Goal: Task Accomplishment & Management: Use online tool/utility

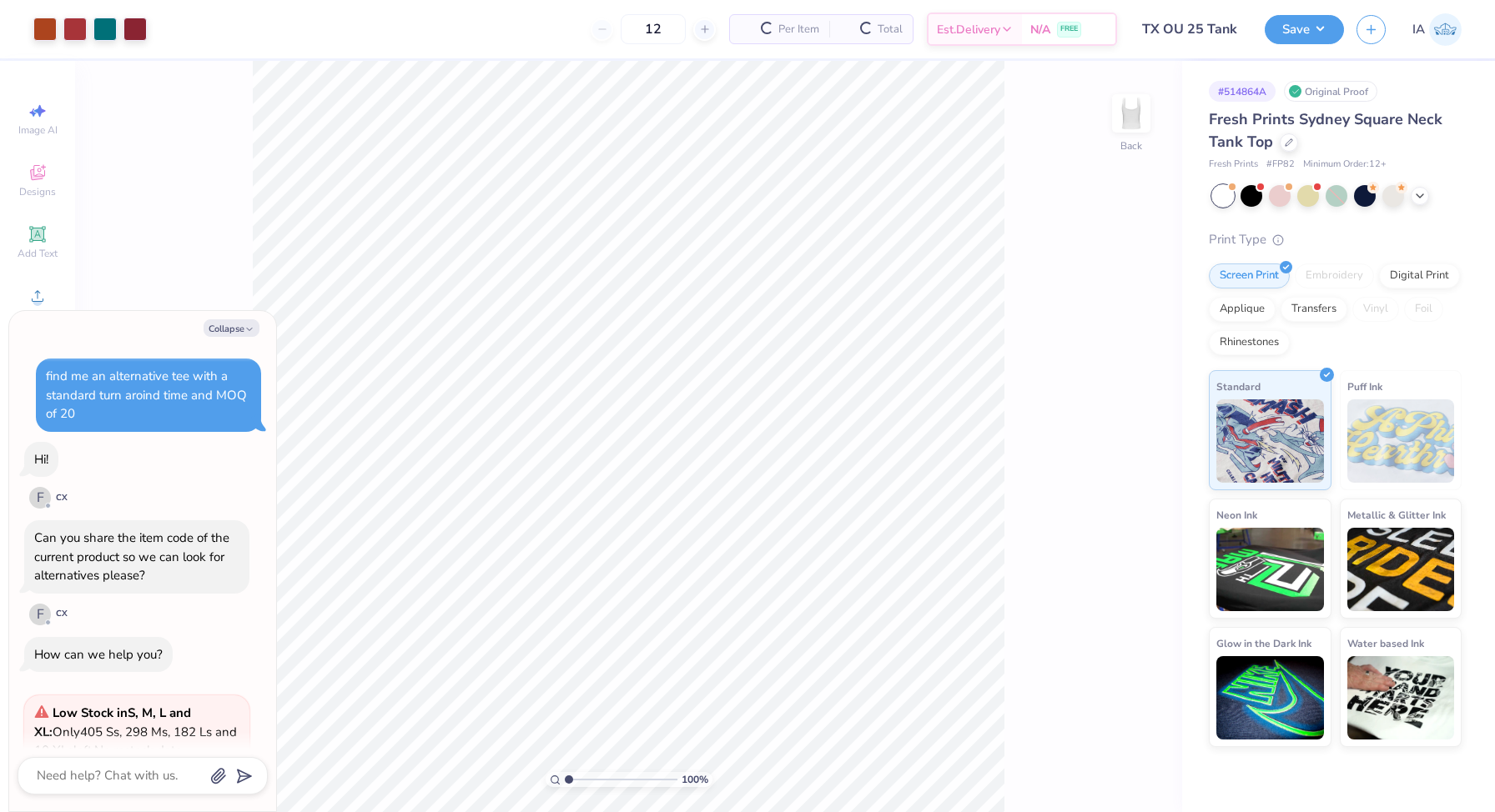
type textarea "x"
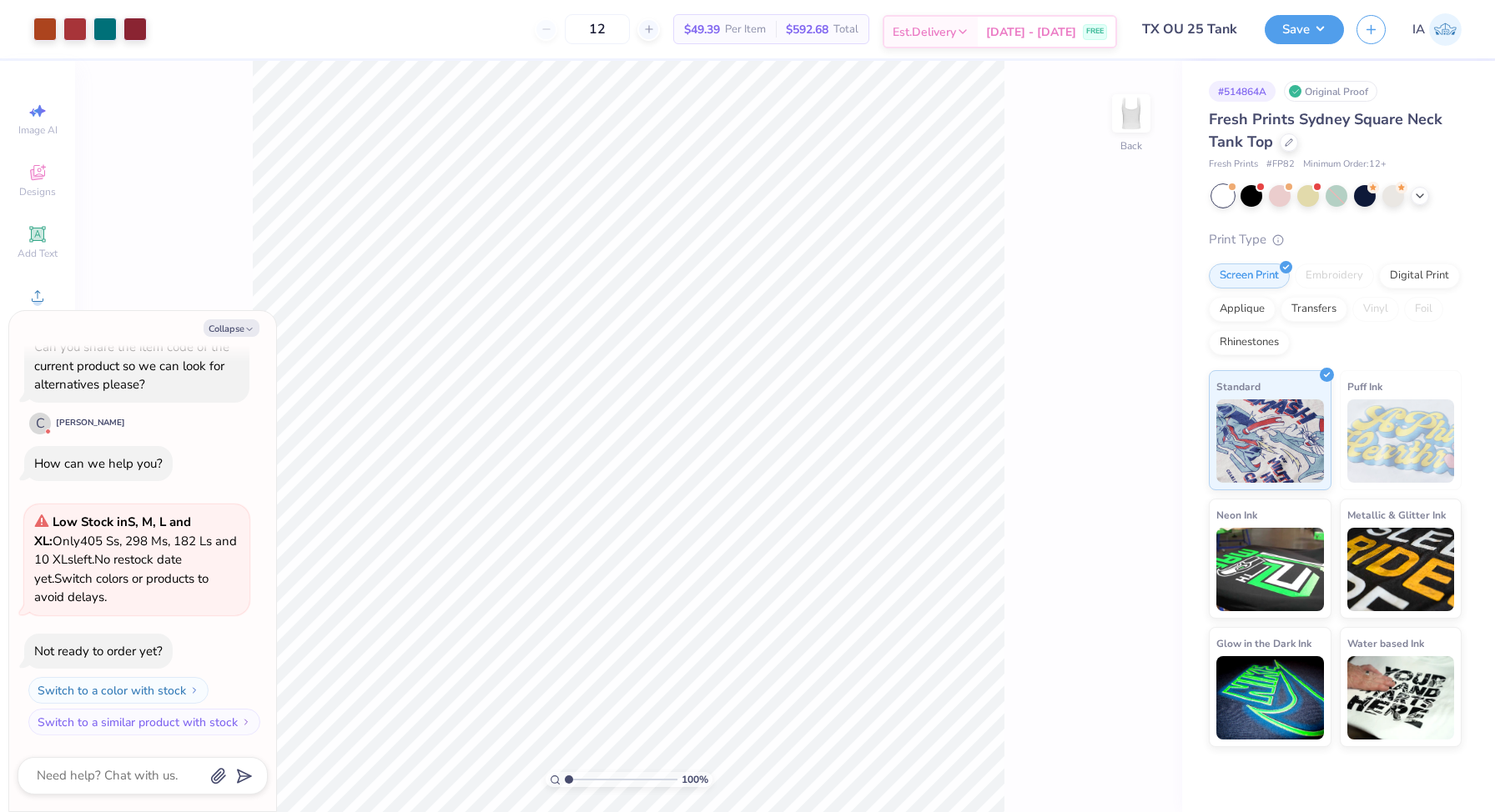
click at [1050, 33] on span "[DATE] - [DATE]" at bounding box center [1030, 32] width 90 height 17
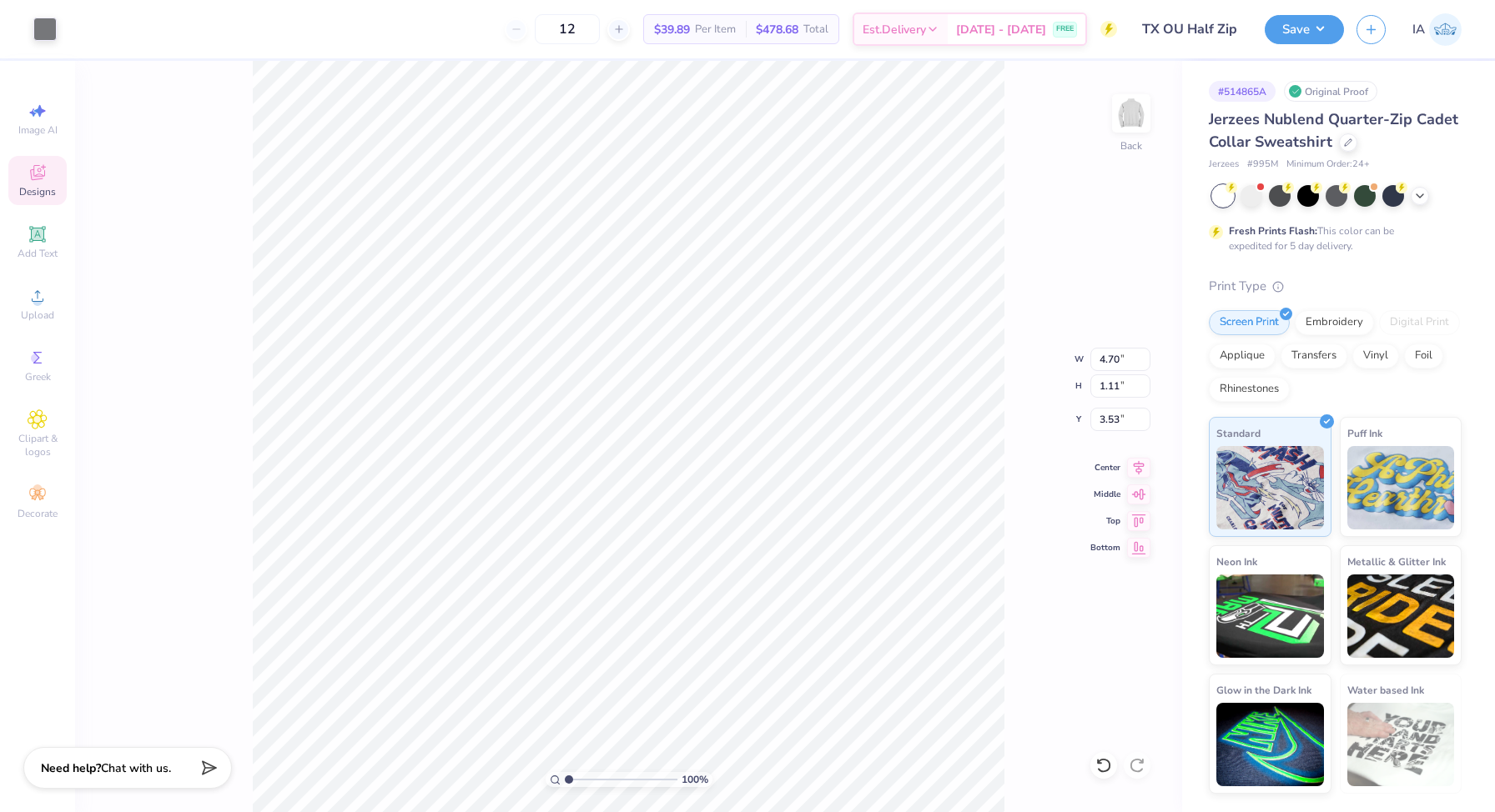
type input "4.70"
type input "1.11"
type input "3.00"
click at [1291, 36] on button "Save" at bounding box center [1305, 27] width 80 height 29
click at [1314, 26] on button "Save" at bounding box center [1305, 27] width 80 height 29
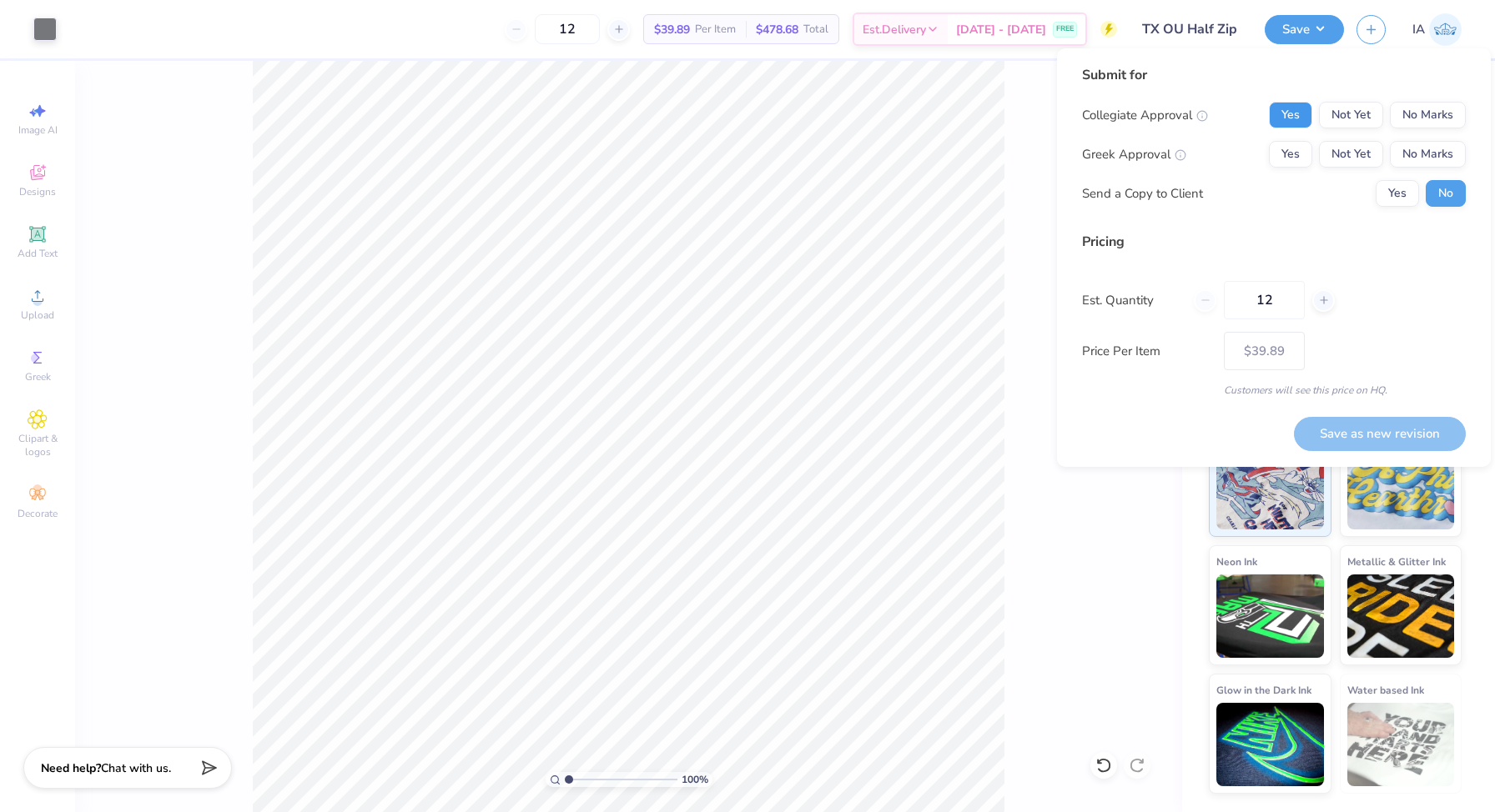
click at [1277, 108] on button "Yes" at bounding box center [1290, 114] width 43 height 26
click at [1278, 155] on button "Yes" at bounding box center [1290, 154] width 43 height 26
click at [1386, 426] on button "Save as new revision" at bounding box center [1380, 435] width 172 height 34
type input "$50.48"
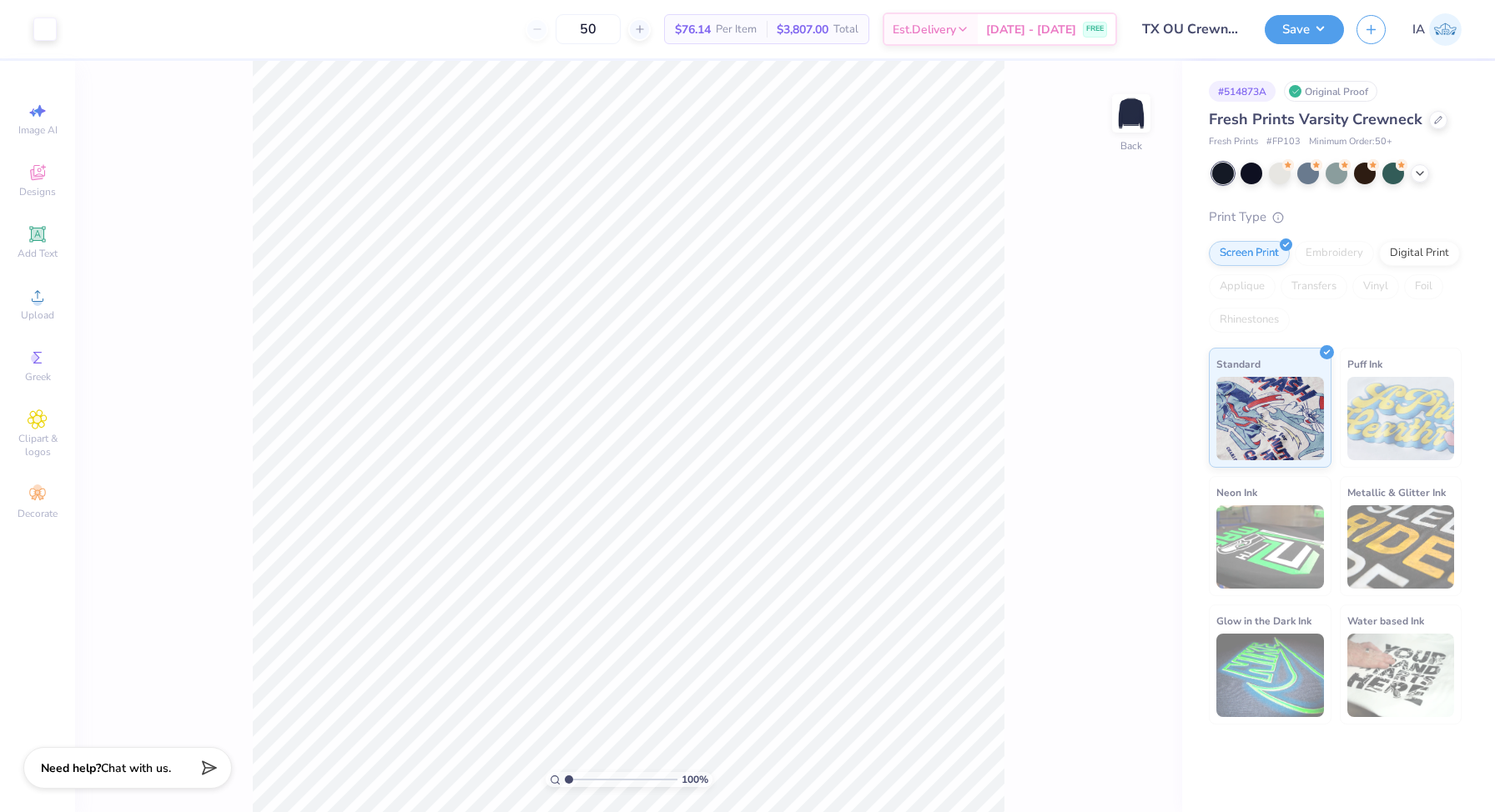
click at [1053, 54] on div "50 $76.14 Per Item $3,807.00 Total Est. Delivery Sep 15 - 18 FREE" at bounding box center [592, 29] width 1048 height 58
click at [1024, 31] on span "[DATE] - [DATE]" at bounding box center [1030, 32] width 90 height 17
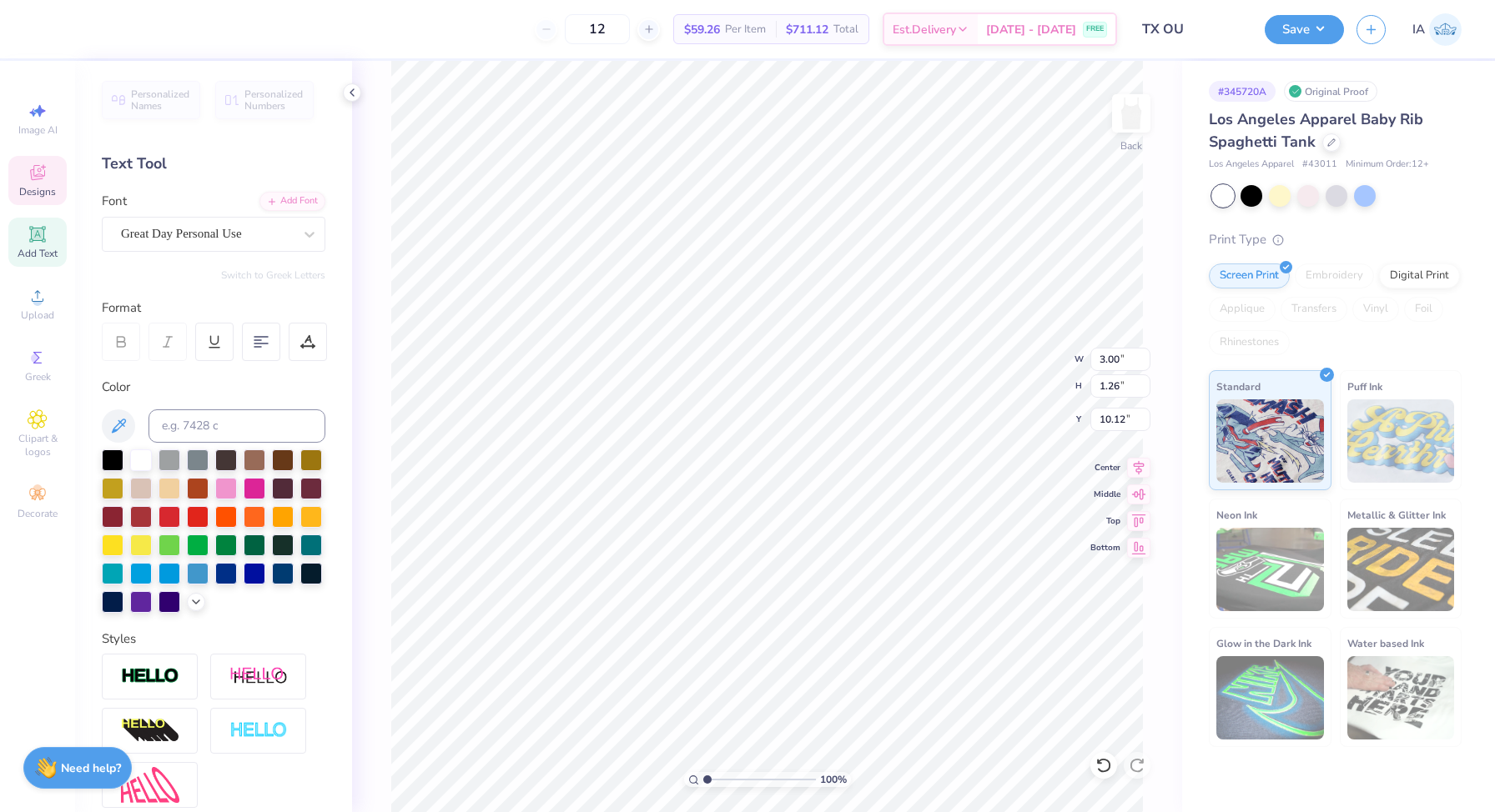
type input "3.00"
type input "1.26"
type input "10.12"
type textarea "Tx vs"
type input "3.23"
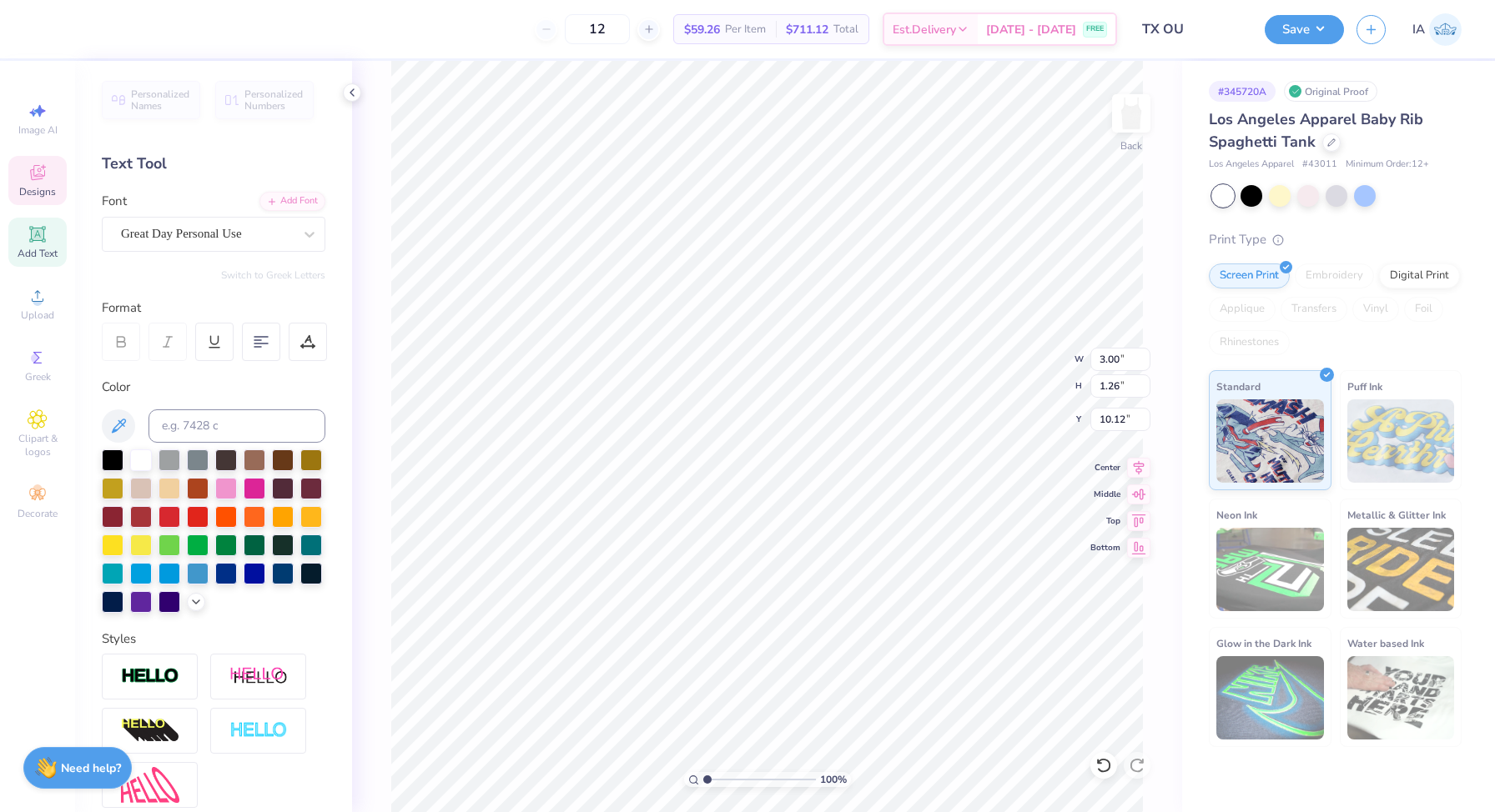
type input "1.37"
type input "11.13"
type textarea "Ou"
type input "11.02"
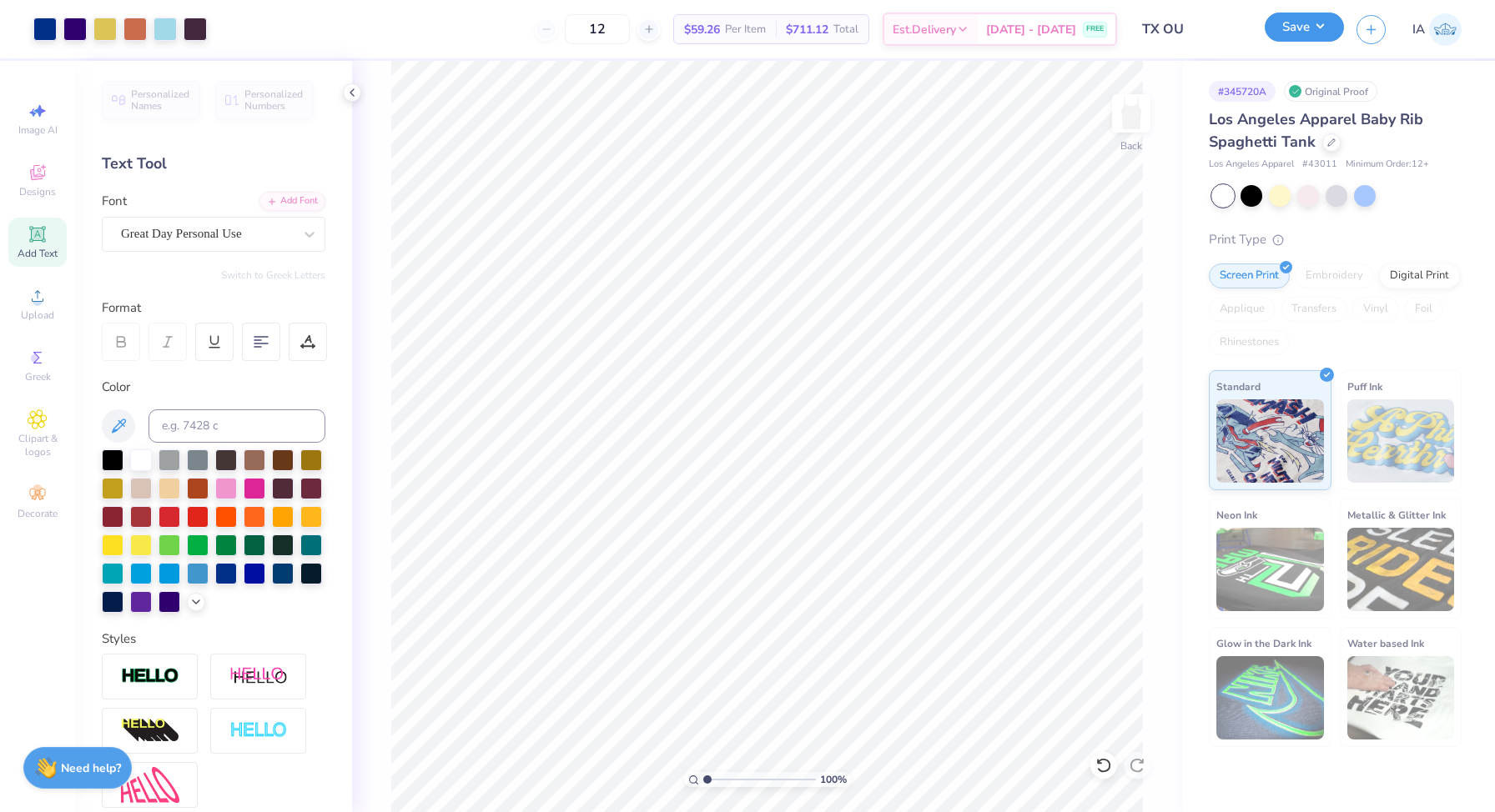
click at [1297, 37] on button "Save" at bounding box center [1305, 27] width 80 height 29
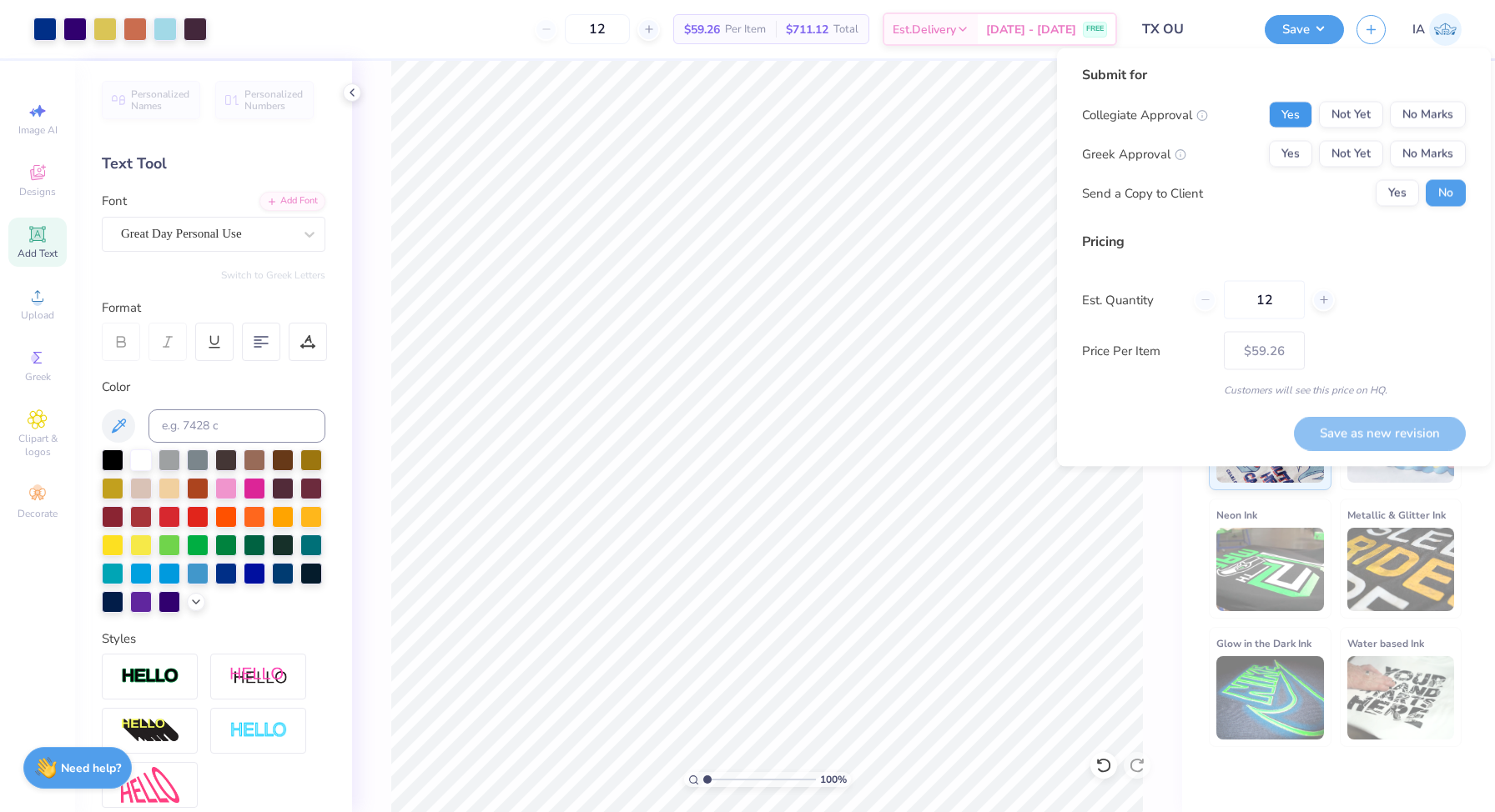
click at [1283, 115] on button "Yes" at bounding box center [1290, 114] width 43 height 26
click at [1285, 142] on button "Yes" at bounding box center [1290, 154] width 43 height 26
click at [129, 30] on div at bounding box center [135, 28] width 24 height 24
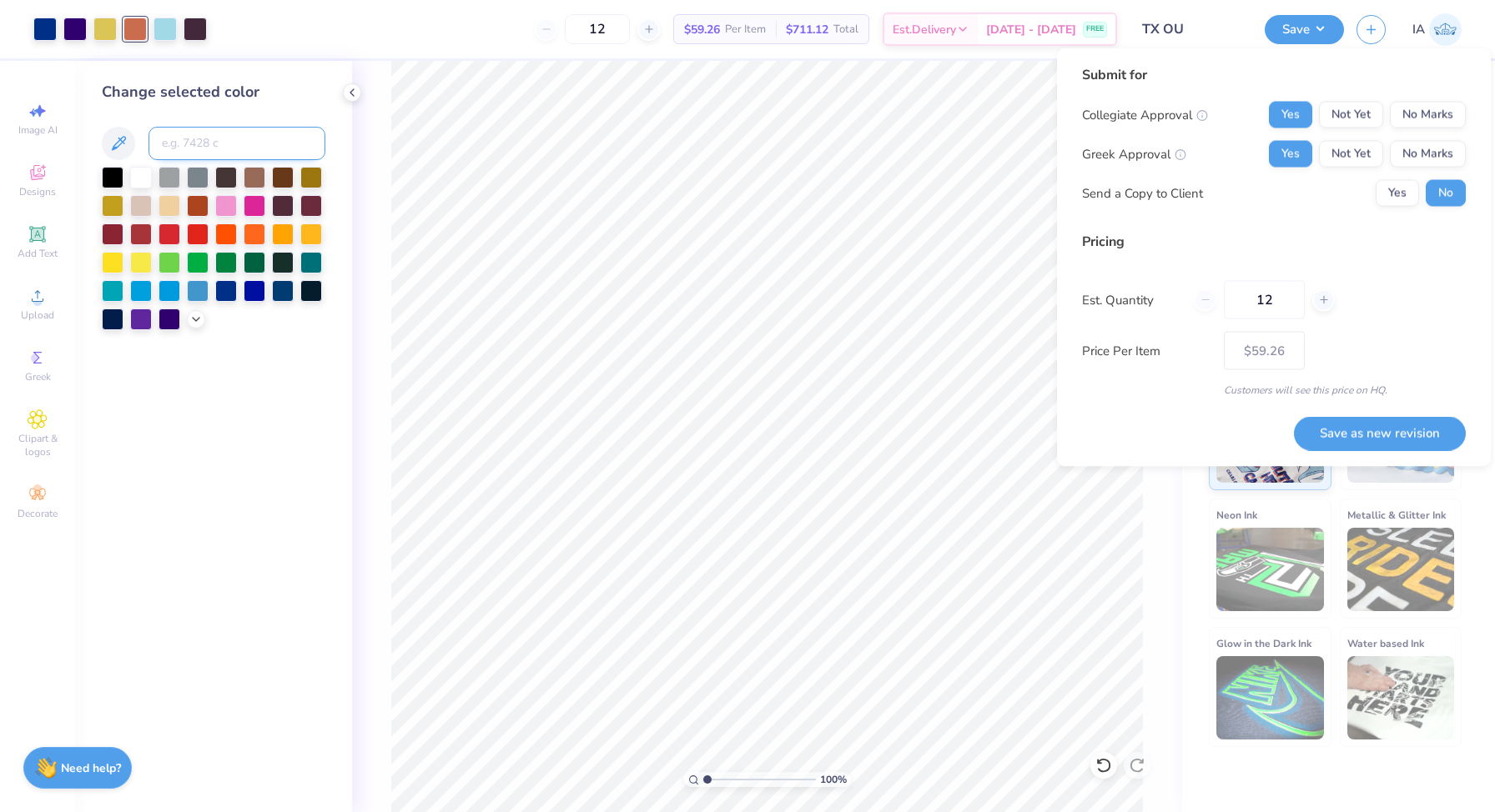
click at [215, 136] on input at bounding box center [236, 143] width 177 height 33
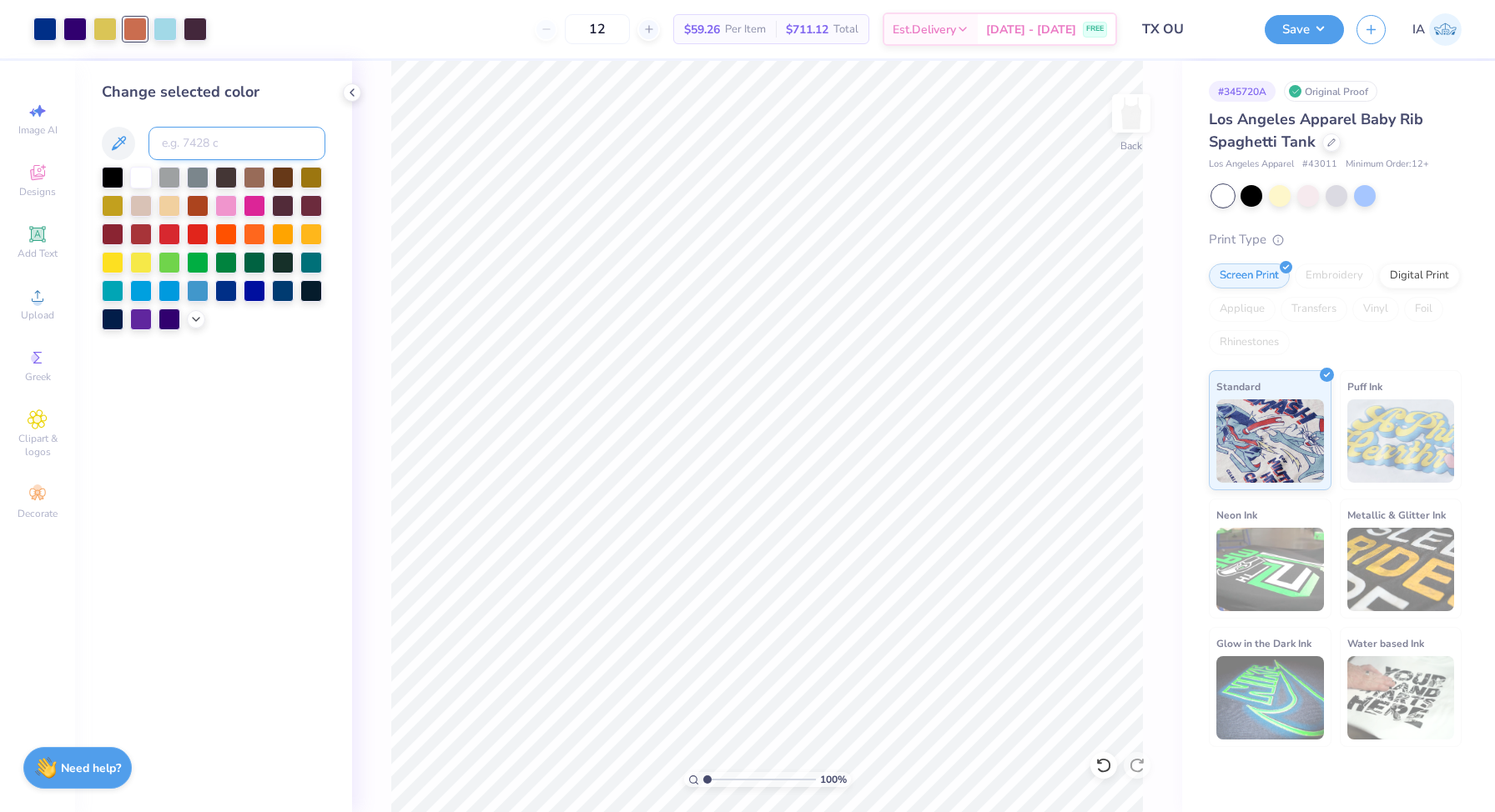
type input "5"
type input "458"
type input "5"
click at [1108, 759] on icon at bounding box center [1104, 765] width 16 height 16
click at [75, 27] on div at bounding box center [75, 28] width 24 height 24
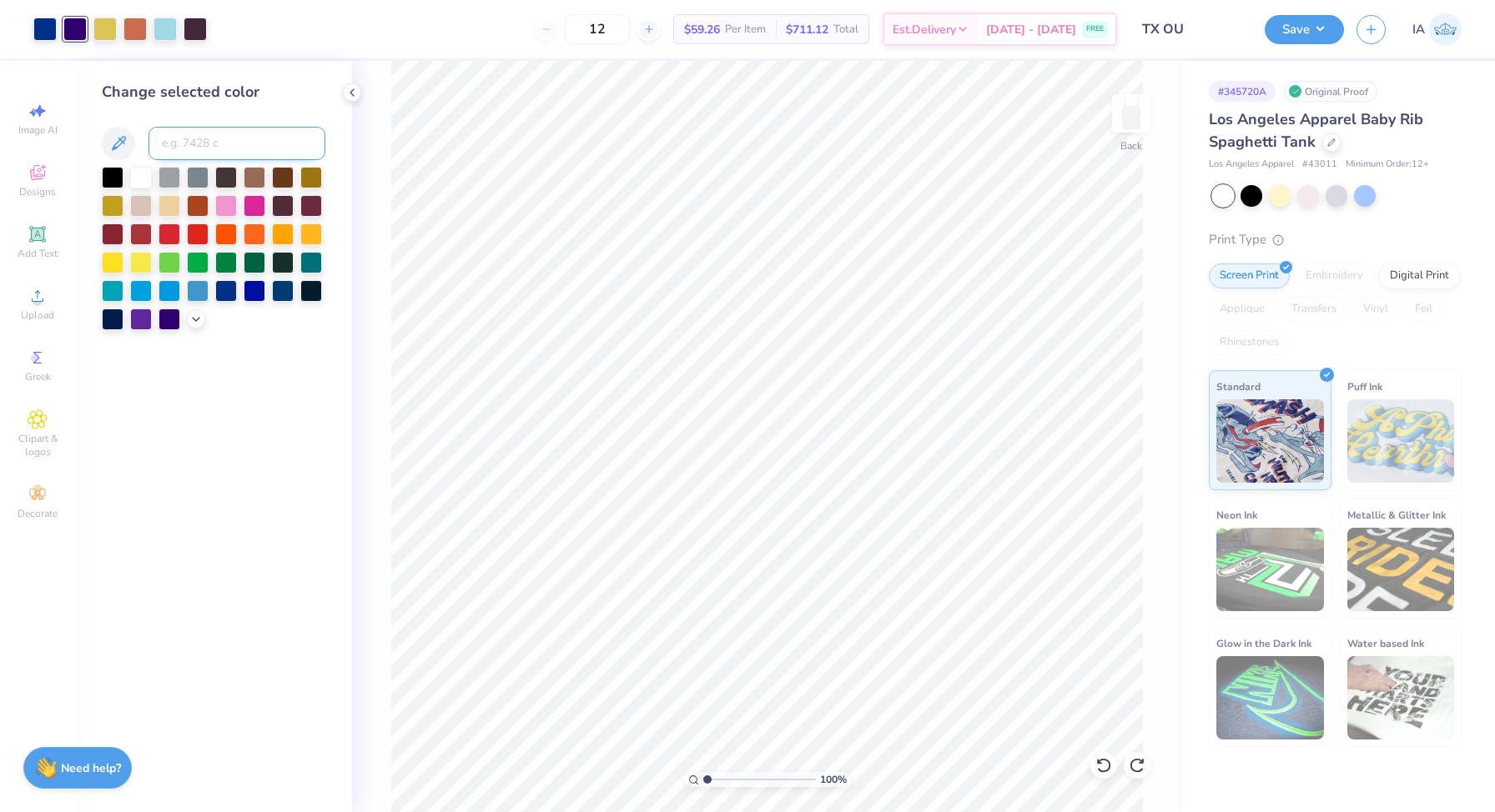
click at [198, 135] on input at bounding box center [236, 143] width 177 height 33
type input "287"
click at [103, 26] on div at bounding box center [105, 28] width 24 height 24
click at [196, 138] on input at bounding box center [236, 143] width 177 height 33
type input "458"
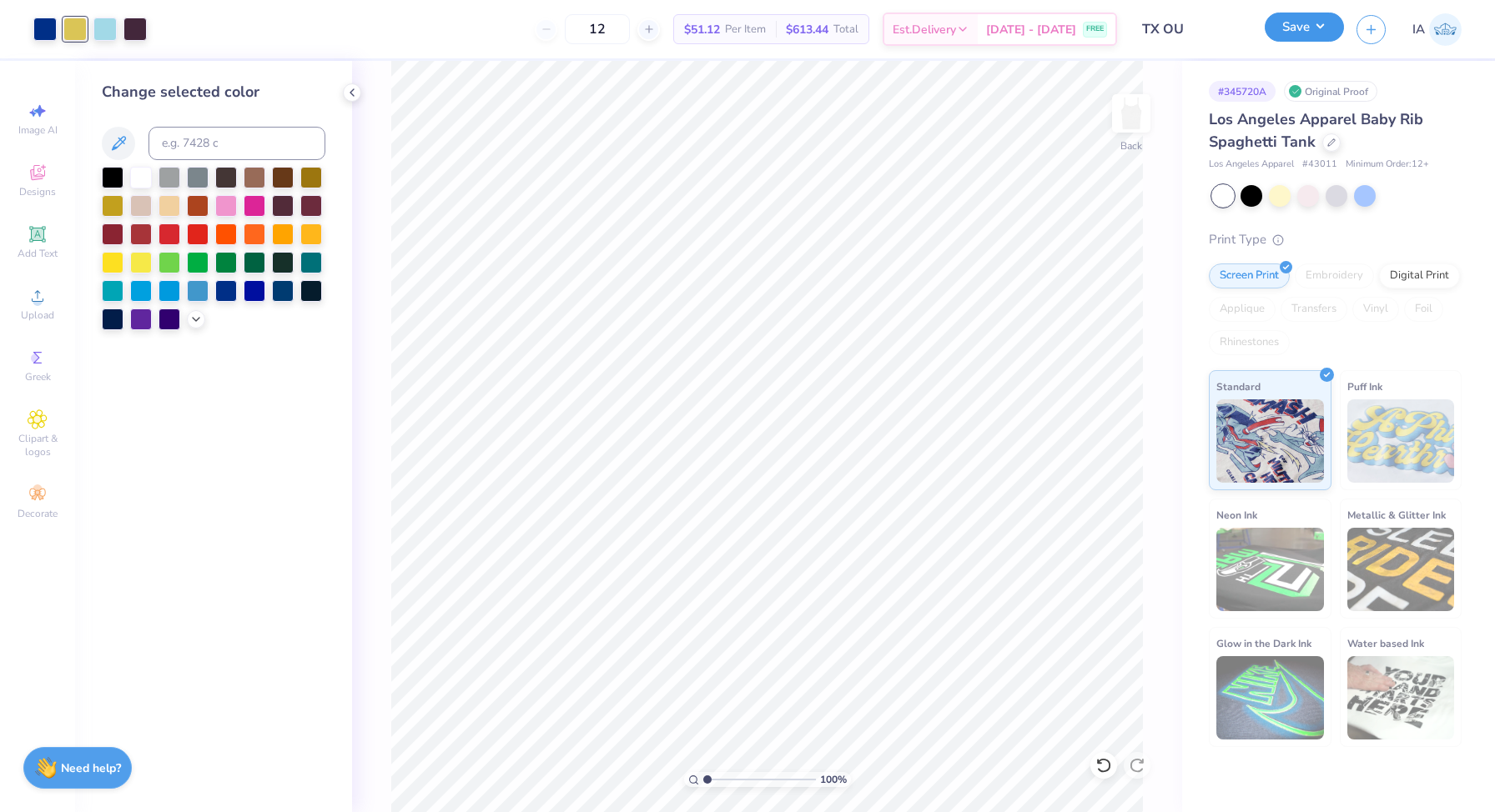
click at [1287, 24] on button "Save" at bounding box center [1305, 27] width 80 height 29
click at [1327, 144] on icon at bounding box center [1331, 140] width 8 height 8
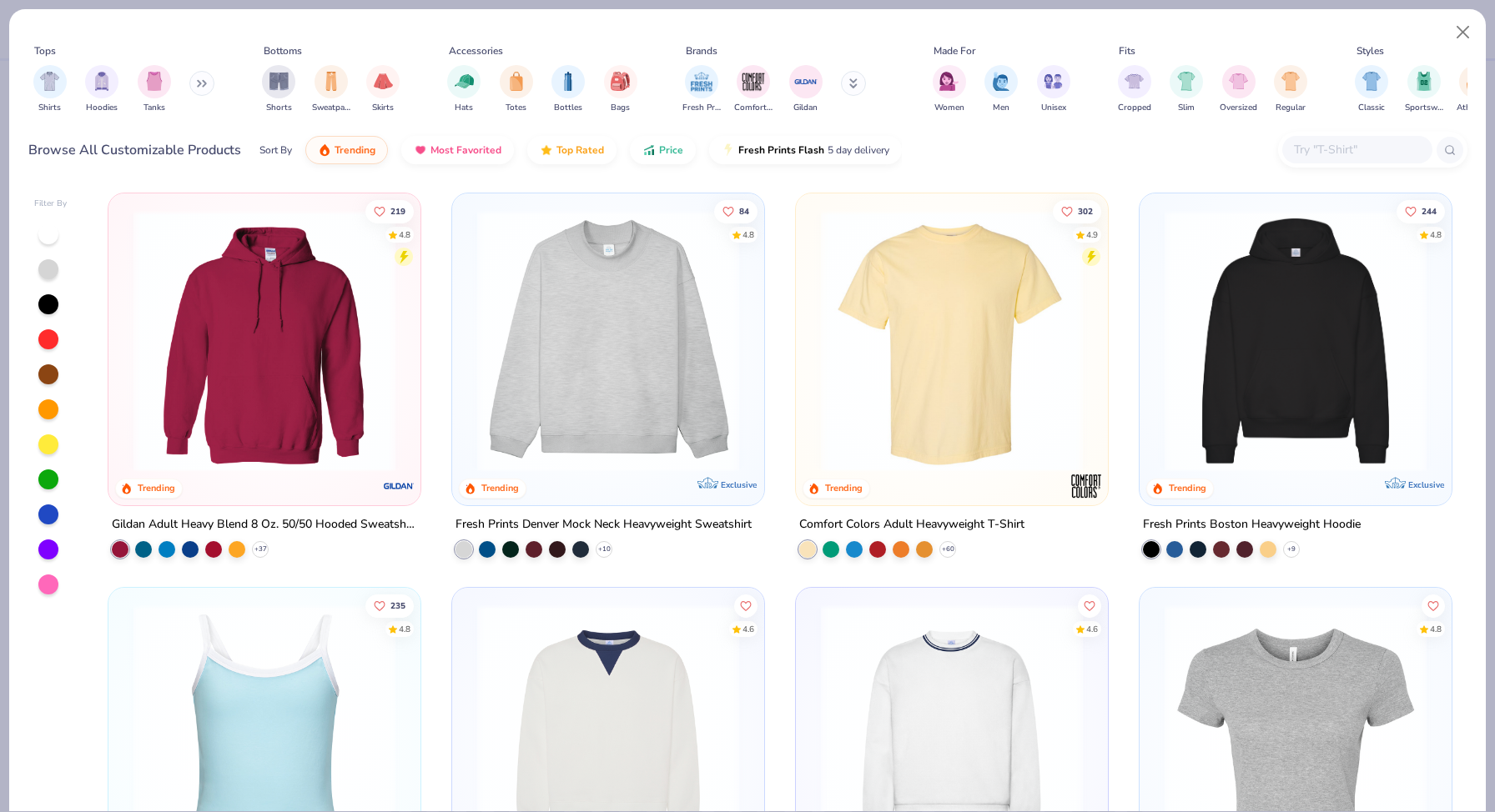
click at [205, 82] on icon at bounding box center [201, 83] width 10 height 8
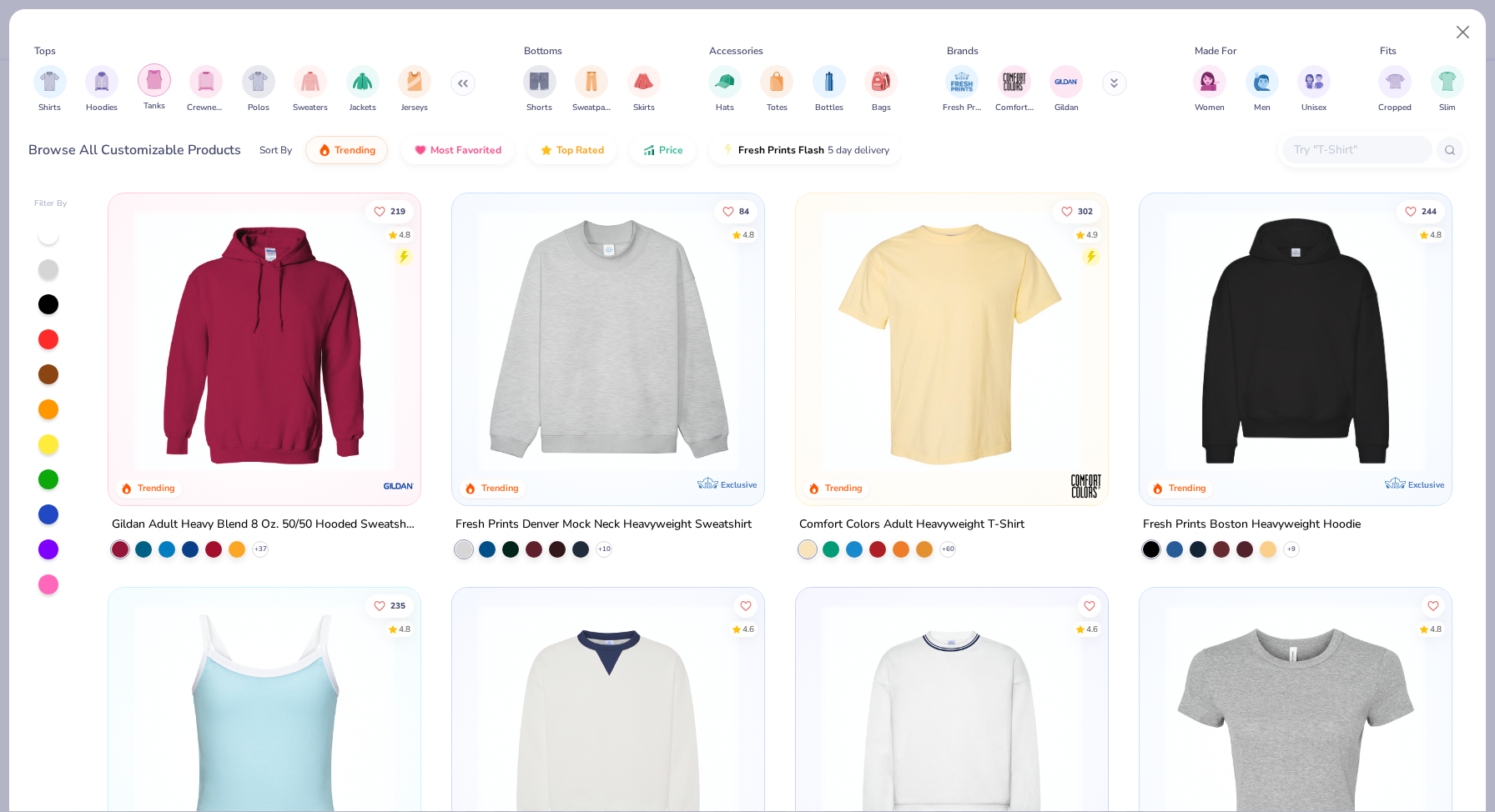
click at [158, 85] on img "filter for Tanks" at bounding box center [154, 79] width 18 height 19
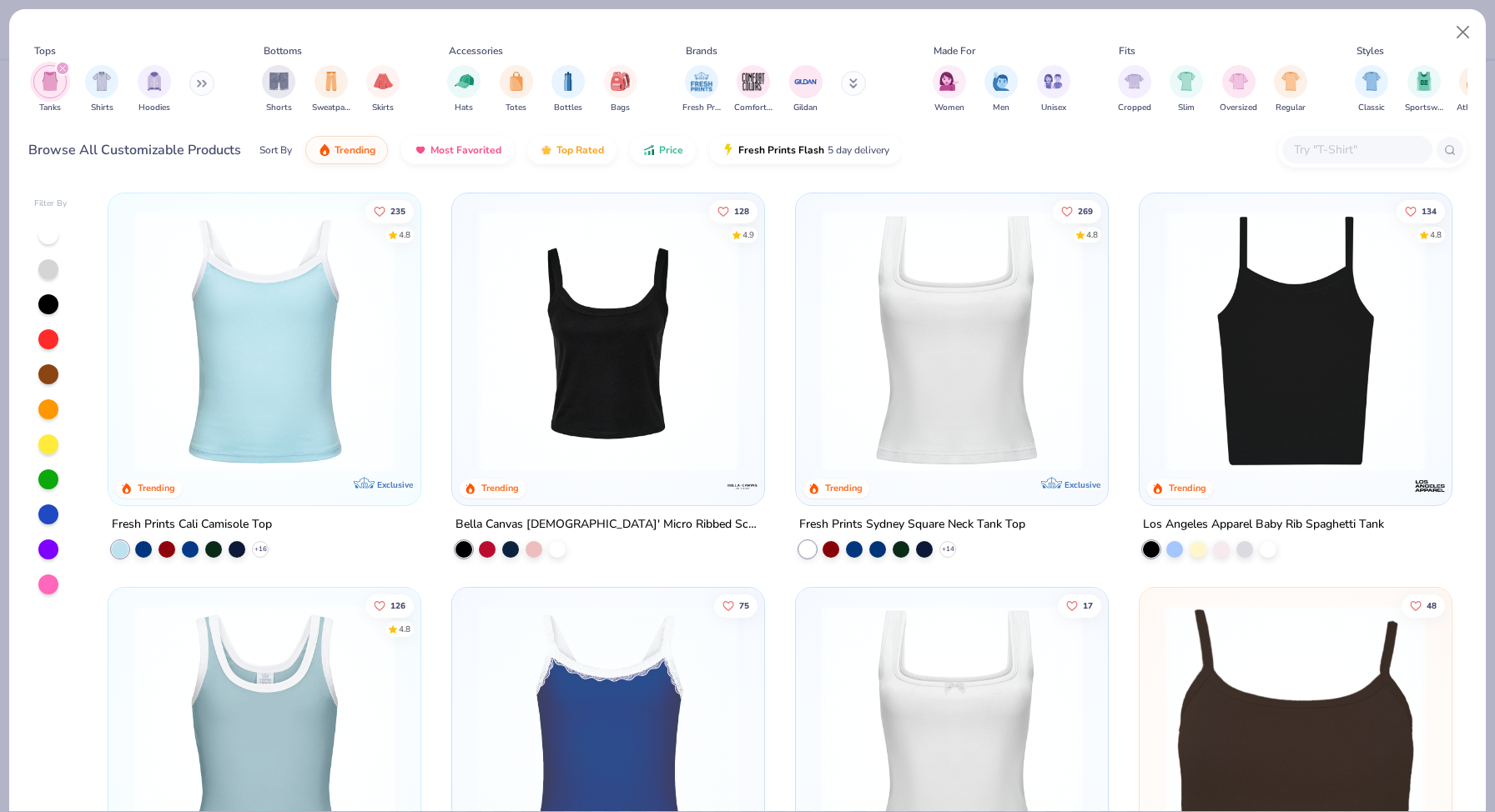
click at [627, 396] on img at bounding box center [609, 340] width 279 height 262
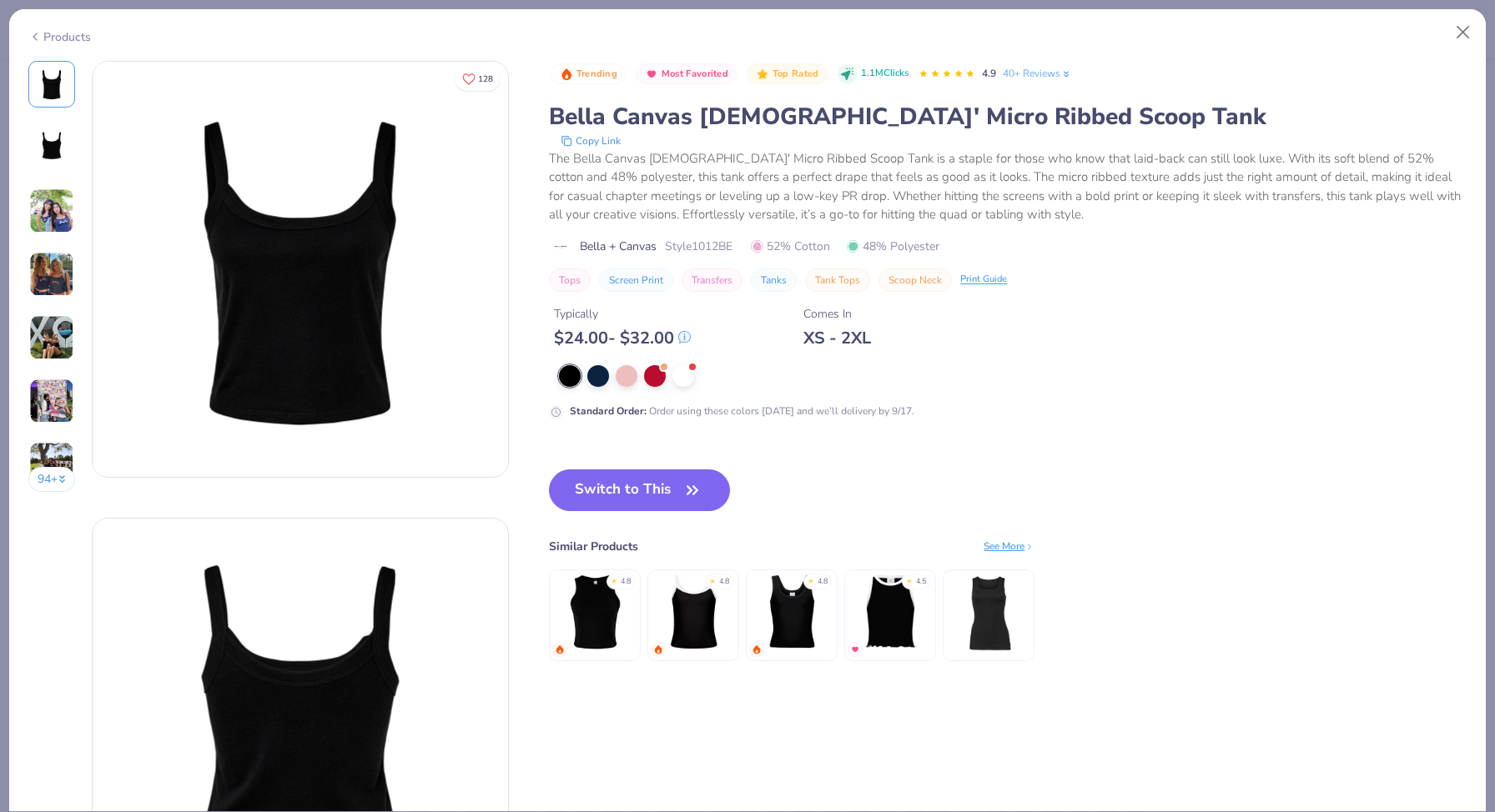
click at [47, 43] on div "Products" at bounding box center [747, 31] width 1477 height 43
click at [47, 28] on div "Products" at bounding box center [59, 36] width 62 height 17
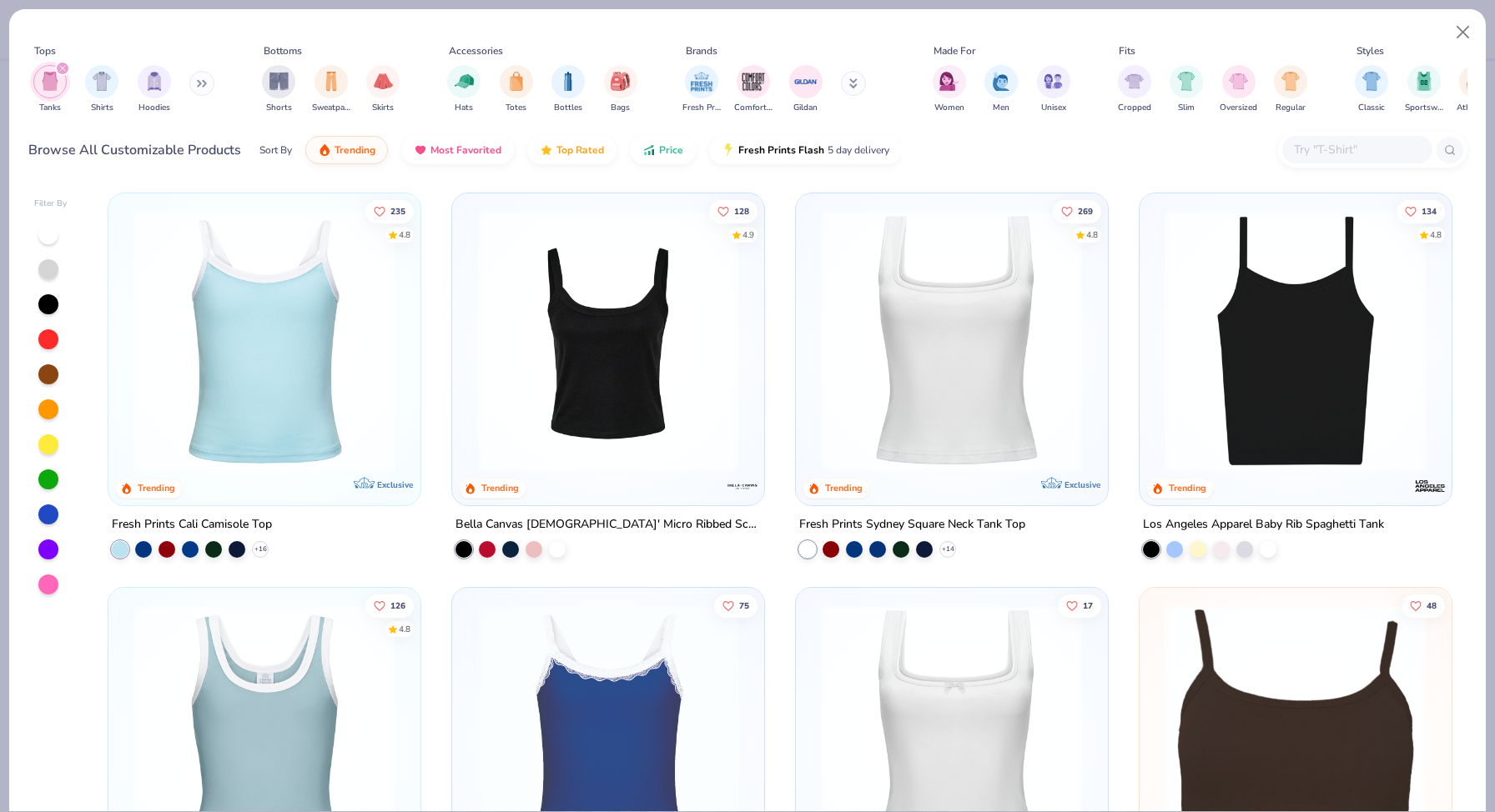
click at [295, 374] on img at bounding box center [264, 340] width 279 height 262
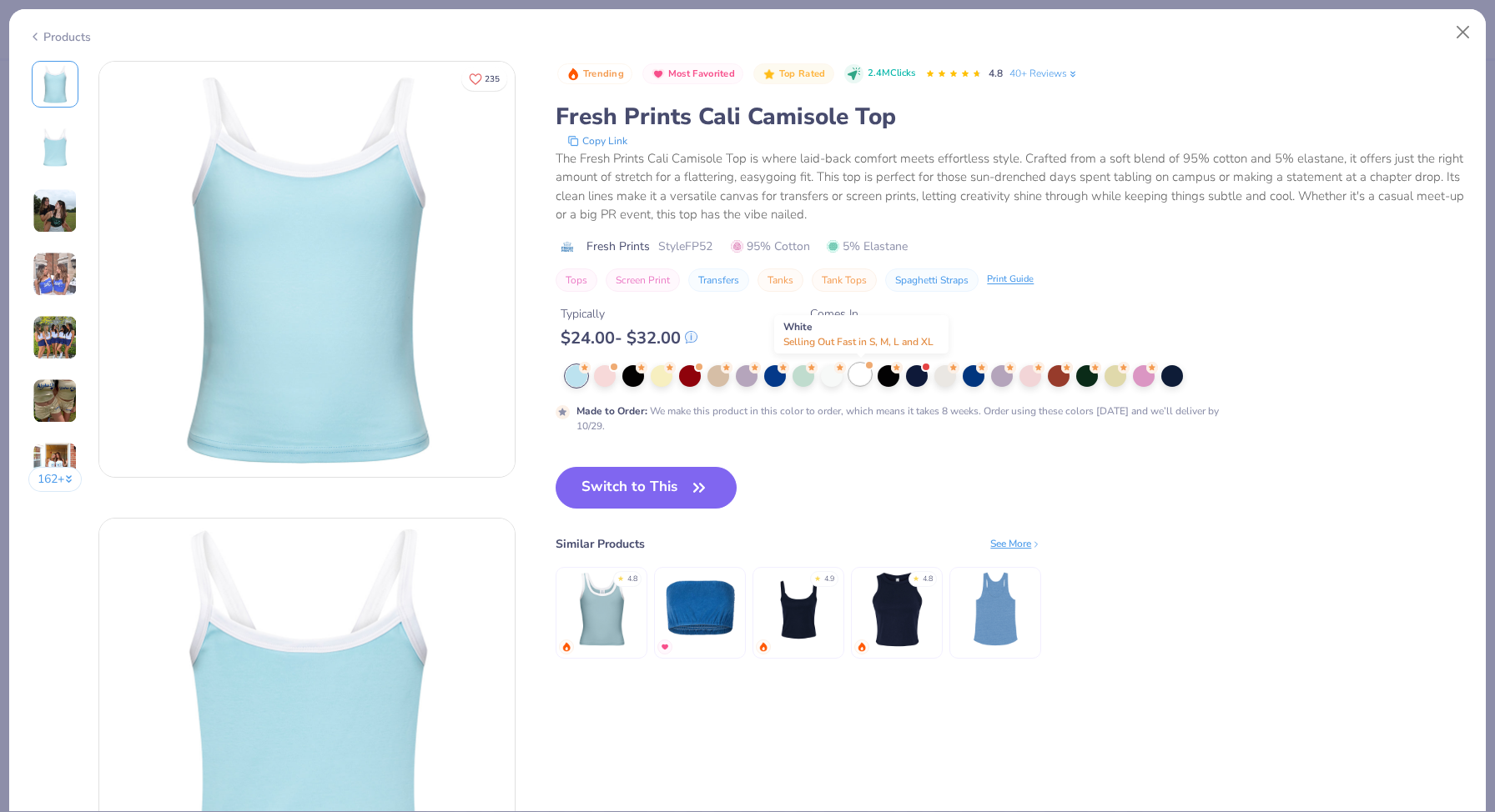
click at [860, 377] on div at bounding box center [860, 375] width 22 height 22
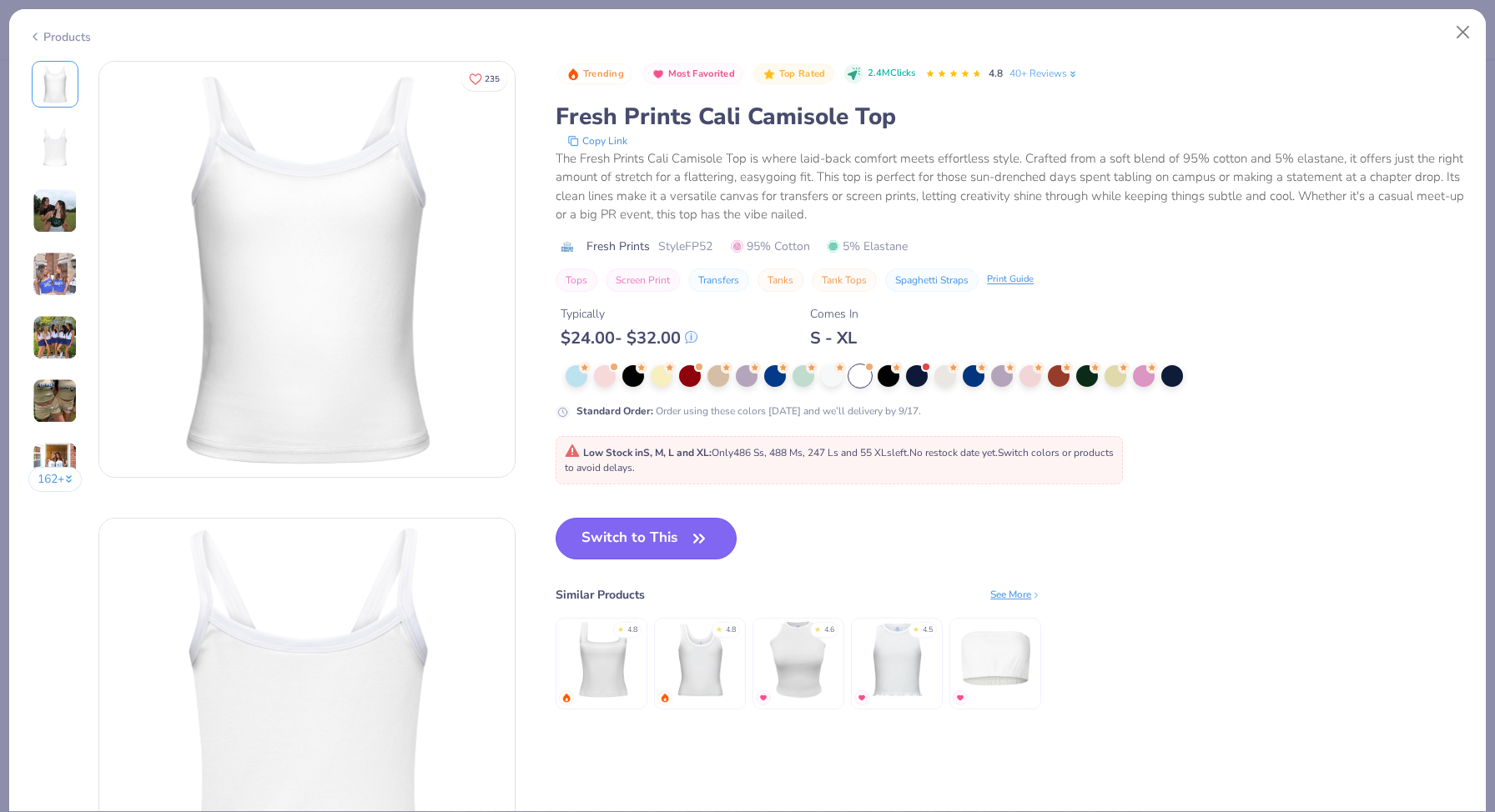
click at [659, 543] on button "Switch to This" at bounding box center [647, 539] width 181 height 42
type input "50"
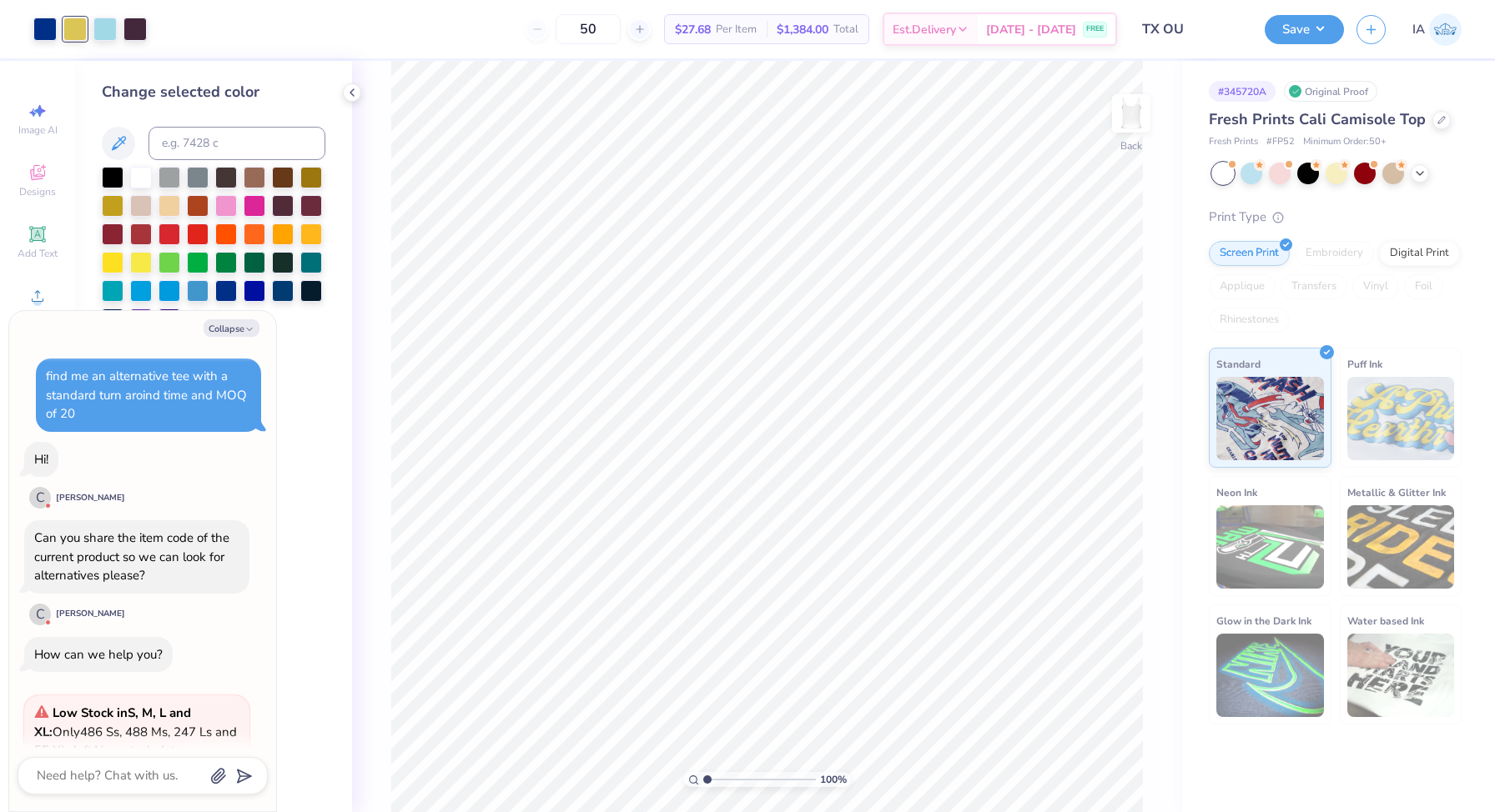
scroll to position [191, 0]
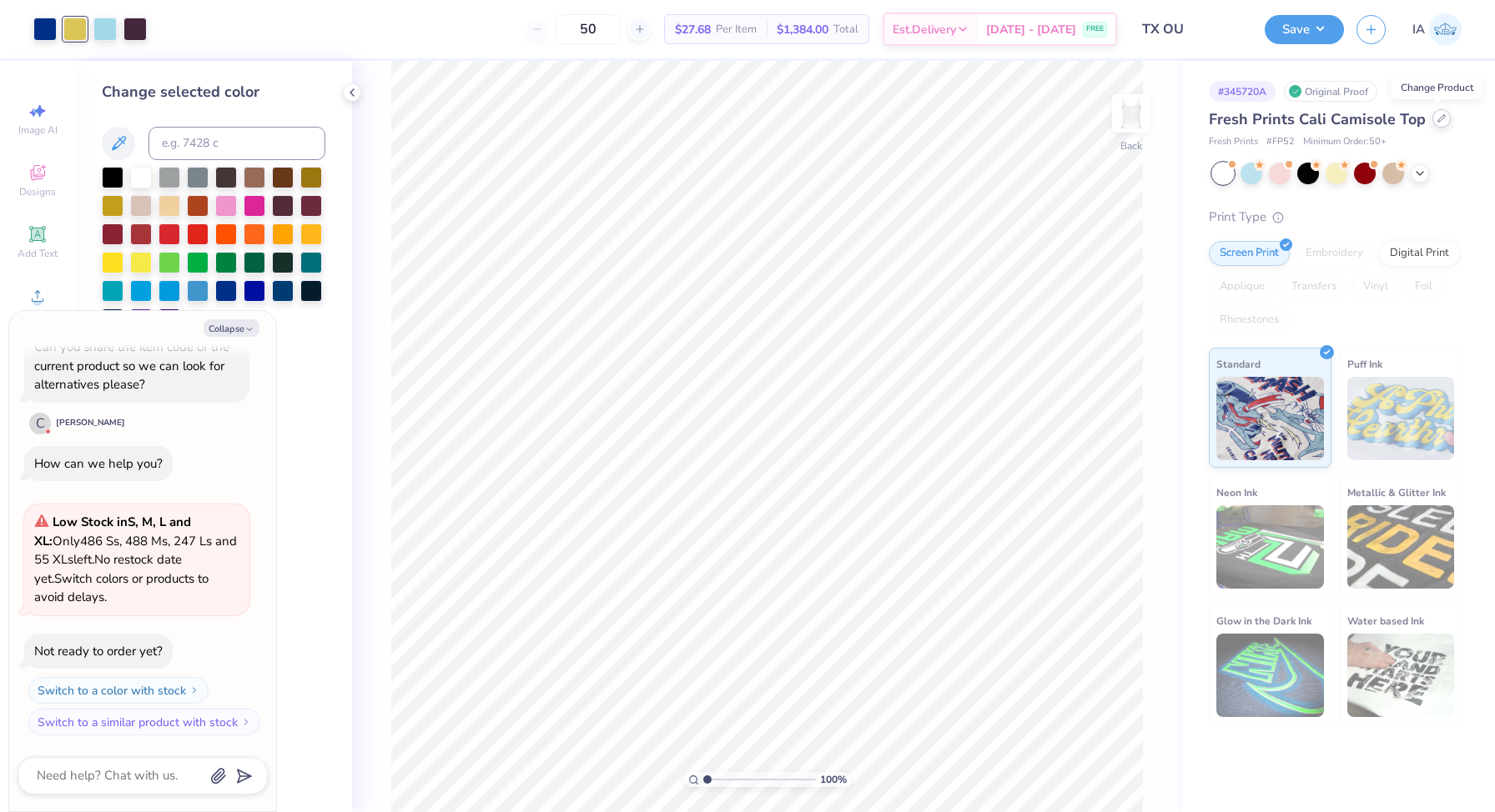
click at [1437, 121] on icon at bounding box center [1441, 118] width 8 height 8
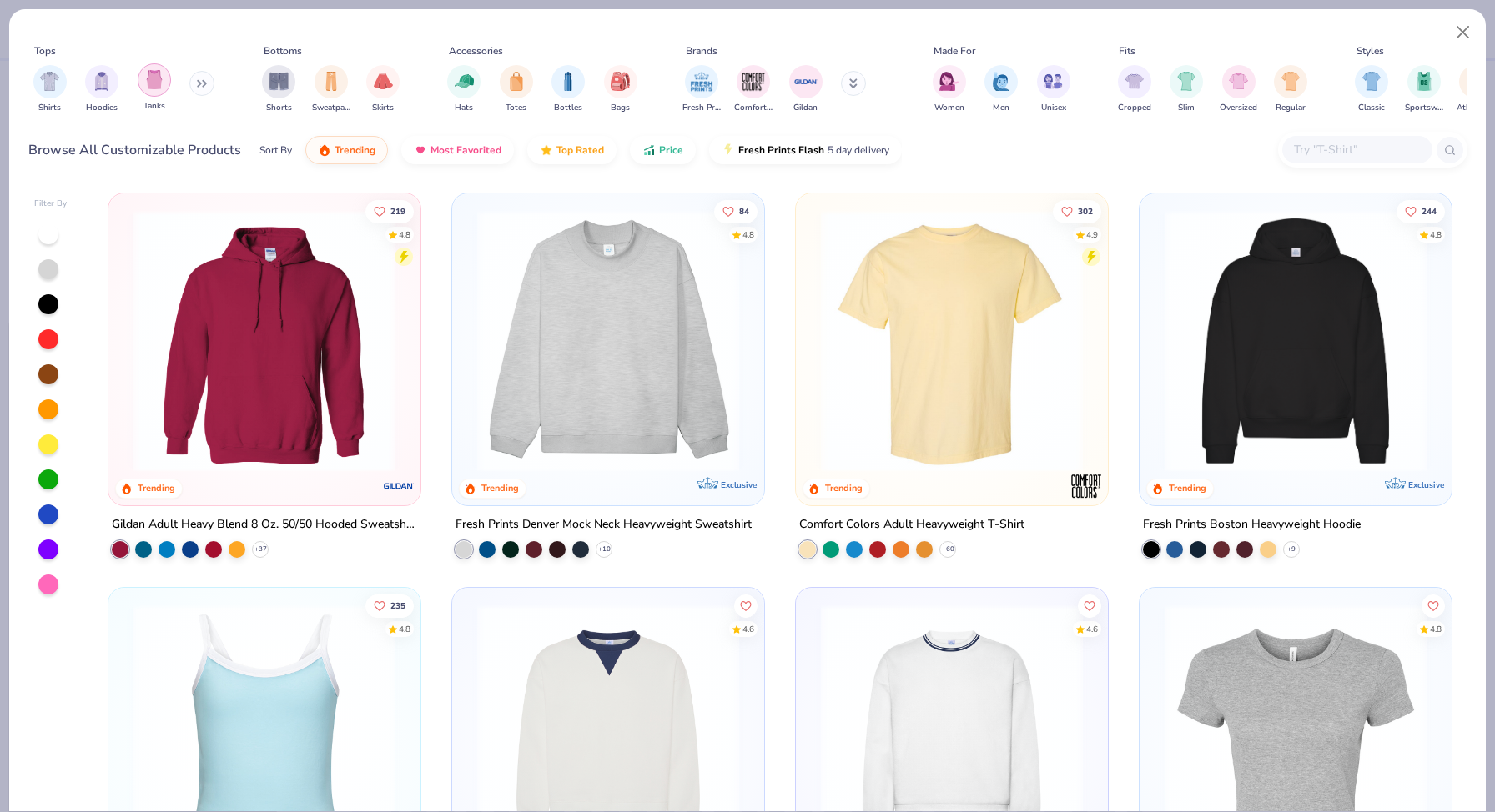
click at [151, 91] on div "filter for Tanks" at bounding box center [154, 80] width 34 height 33
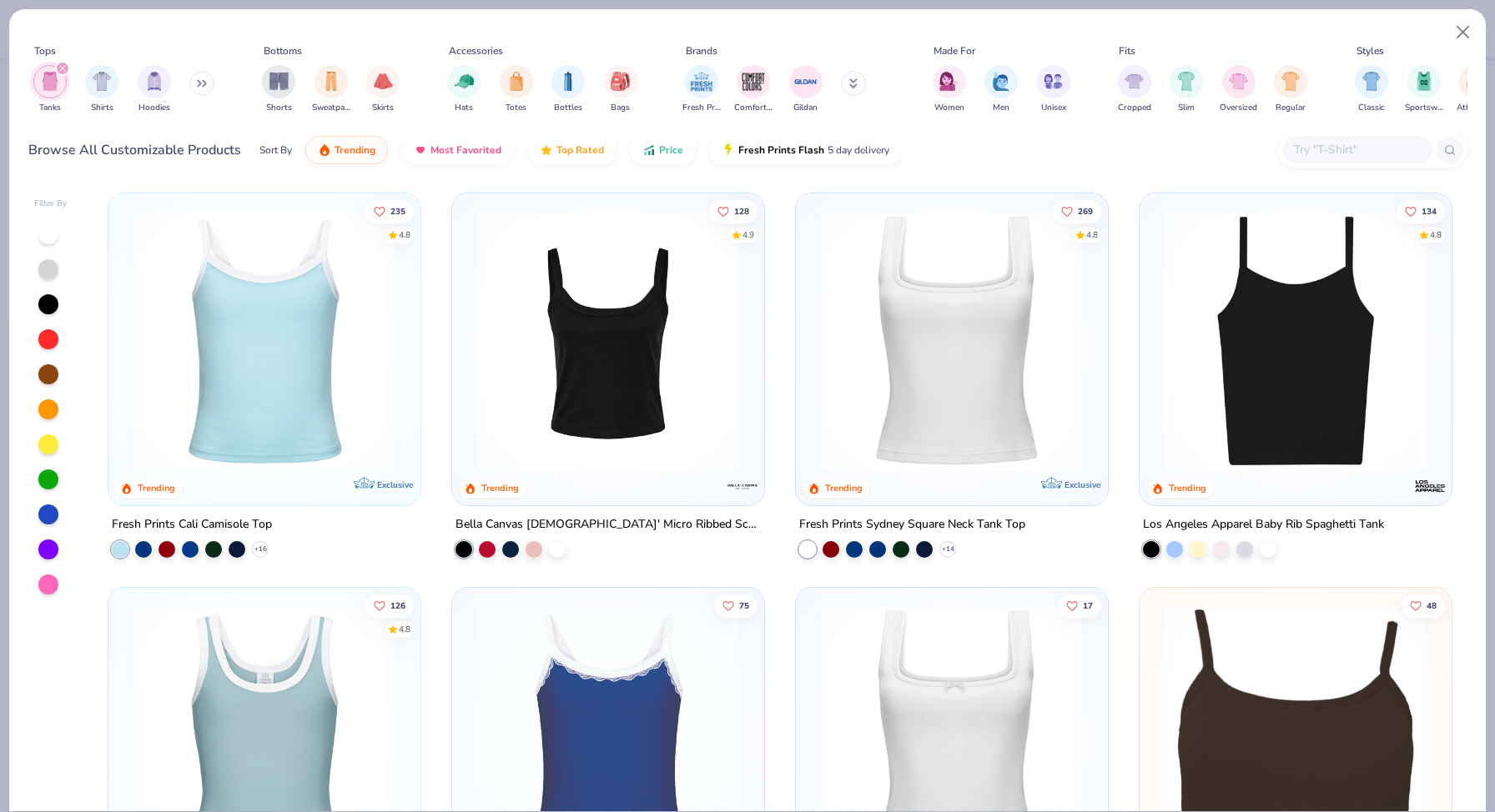
click at [1242, 310] on img at bounding box center [1296, 340] width 279 height 262
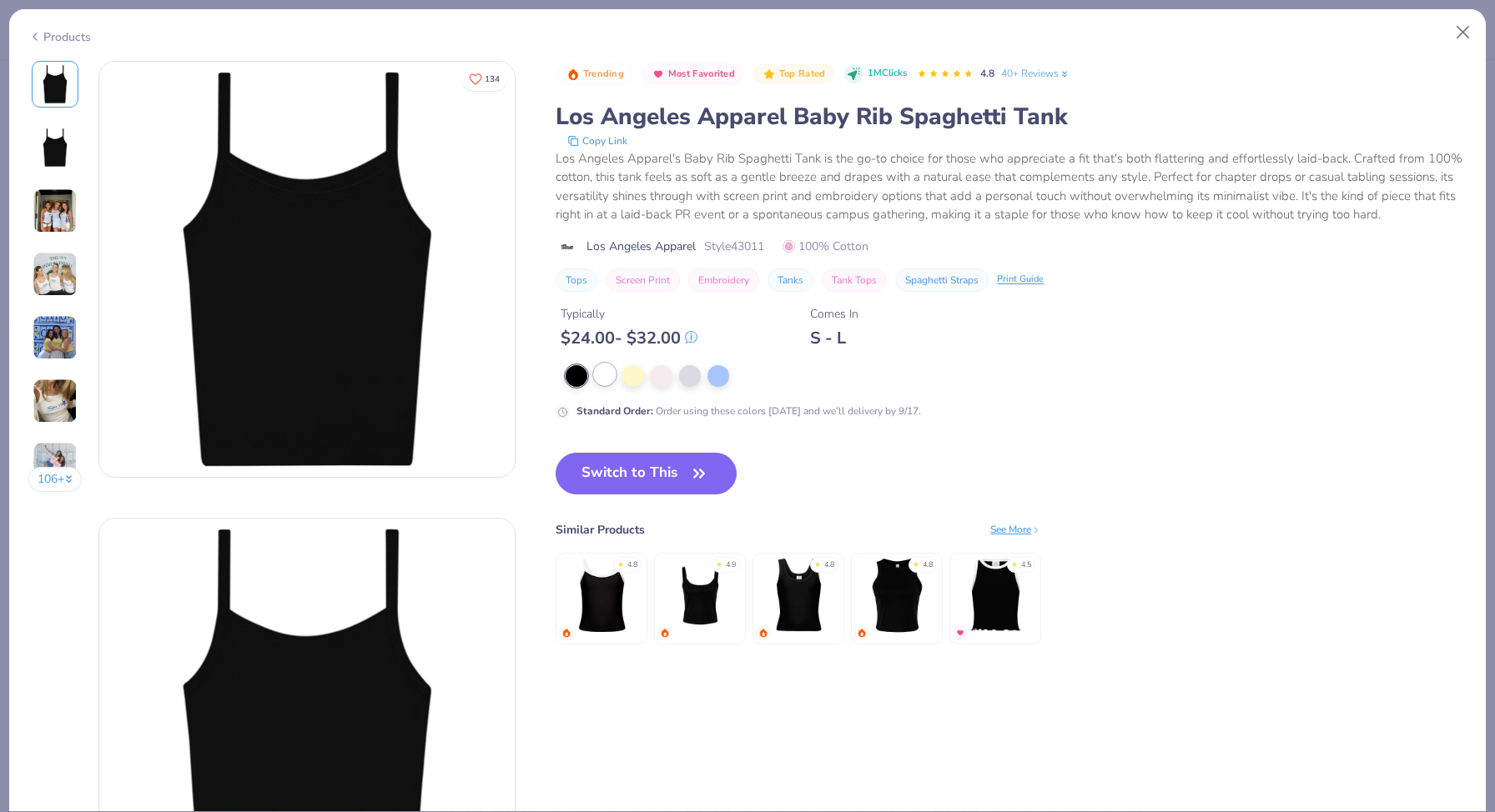
click at [606, 368] on div at bounding box center [605, 375] width 22 height 22
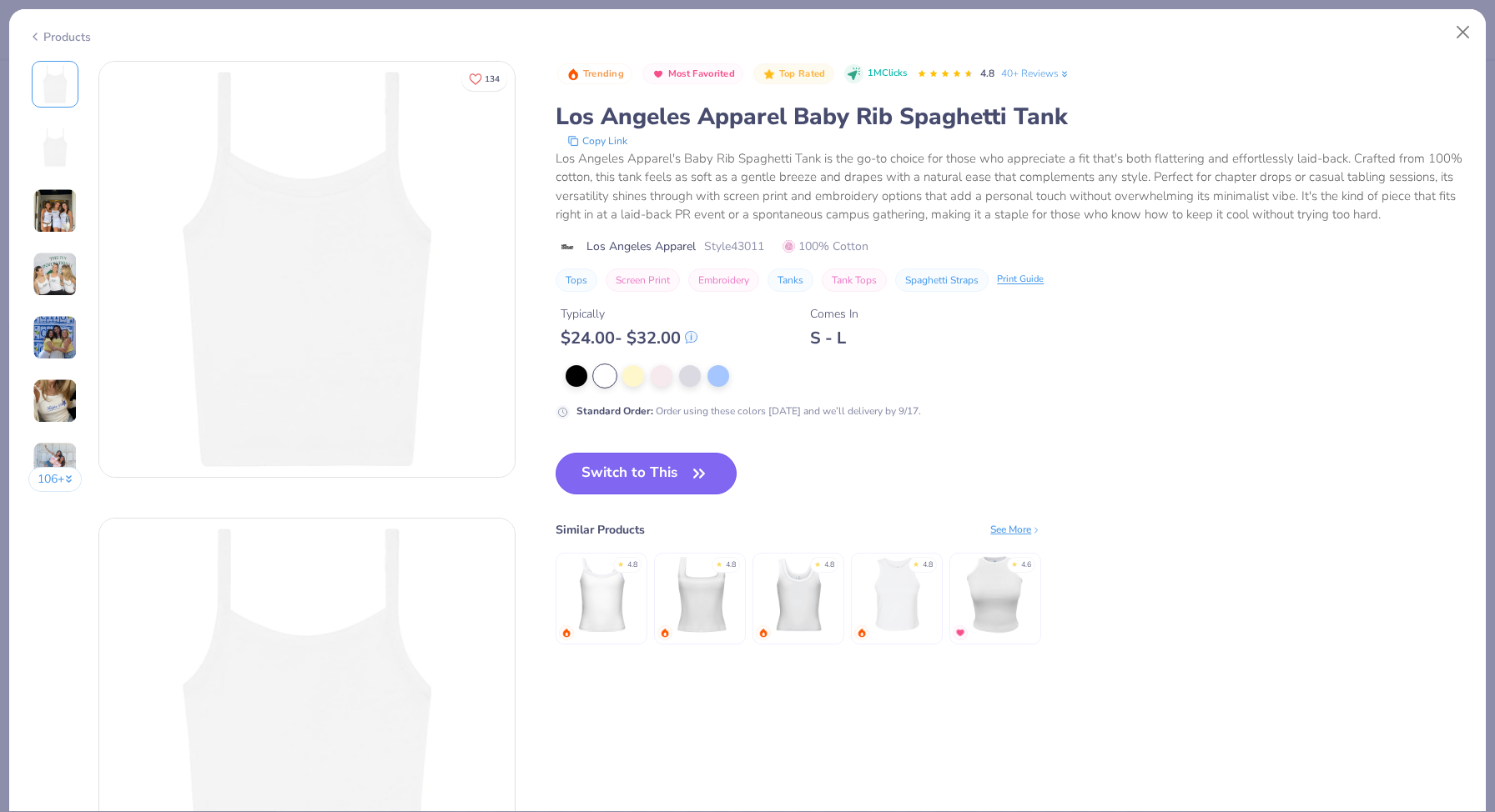
click at [655, 463] on button "Switch to This" at bounding box center [647, 473] width 181 height 42
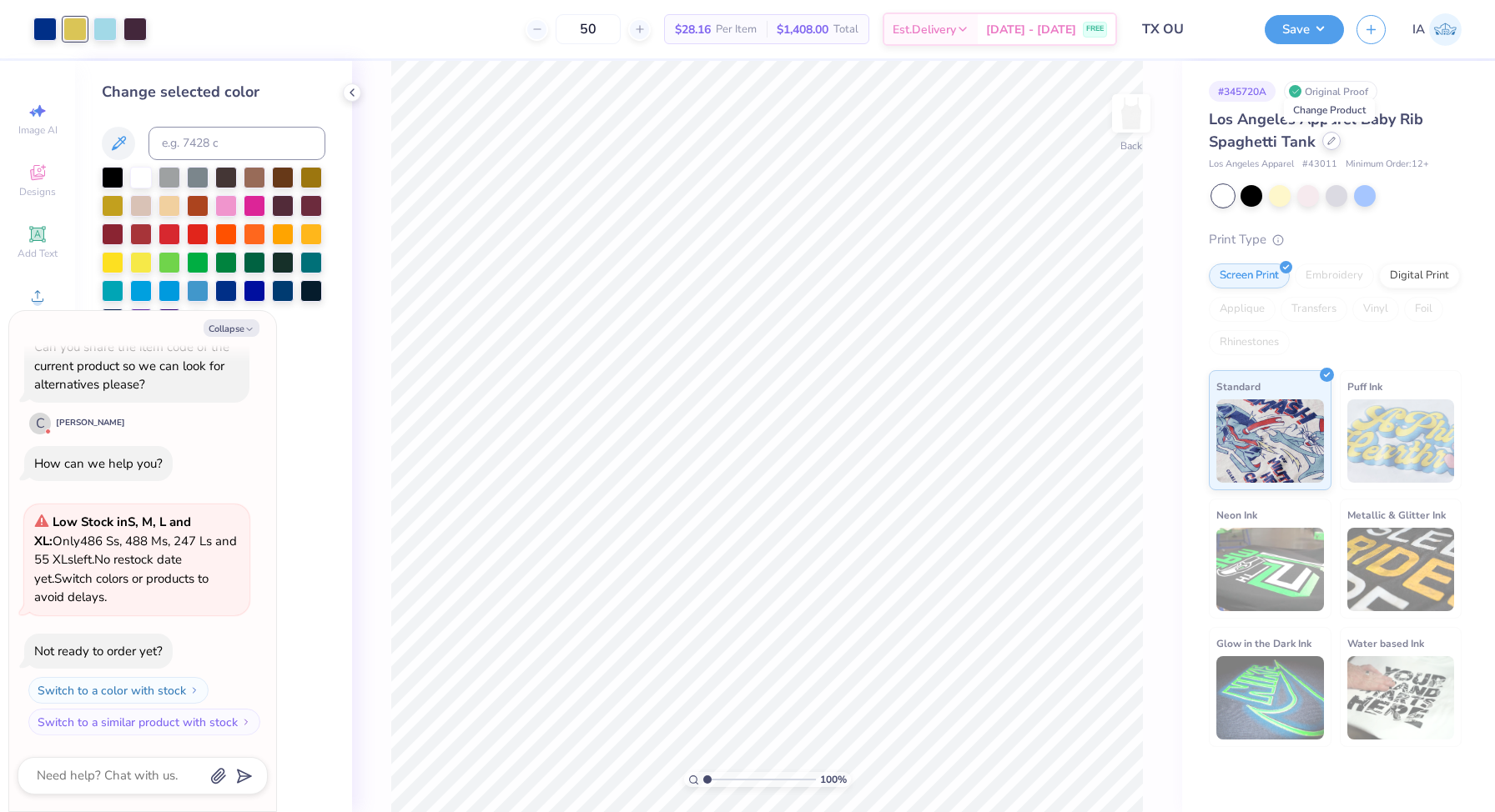
click at [1332, 141] on icon at bounding box center [1331, 140] width 8 height 8
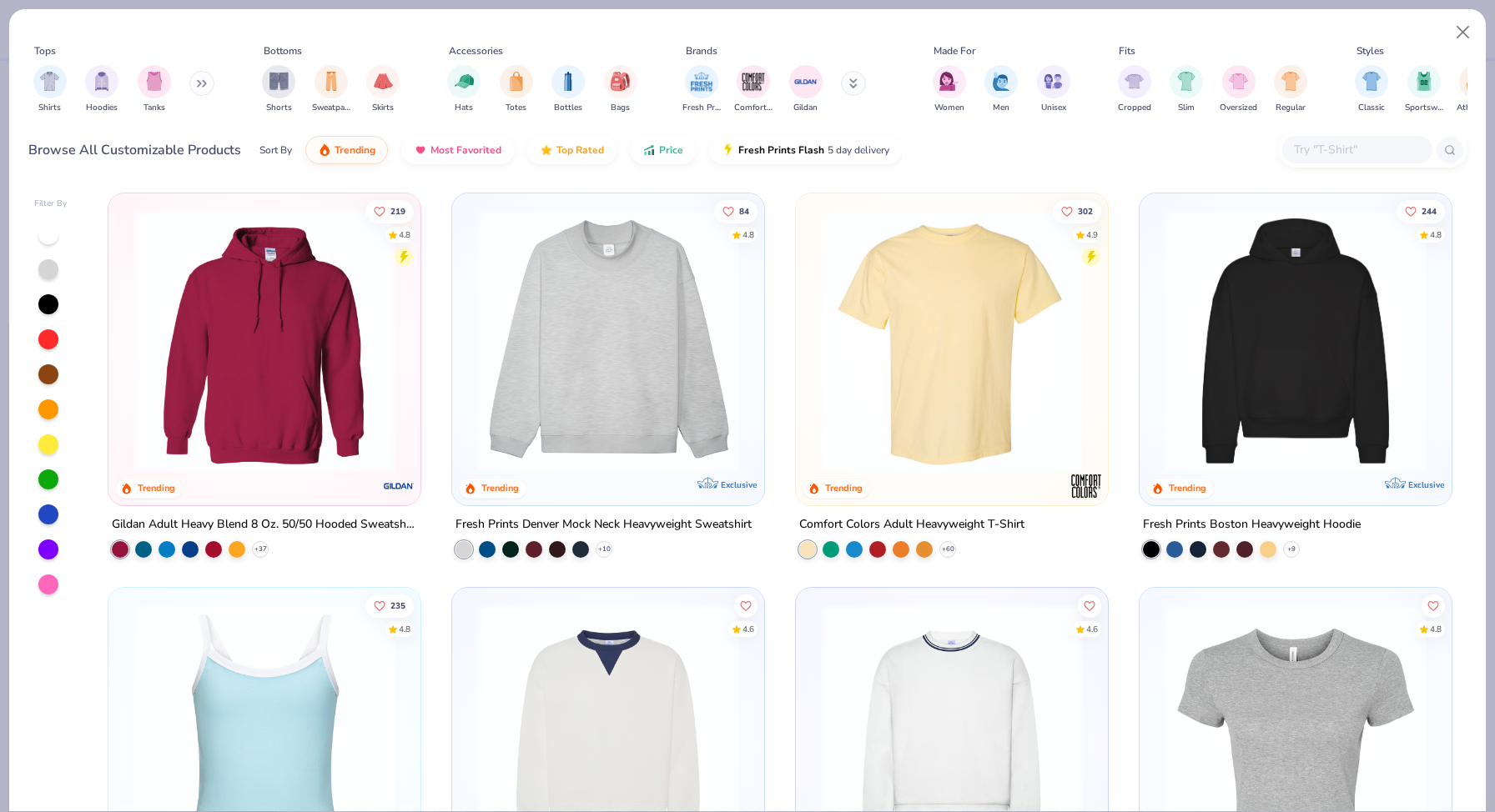
click at [312, 622] on img at bounding box center [264, 735] width 279 height 262
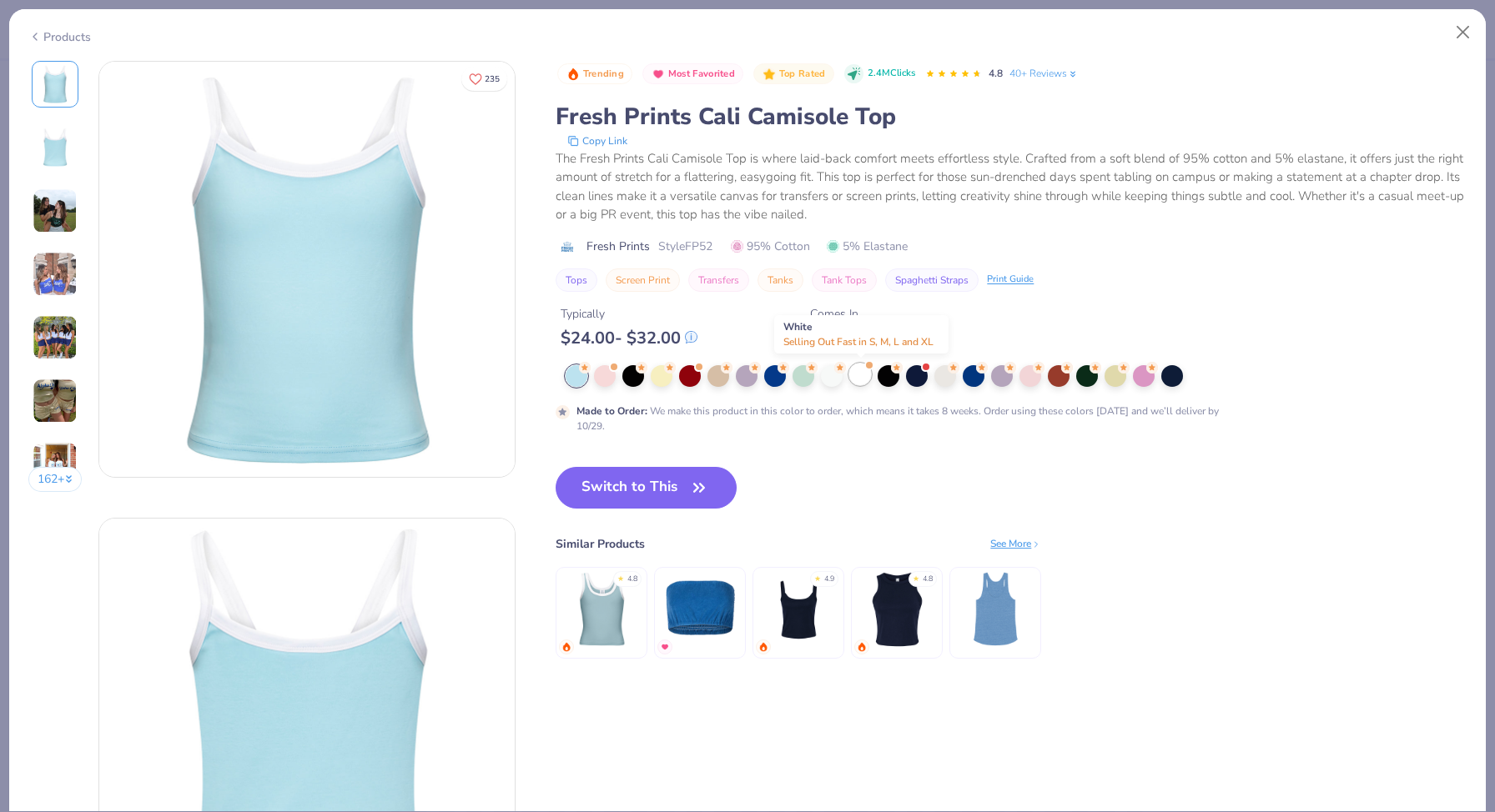
click at [866, 374] on div at bounding box center [860, 375] width 22 height 22
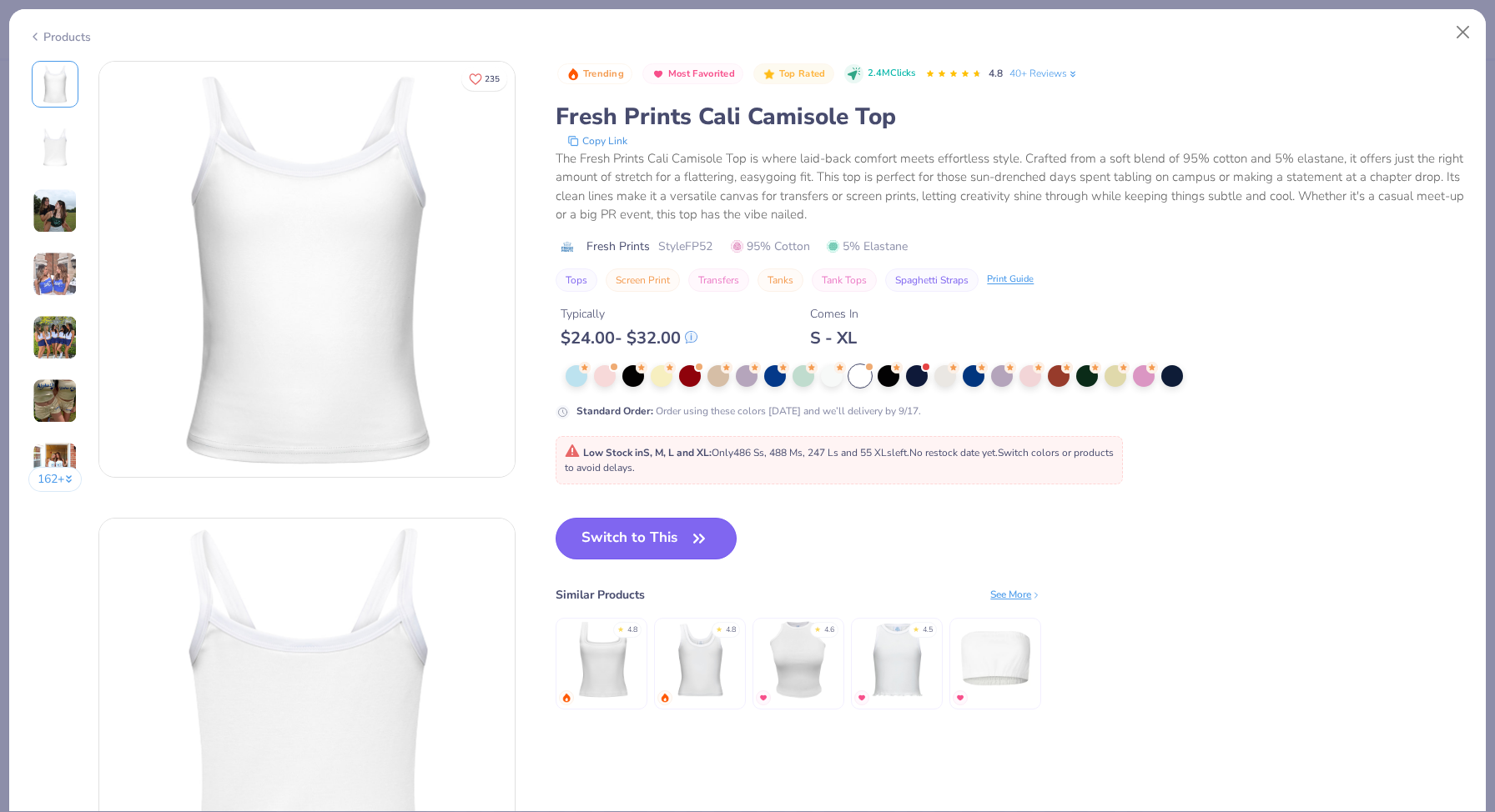
click at [684, 537] on button "Switch to This" at bounding box center [647, 539] width 181 height 42
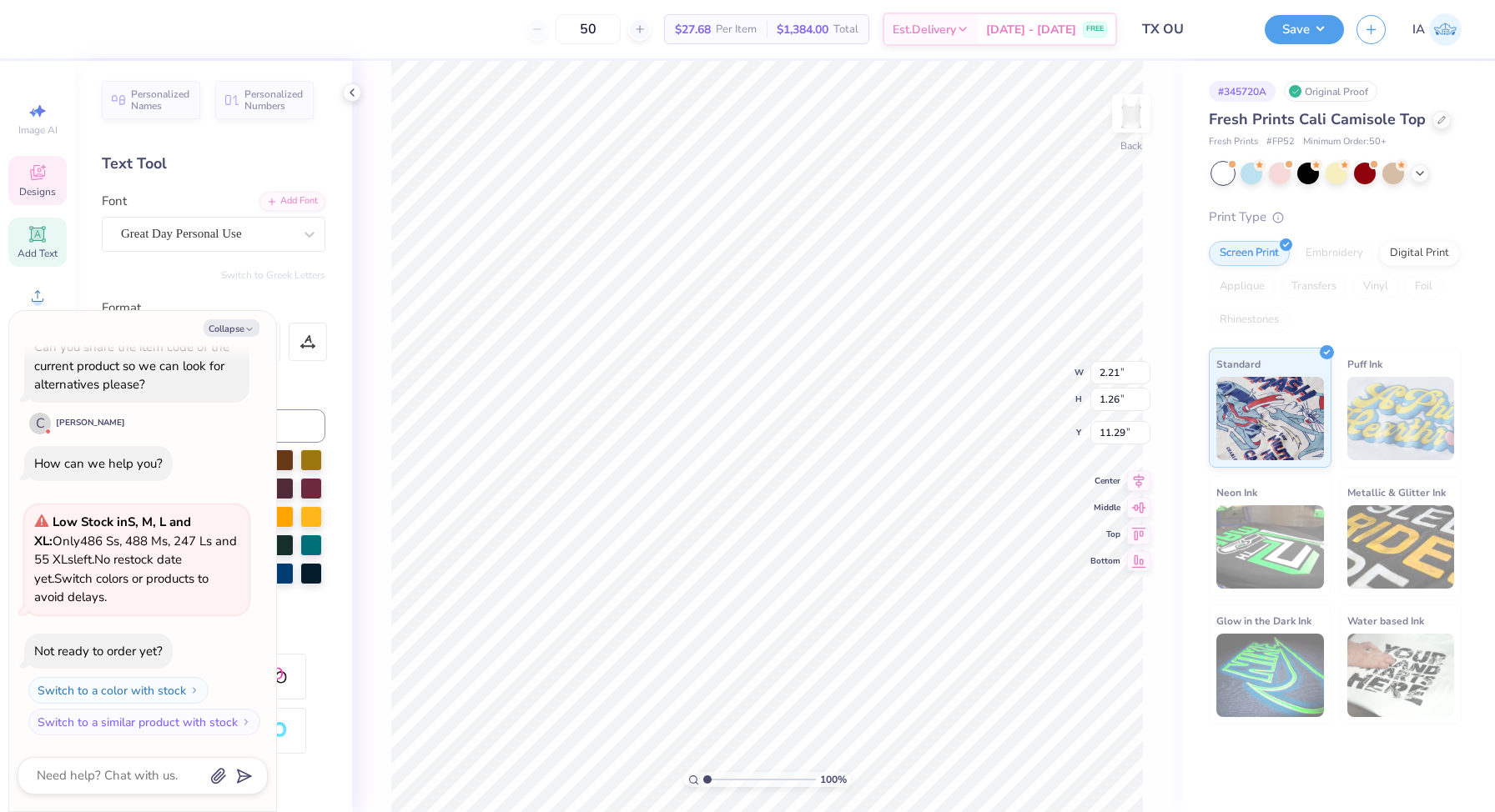
type textarea "x"
type textarea "Tx"
type textarea "x"
type textarea "T"
type textarea "x"
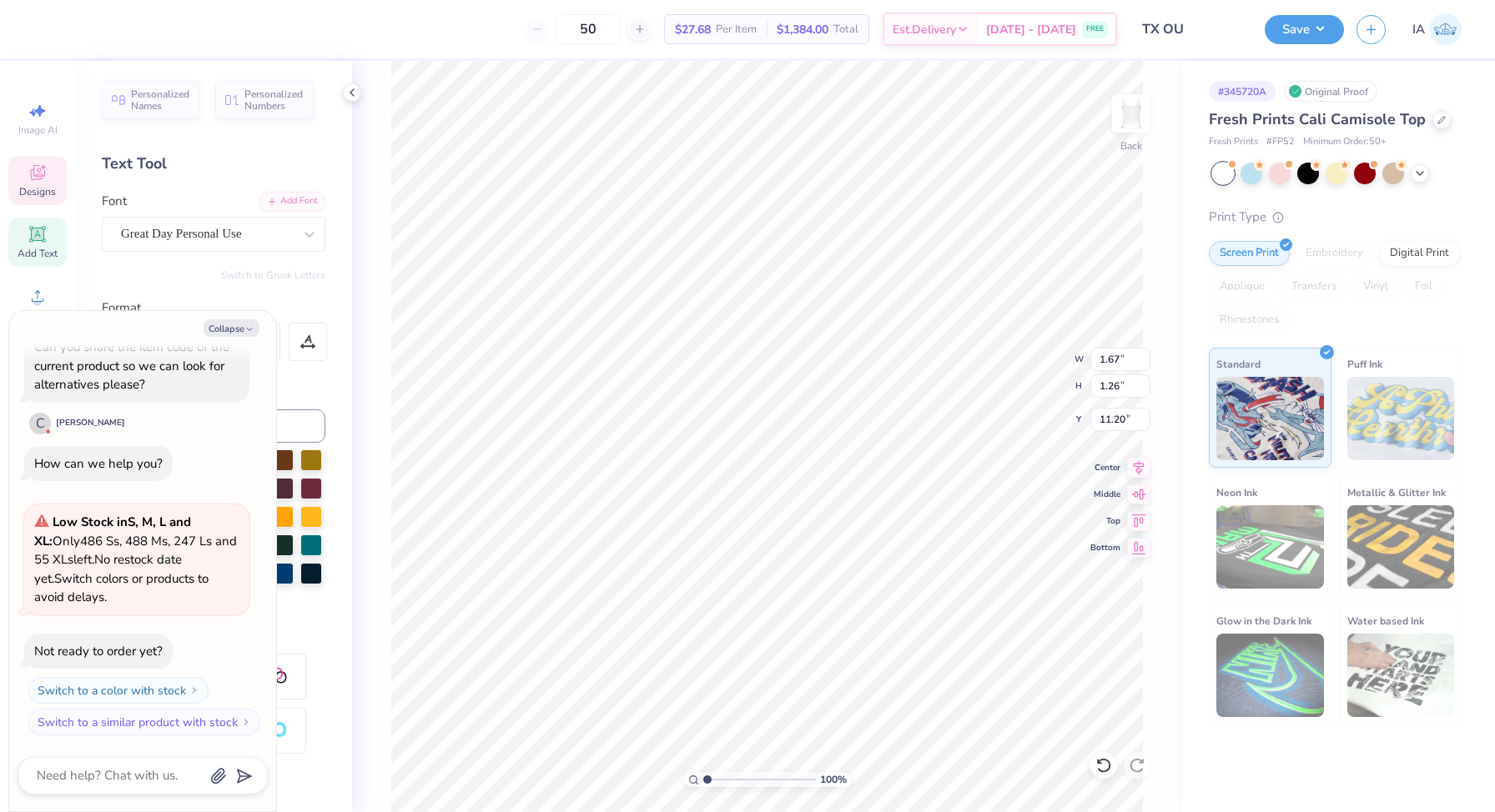
type textarea "TZ"
type textarea "x"
type textarea "T"
type textarea "x"
type textarea "TX"
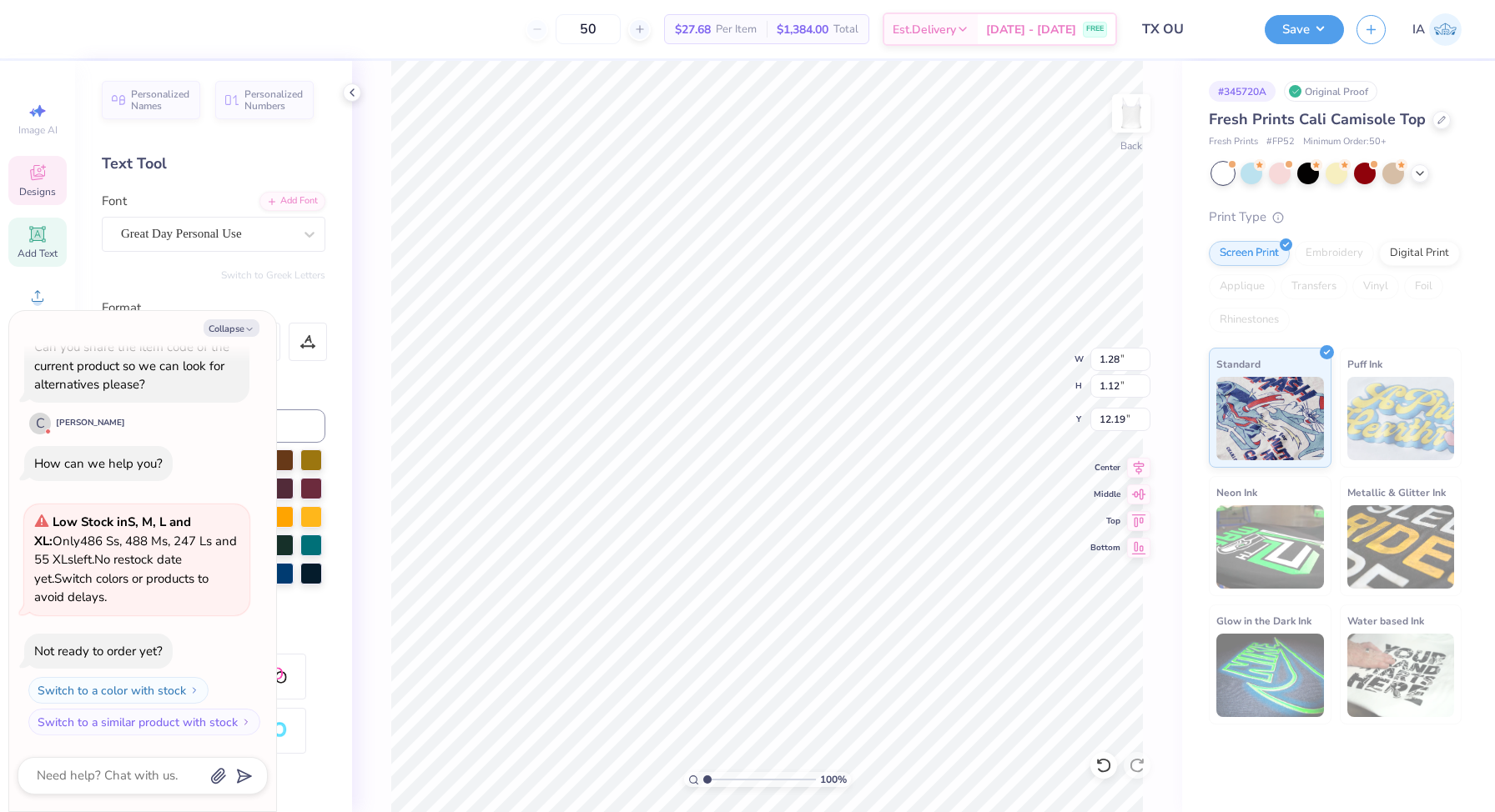
type textarea "x"
type textarea "O"
type textarea "x"
type textarea "OU"
type textarea "x"
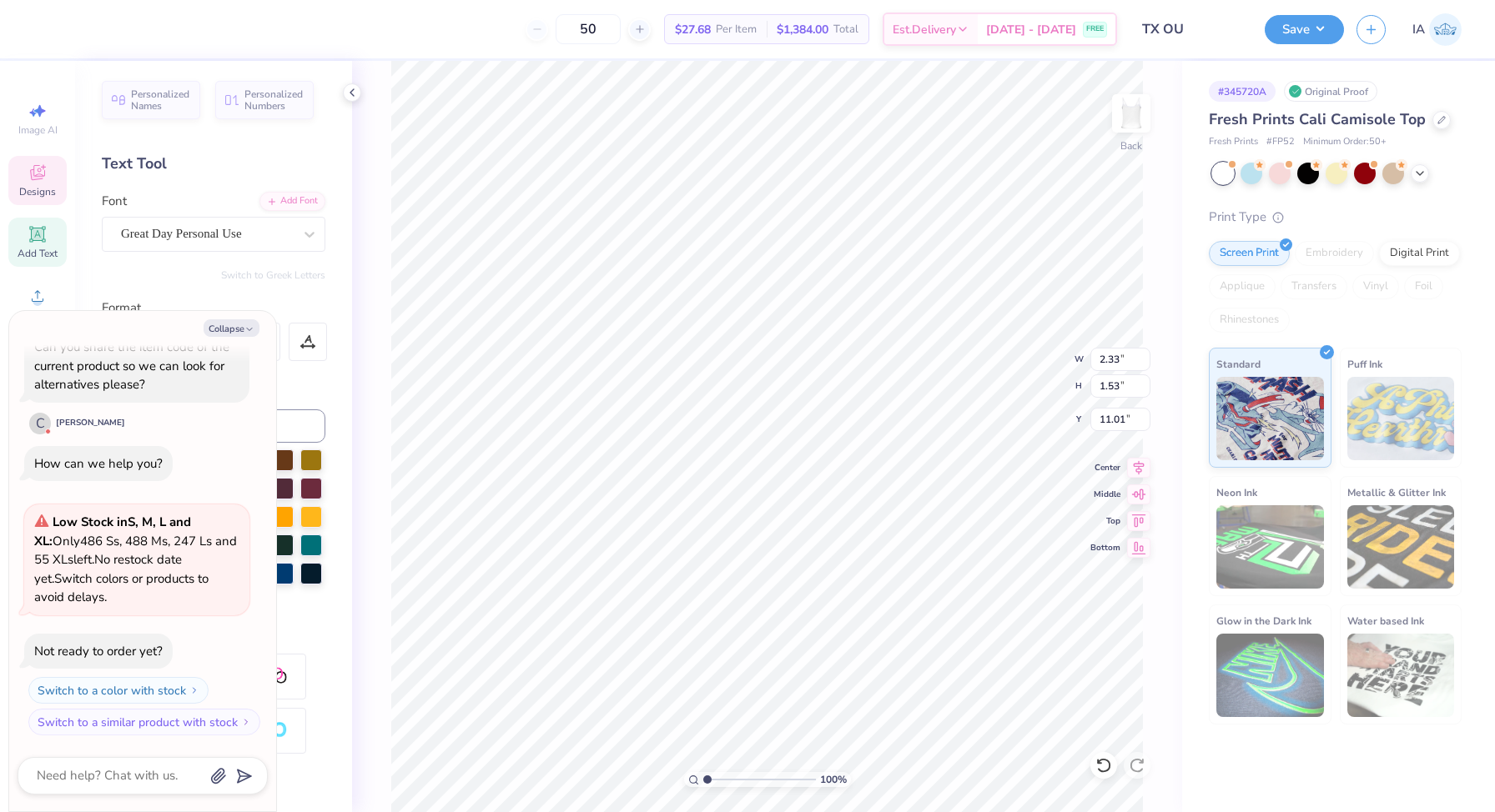
type input "10.83"
click at [1319, 29] on button "Save" at bounding box center [1305, 27] width 80 height 29
click at [600, 28] on input "50" at bounding box center [589, 29] width 65 height 30
click at [1434, 113] on div at bounding box center [1442, 119] width 18 height 18
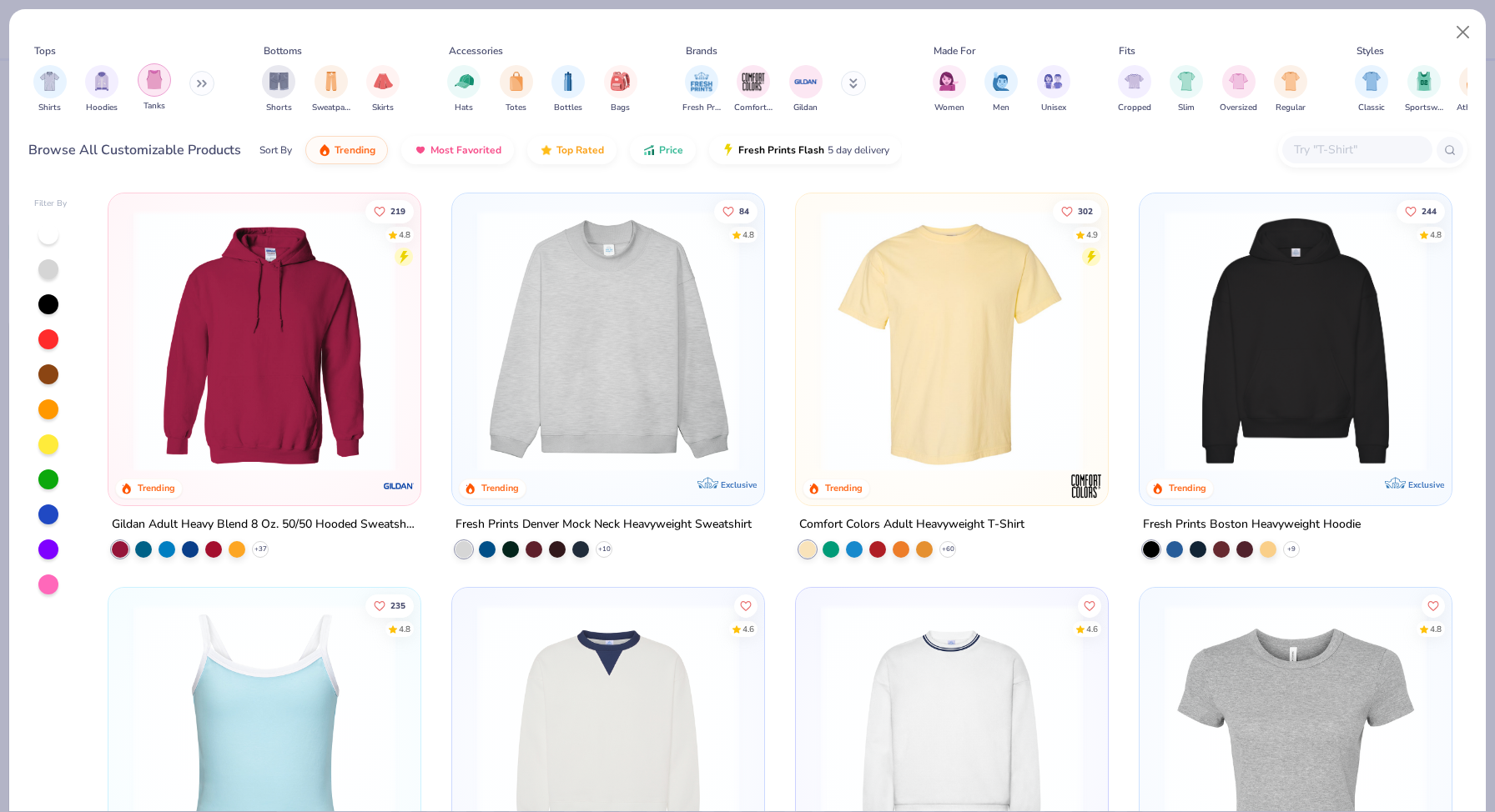
click at [159, 81] on img "filter for Tanks" at bounding box center [154, 79] width 18 height 19
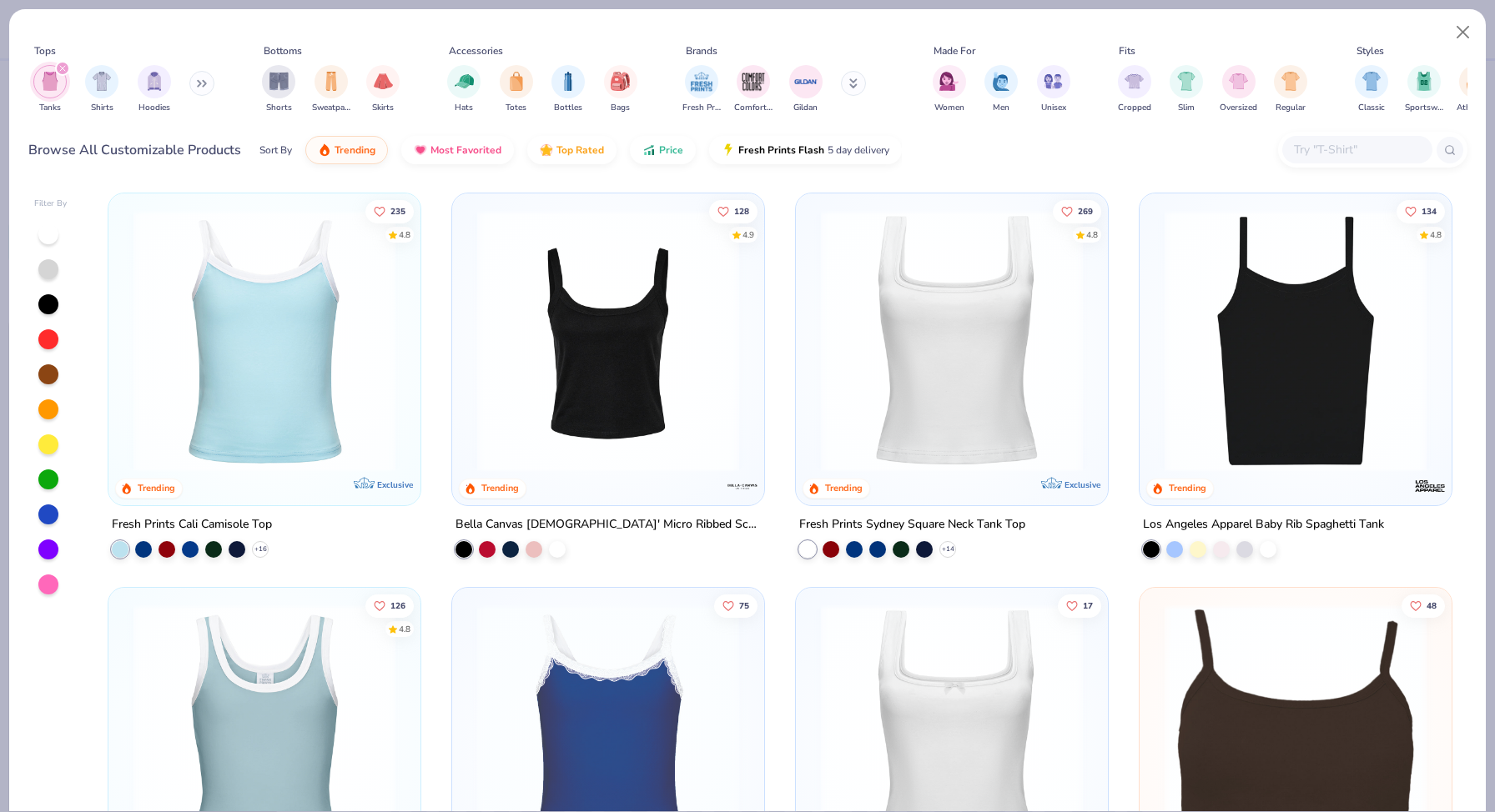
click at [1205, 399] on img at bounding box center [1296, 340] width 279 height 262
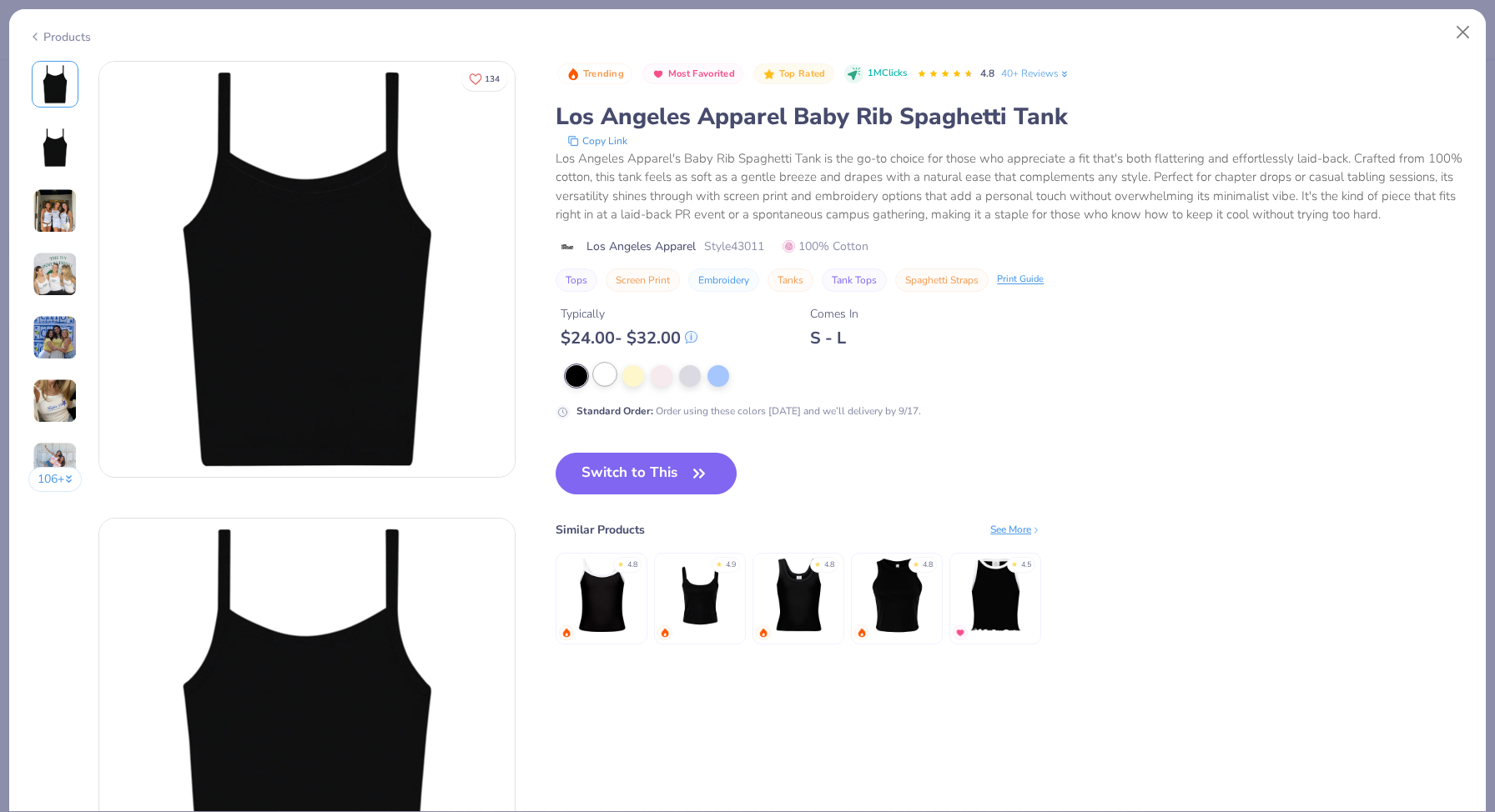
click at [603, 378] on div at bounding box center [605, 375] width 22 height 22
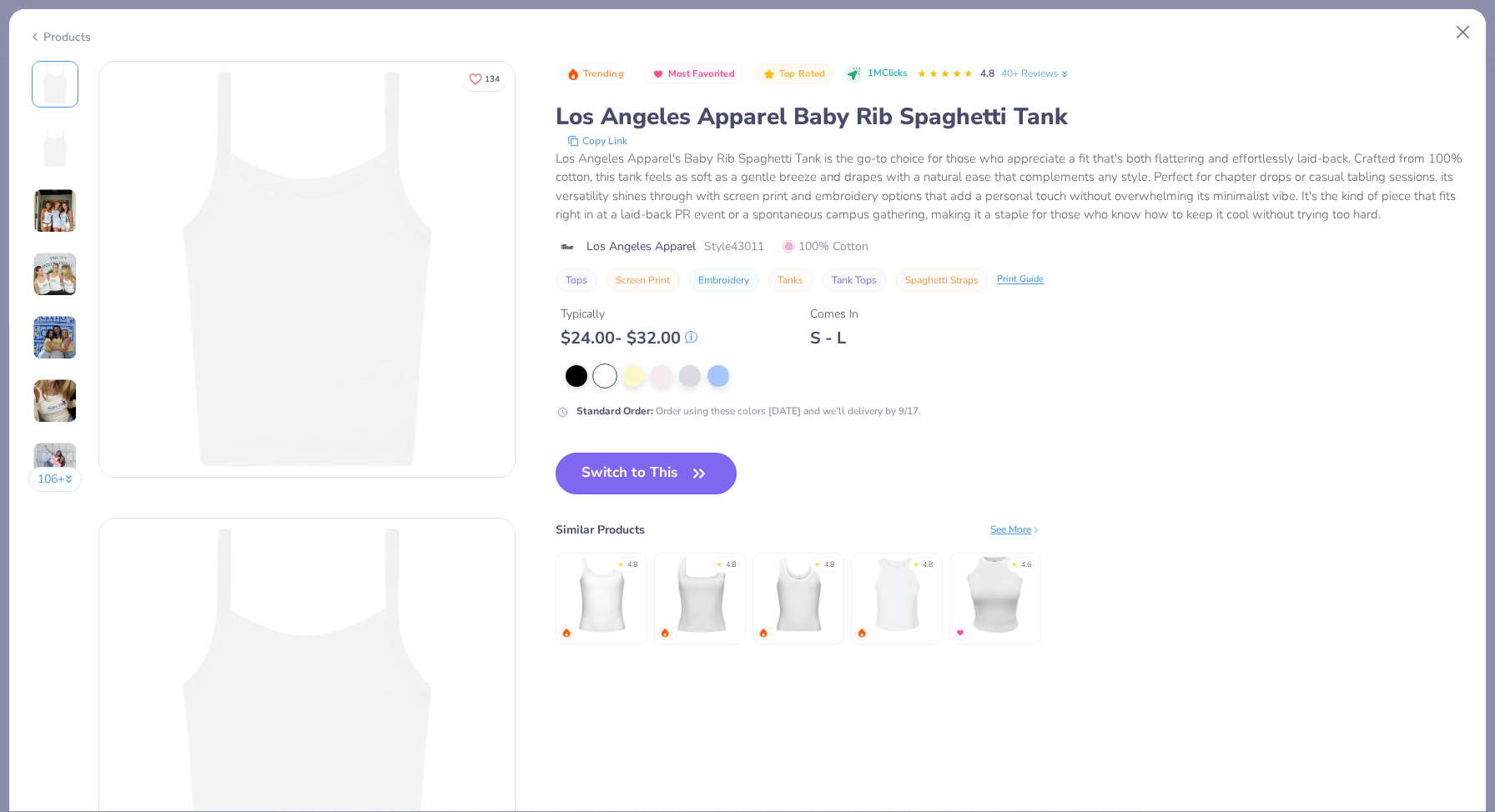
click at [656, 473] on button "Switch to This" at bounding box center [647, 473] width 181 height 42
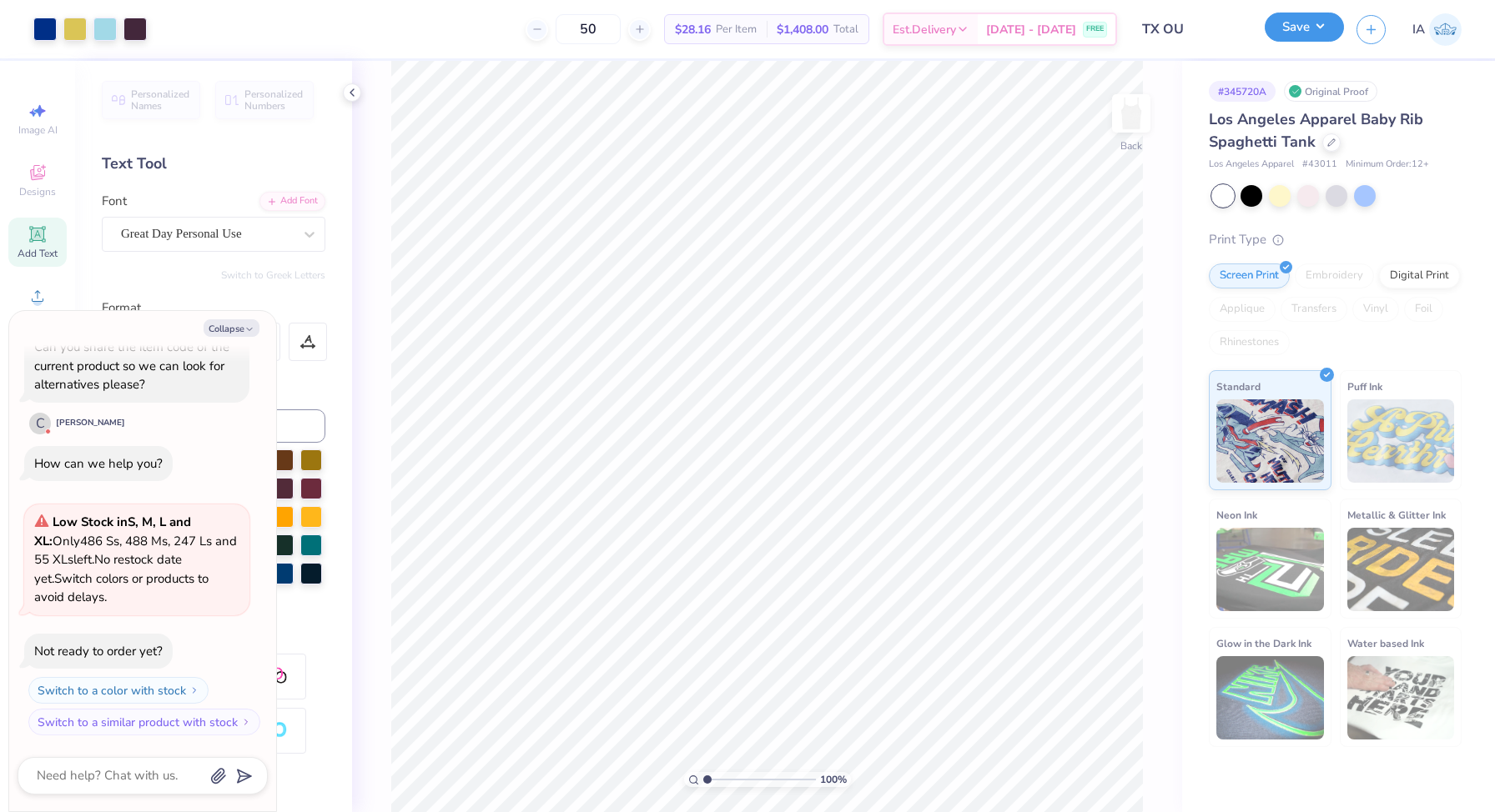
click at [1305, 37] on button "Save" at bounding box center [1305, 27] width 80 height 29
type textarea "x"
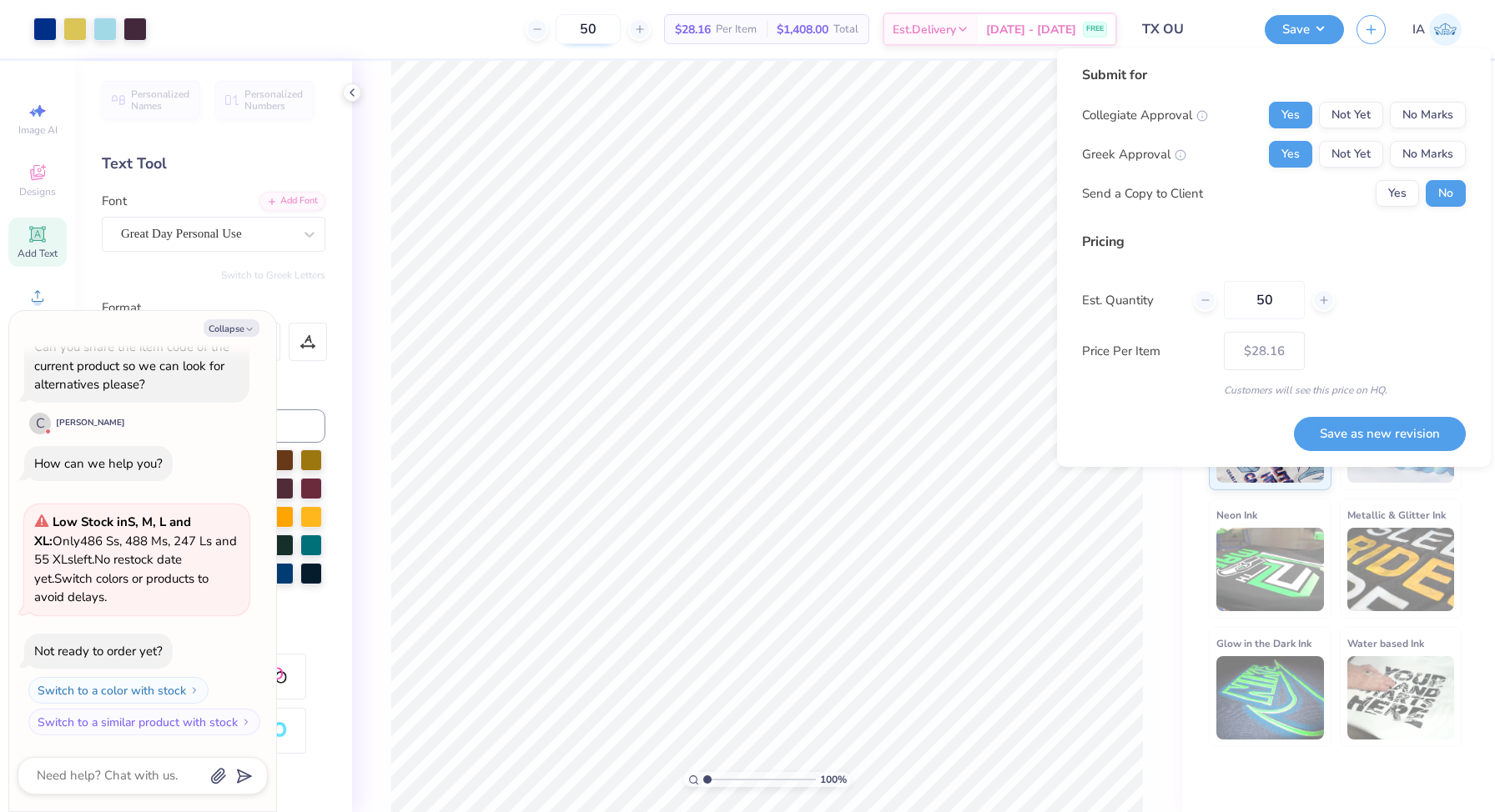
click at [602, 27] on input "50" at bounding box center [589, 29] width 65 height 30
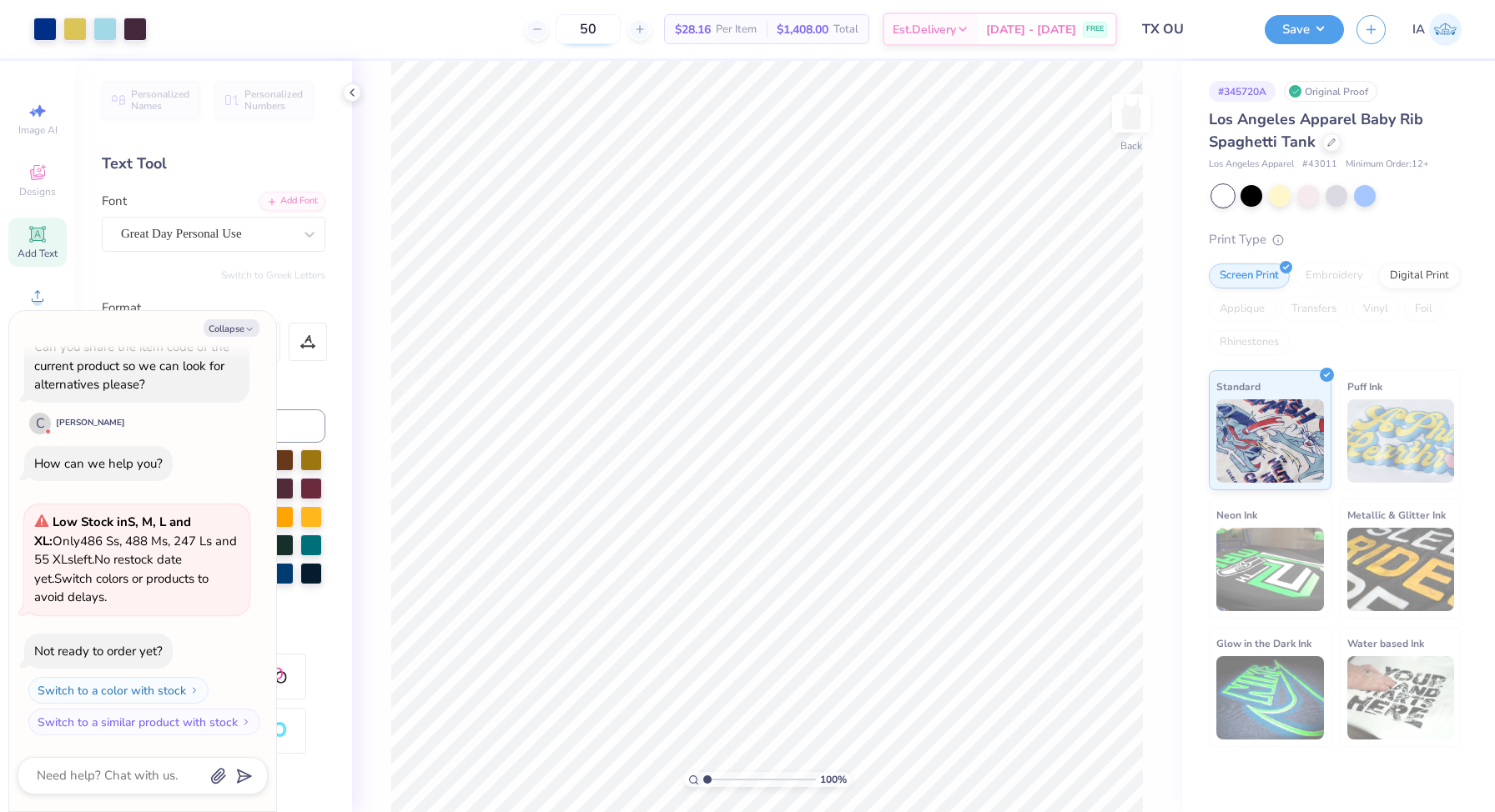
click at [602, 27] on input "50" at bounding box center [589, 29] width 65 height 30
type input "24"
click at [1298, 42] on div "Save" at bounding box center [1305, 30] width 80 height 29
click at [1300, 35] on button "Save" at bounding box center [1305, 27] width 80 height 29
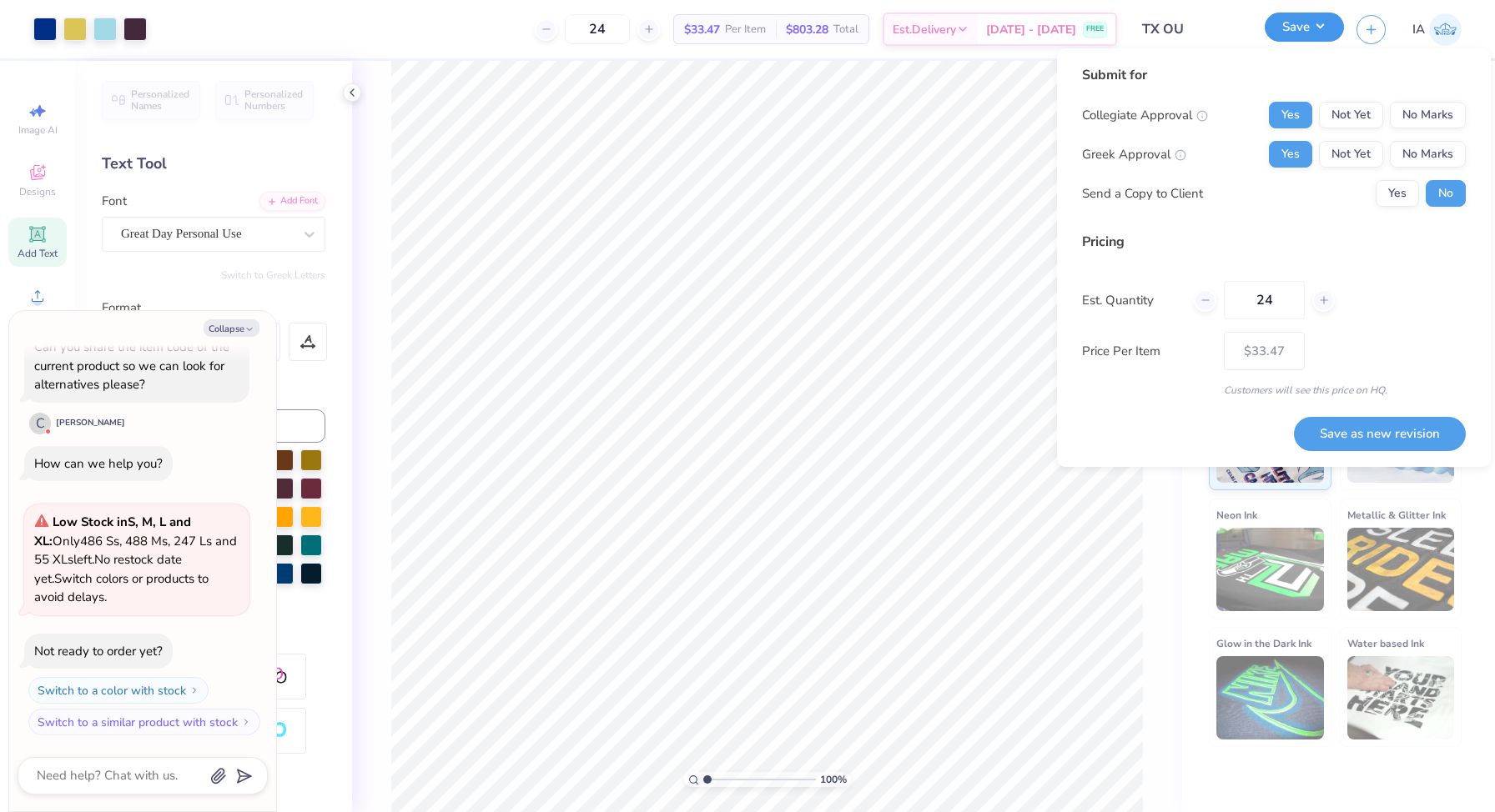
type textarea "x"
click at [1345, 432] on button "Save as new revision" at bounding box center [1380, 435] width 172 height 34
type input "$33.47"
type textarea "x"
type input "– –"
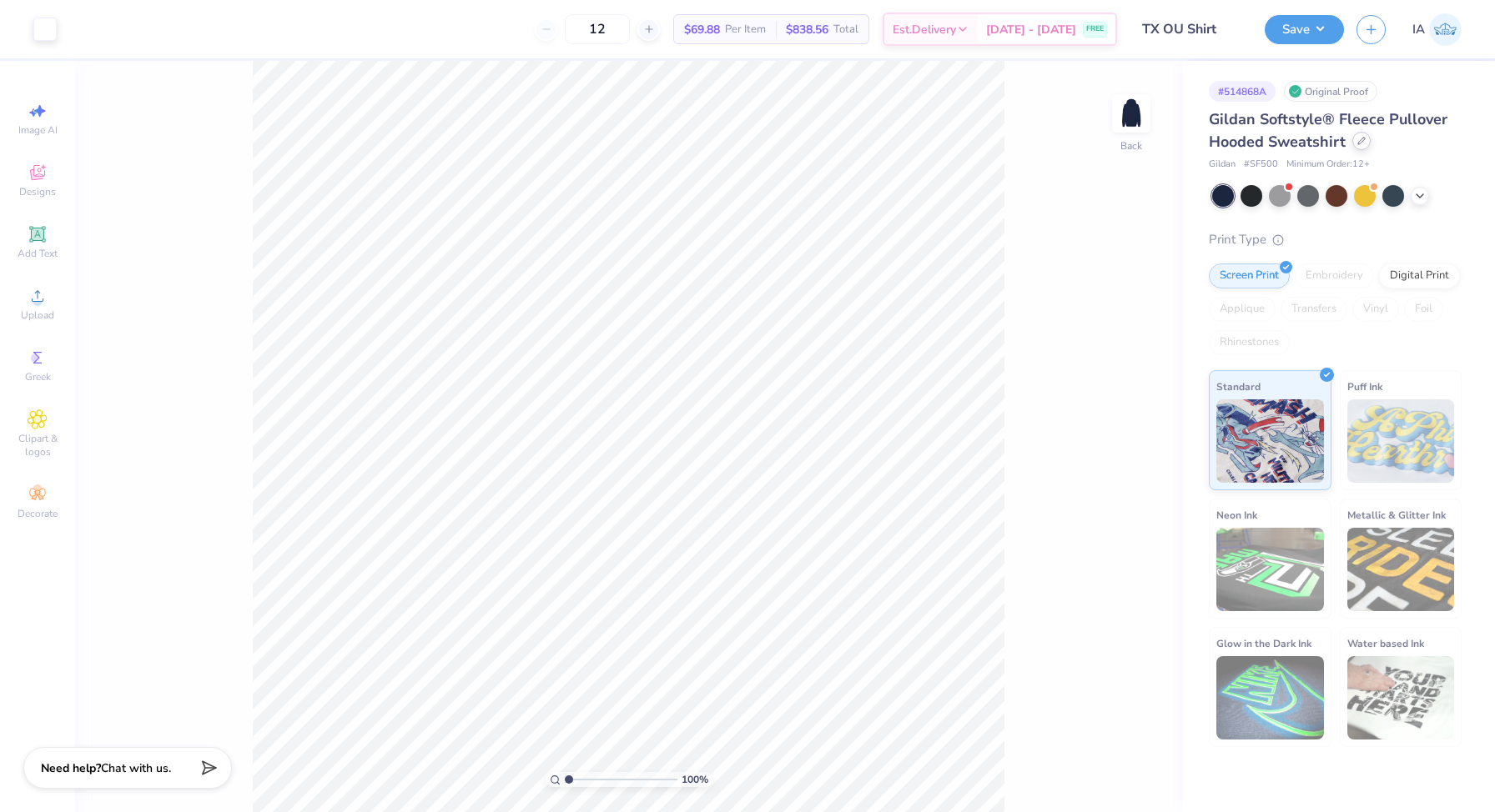
click at [1361, 144] on icon at bounding box center [1361, 140] width 8 height 8
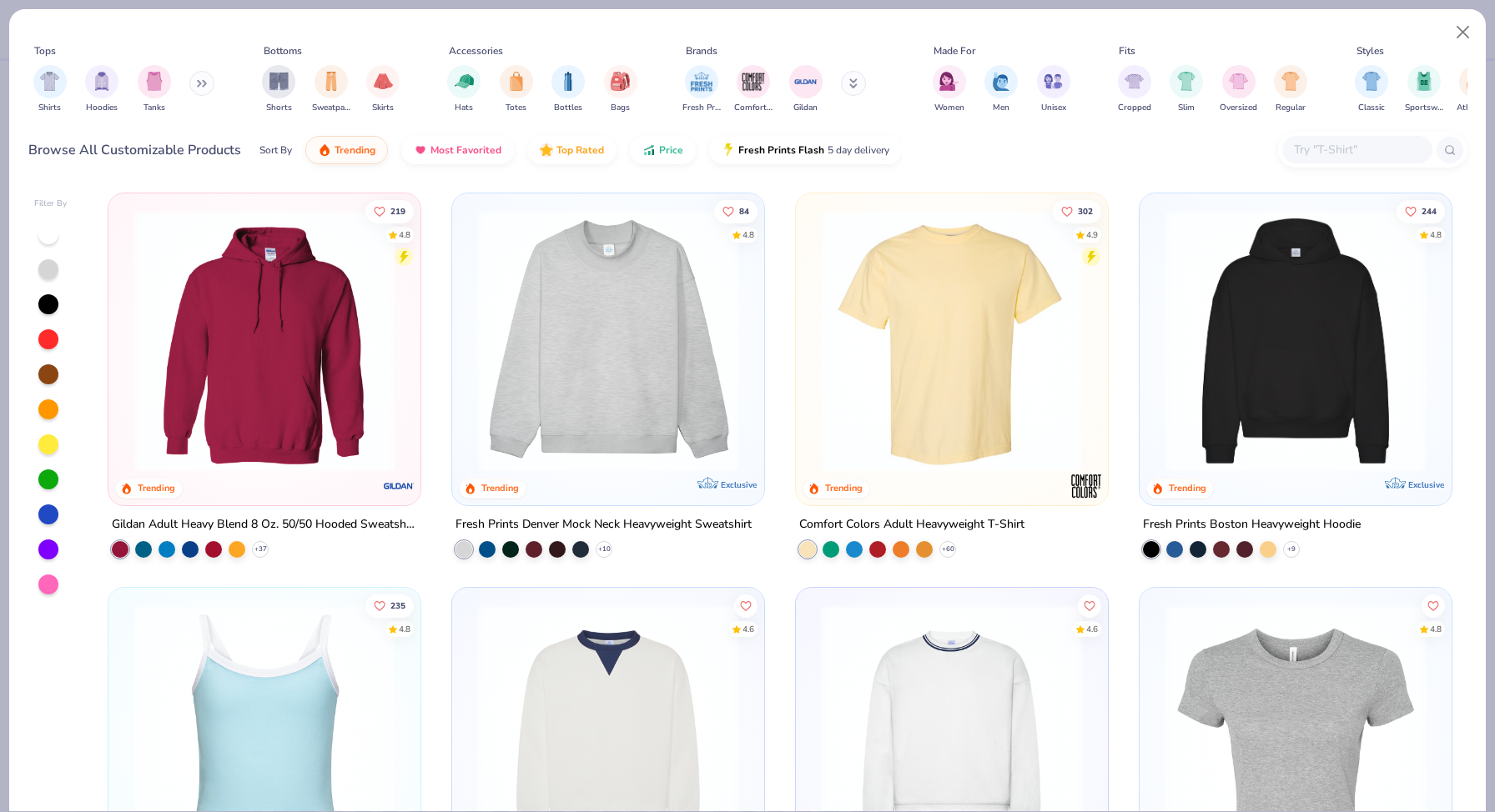
click at [124, 77] on div "Shirts Hoodies Tanks" at bounding box center [124, 89] width 192 height 62
click at [98, 77] on img "filter for Hoodies" at bounding box center [101, 79] width 18 height 19
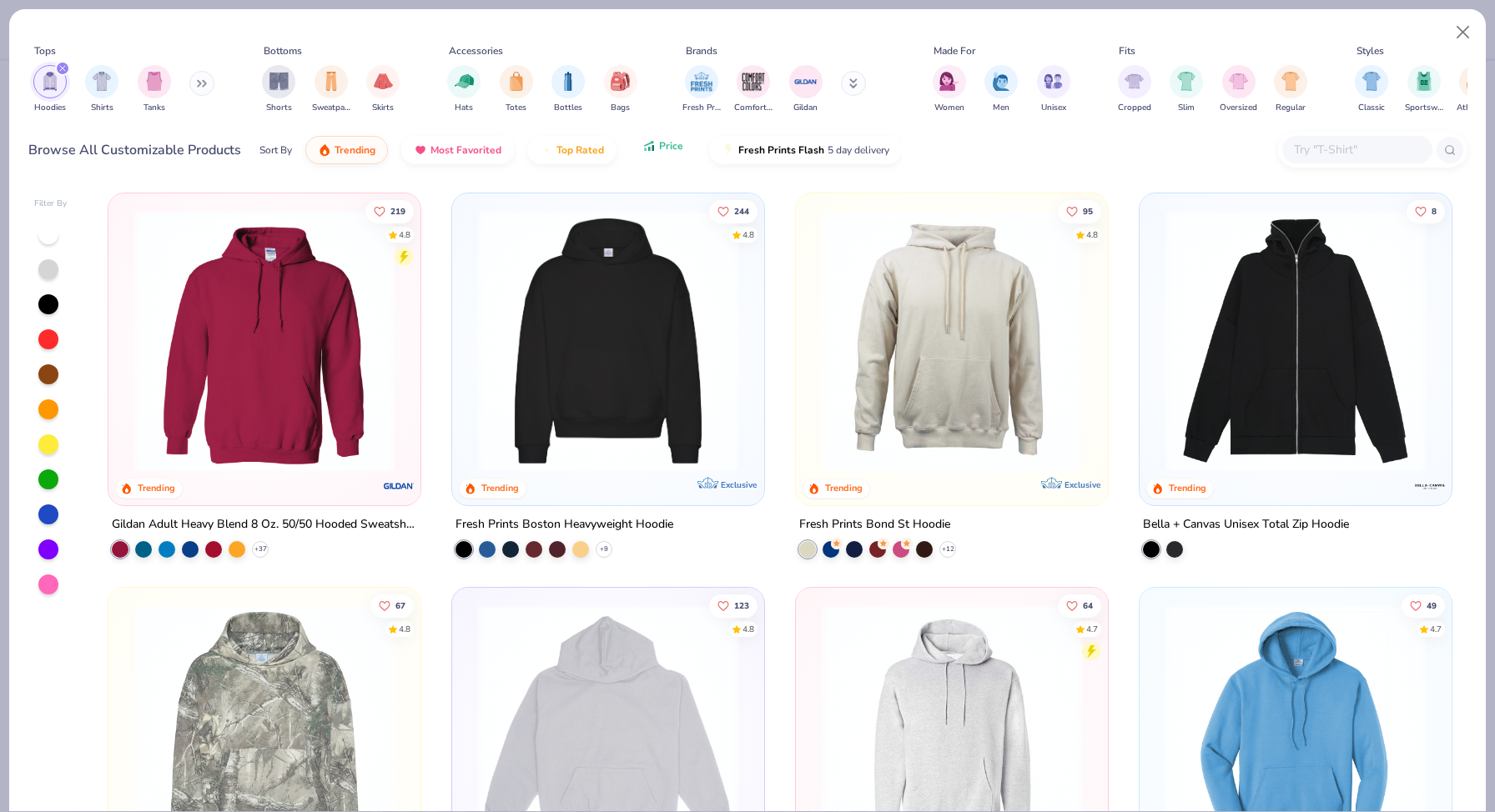
click at [633, 151] on button "Price" at bounding box center [663, 146] width 66 height 28
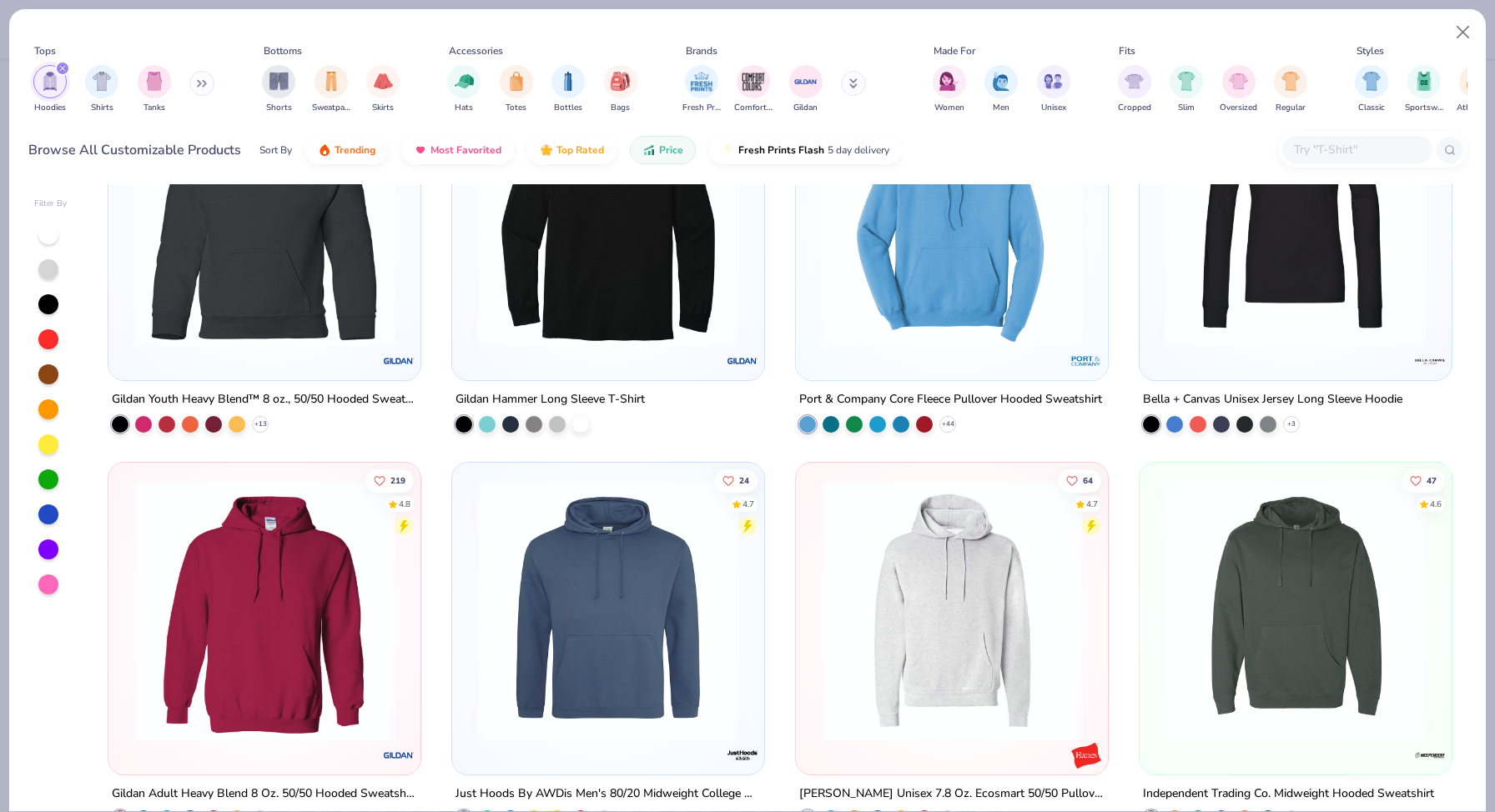
scroll to position [123, 0]
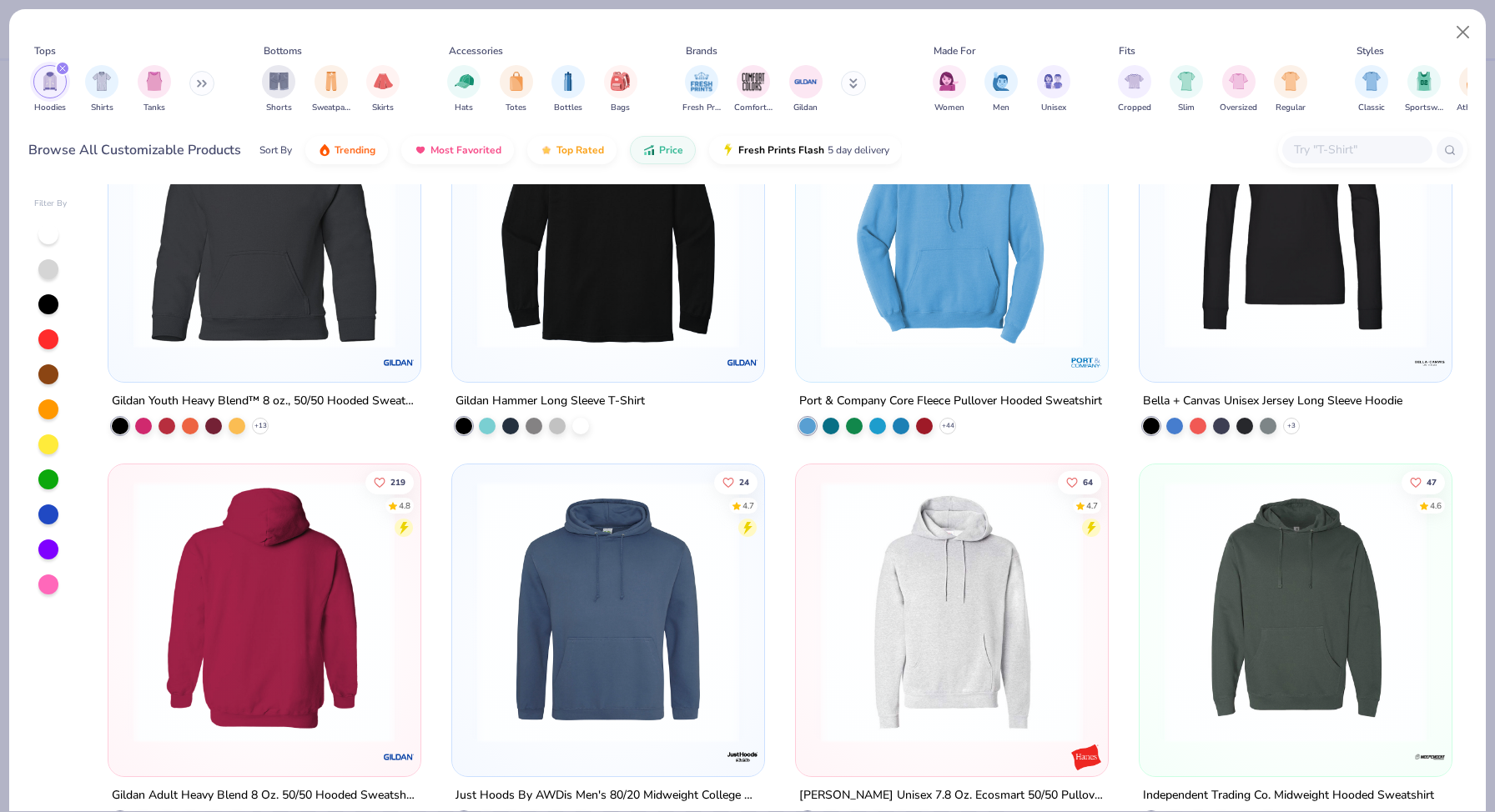
click at [238, 702] on div at bounding box center [264, 612] width 835 height 262
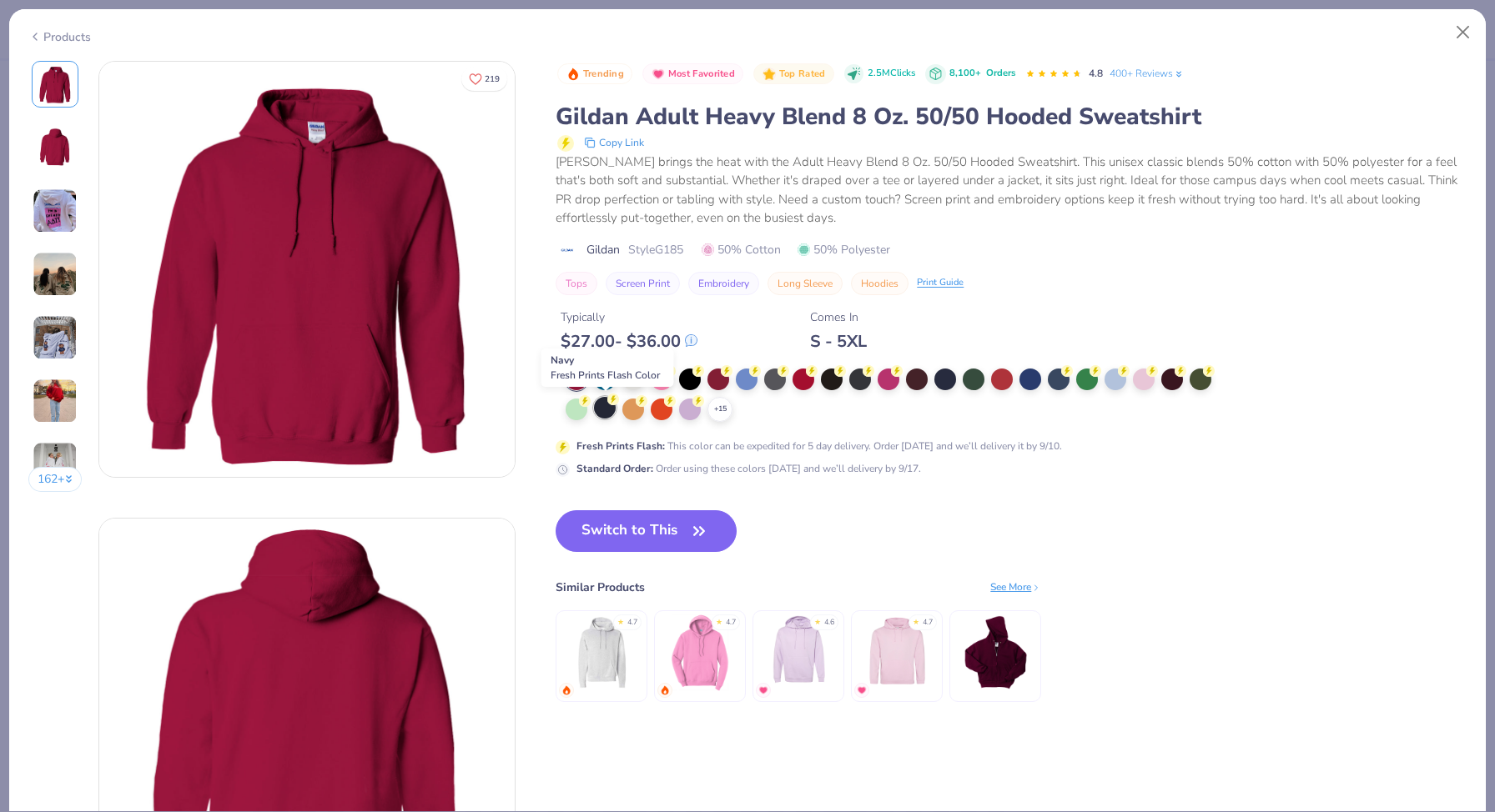
click at [599, 409] on div at bounding box center [605, 408] width 22 height 22
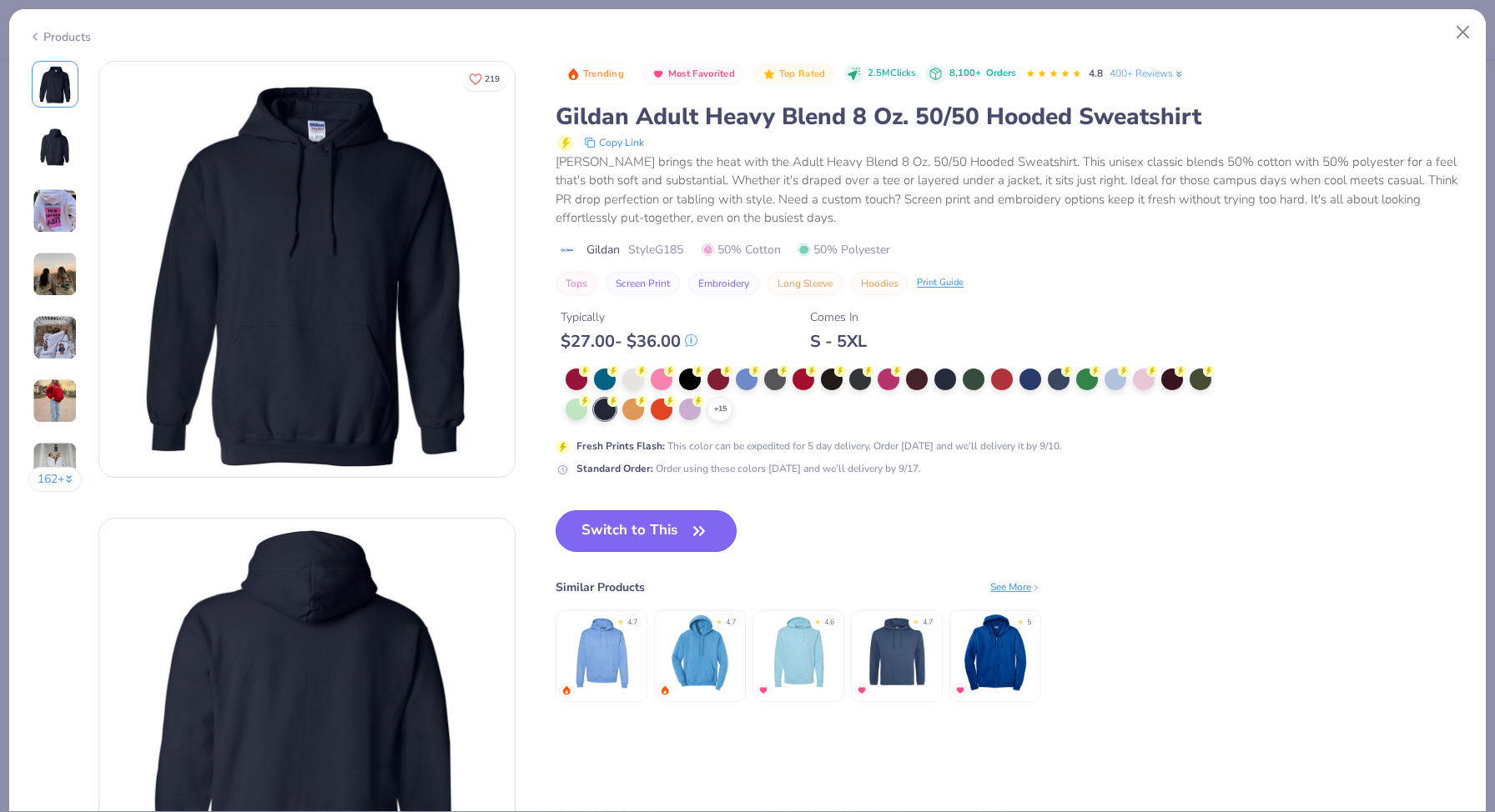
click at [655, 530] on button "Switch to This" at bounding box center [647, 531] width 181 height 42
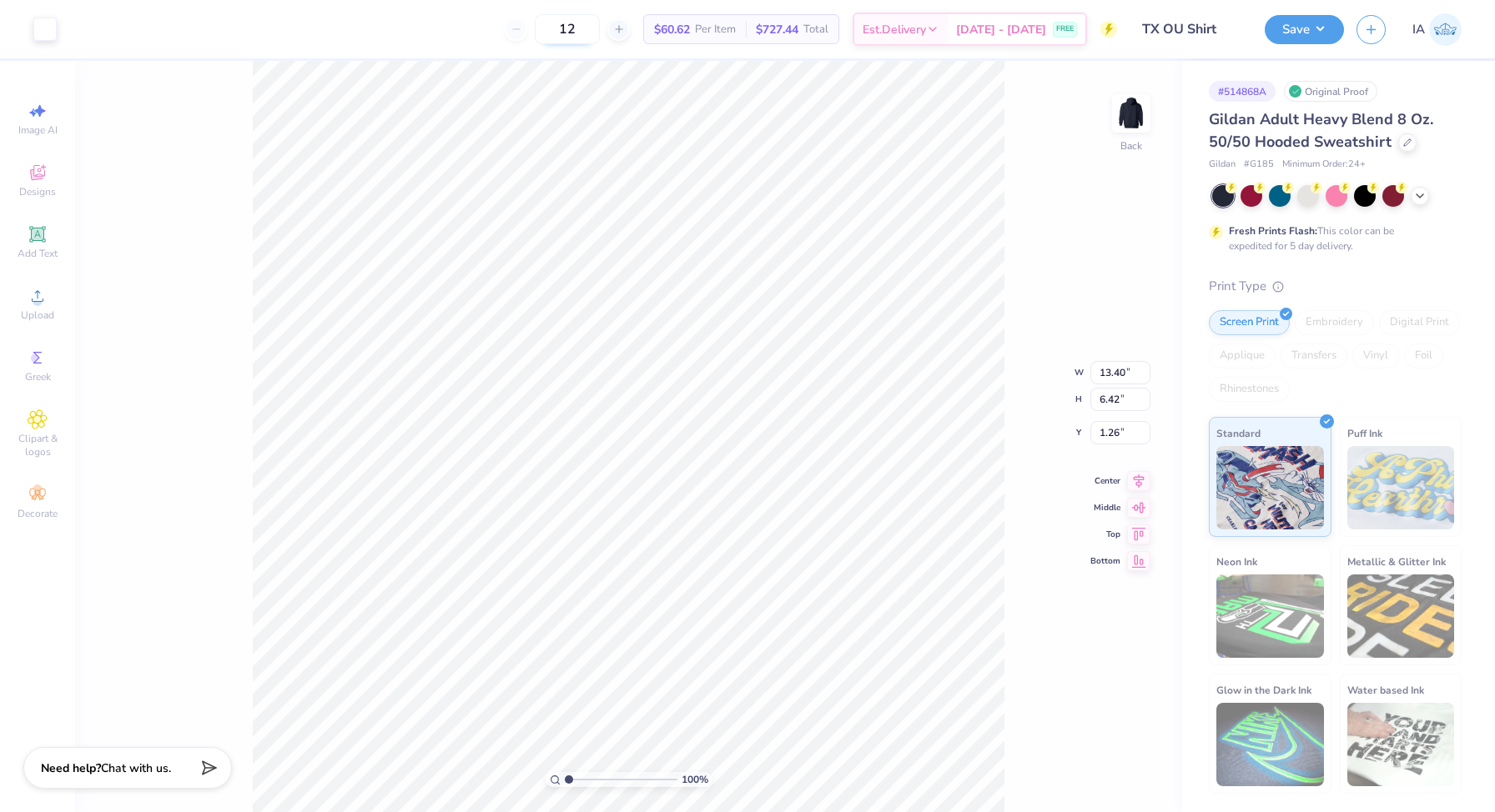
click at [599, 24] on input "12" at bounding box center [568, 29] width 65 height 30
type input "1"
type input "24"
click at [1399, 143] on div at bounding box center [1407, 141] width 18 height 18
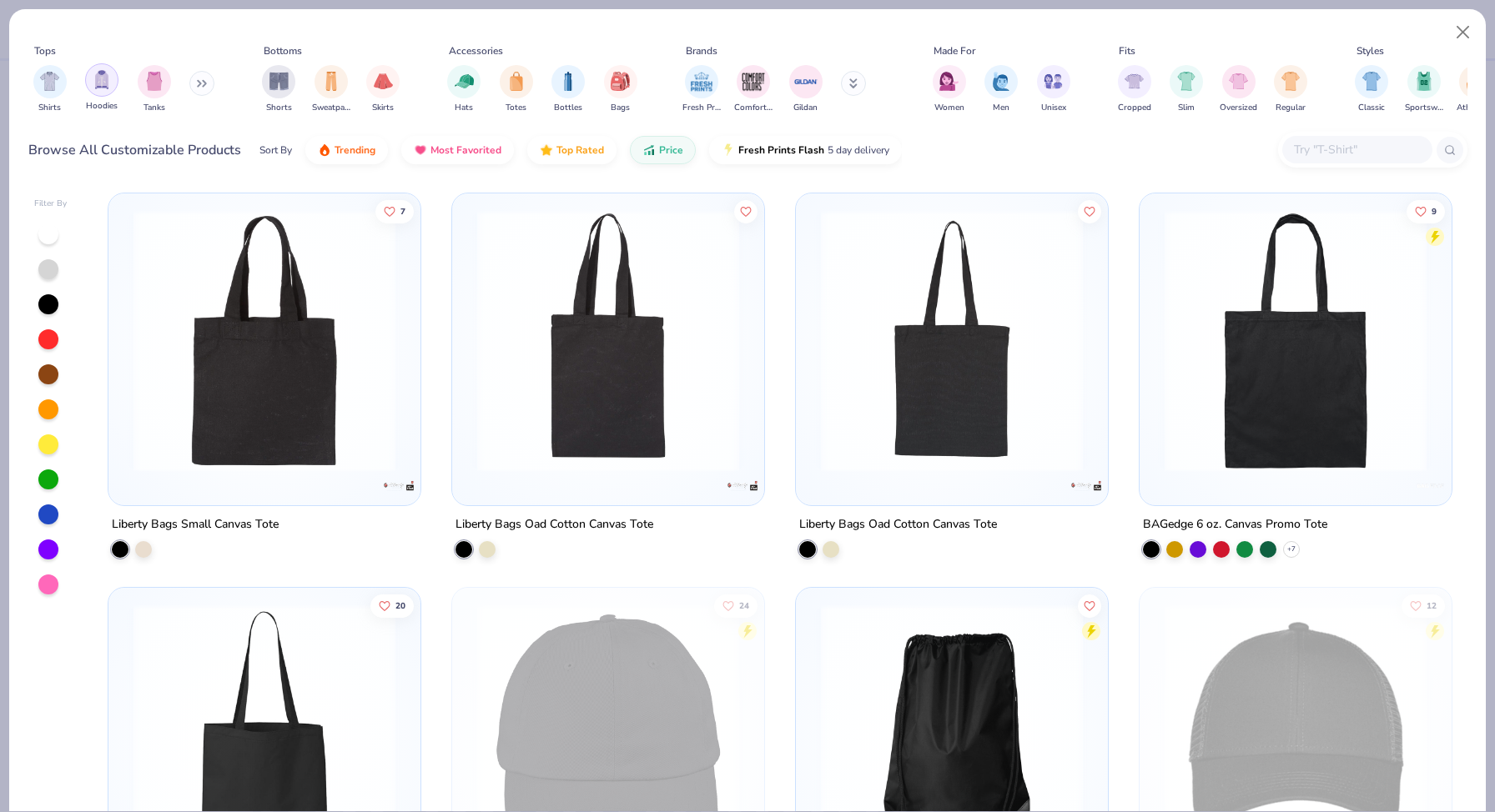
click at [98, 86] on img "filter for Hoodies" at bounding box center [101, 79] width 18 height 19
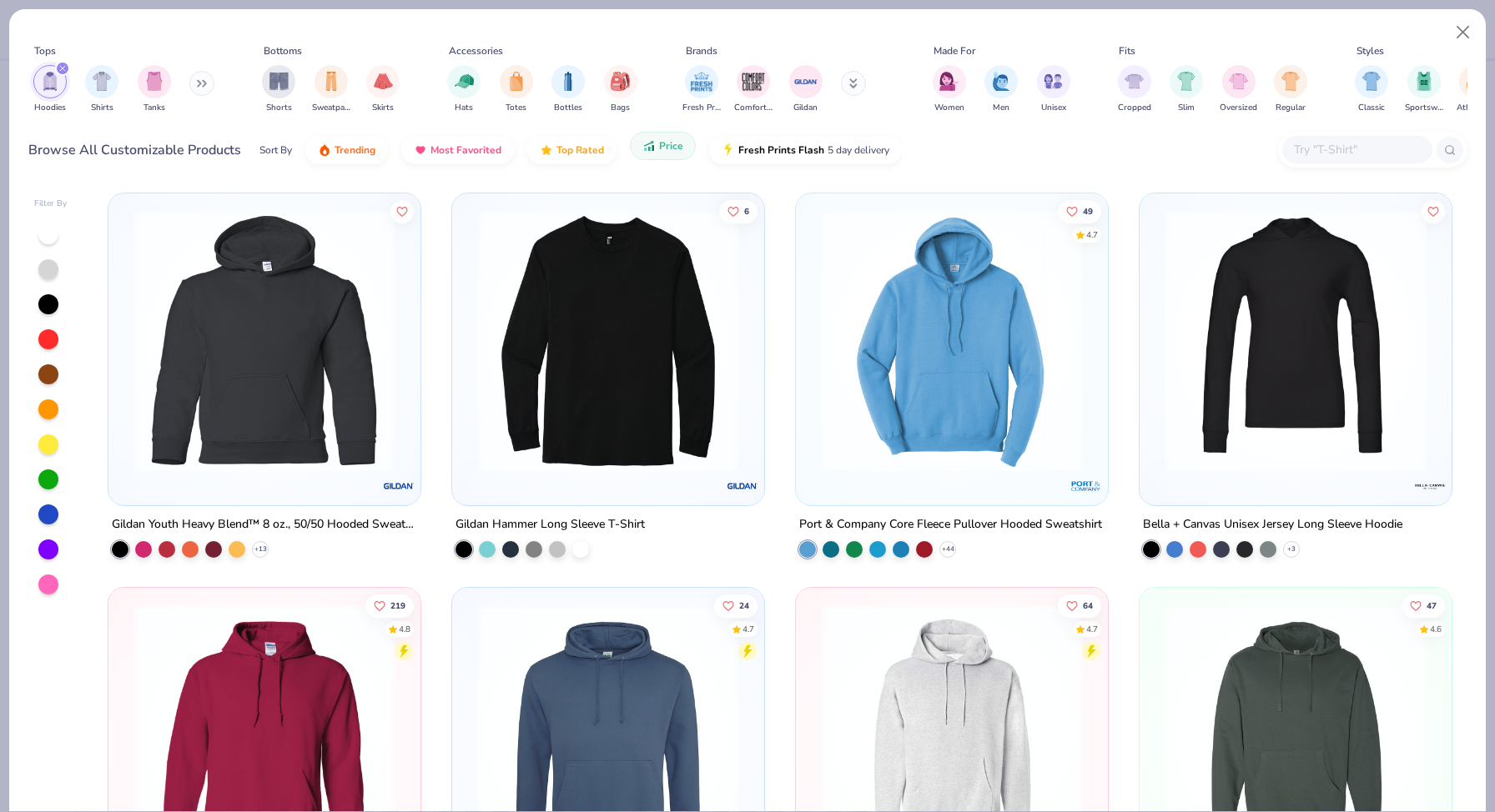
click at [652, 150] on icon "button" at bounding box center [648, 146] width 14 height 15
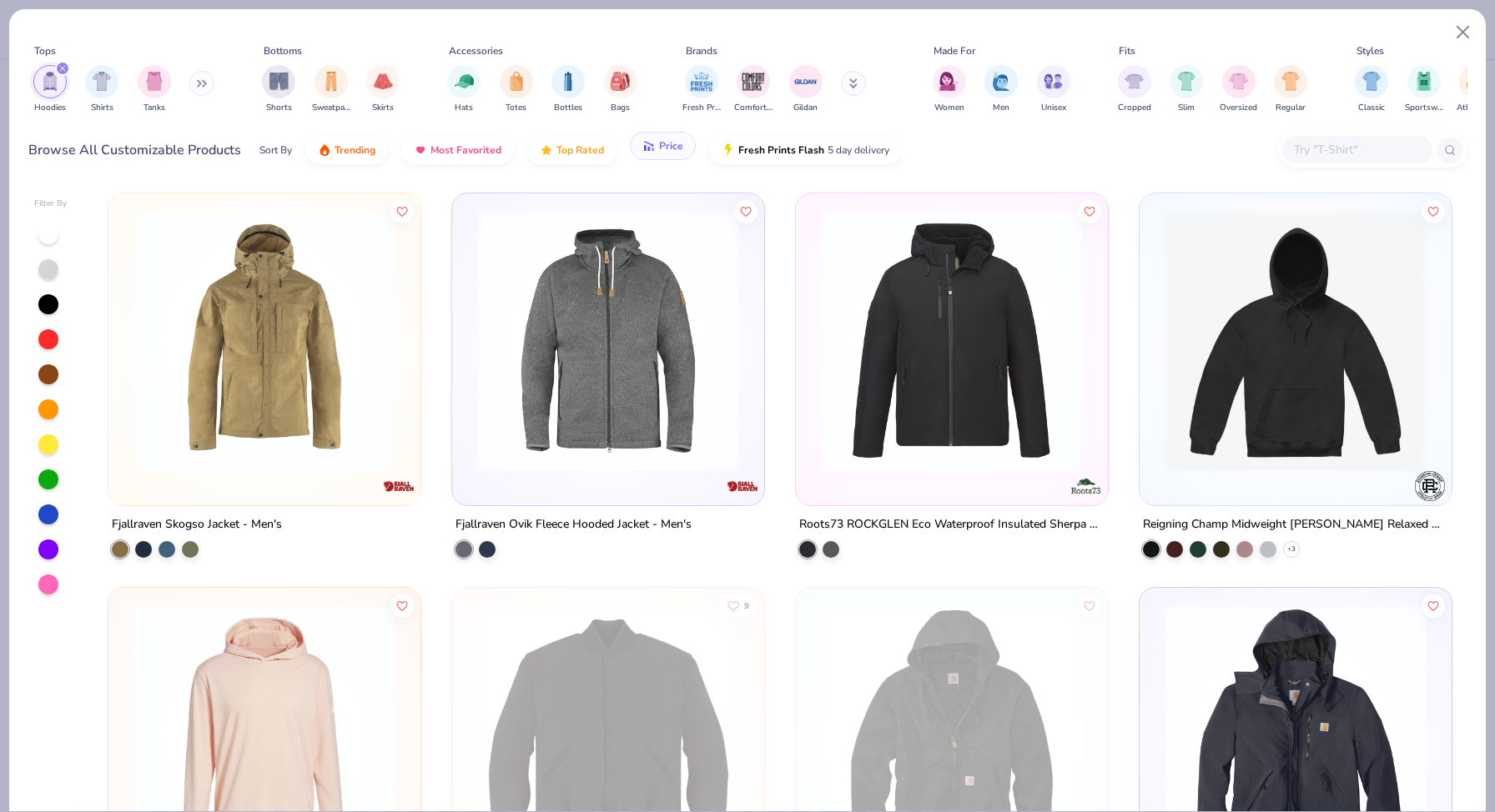
click at [660, 143] on span "Price" at bounding box center [671, 146] width 24 height 14
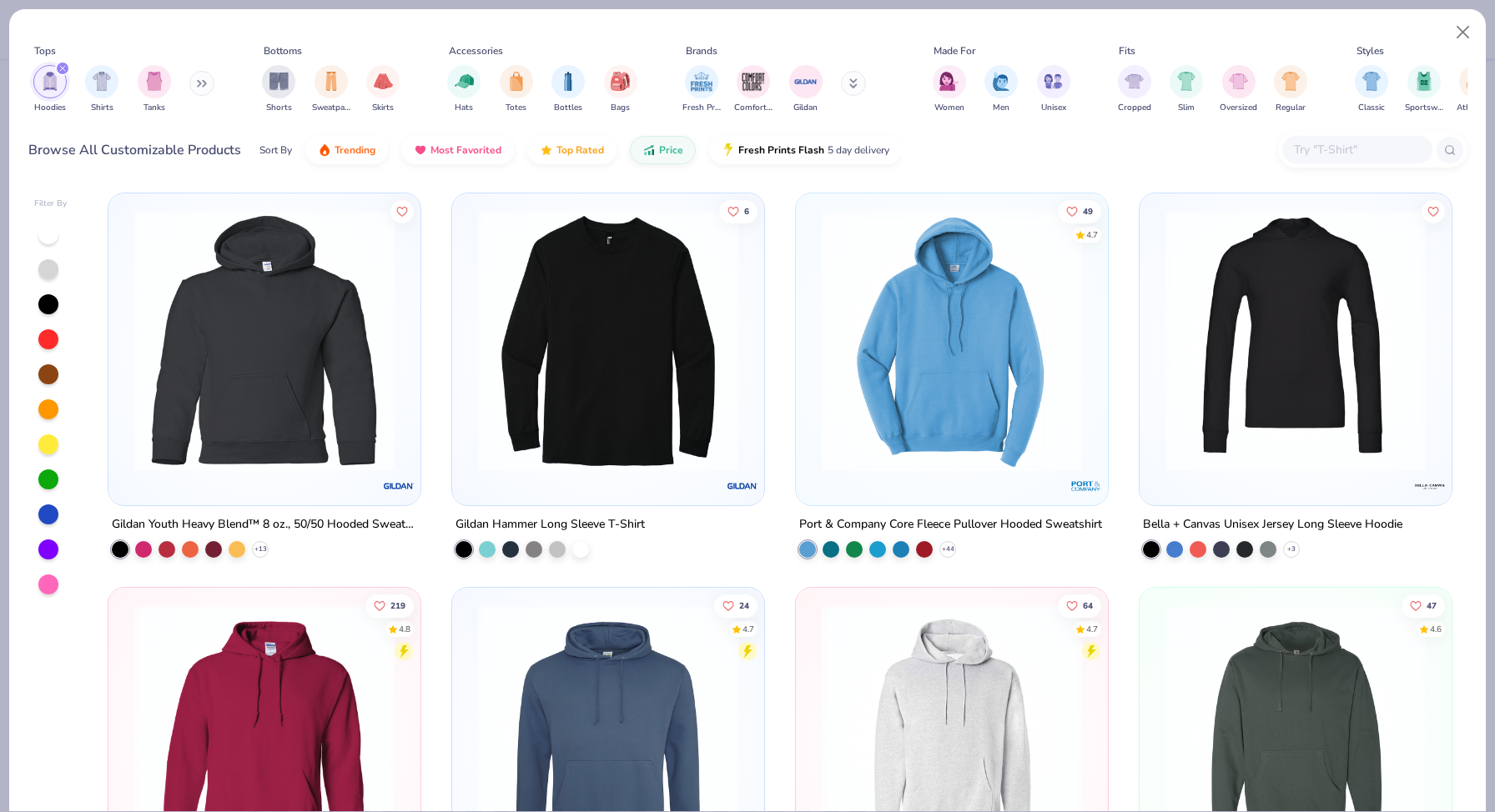
click at [982, 402] on img at bounding box center [952, 340] width 279 height 262
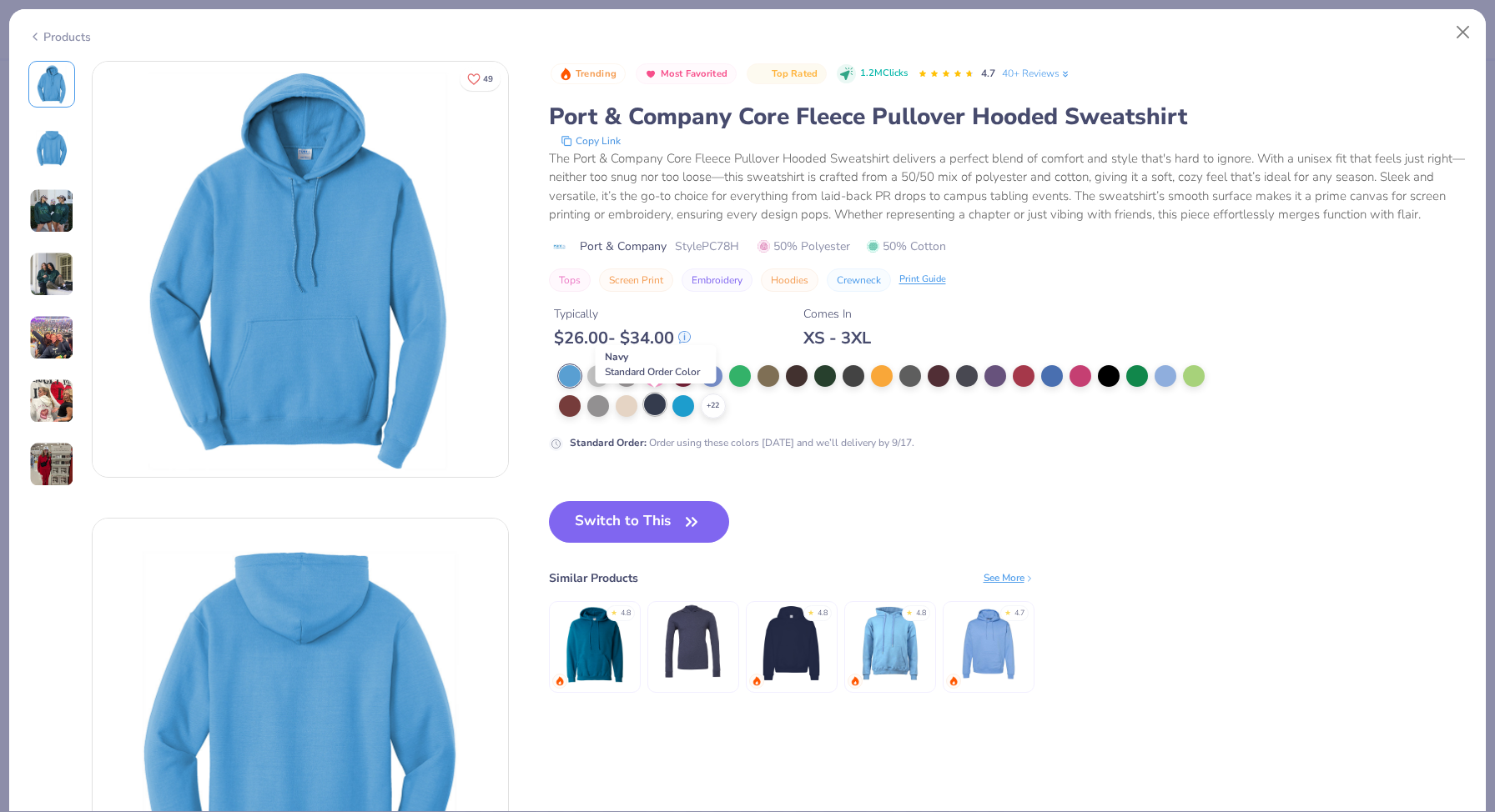
click at [655, 406] on div at bounding box center [655, 405] width 22 height 22
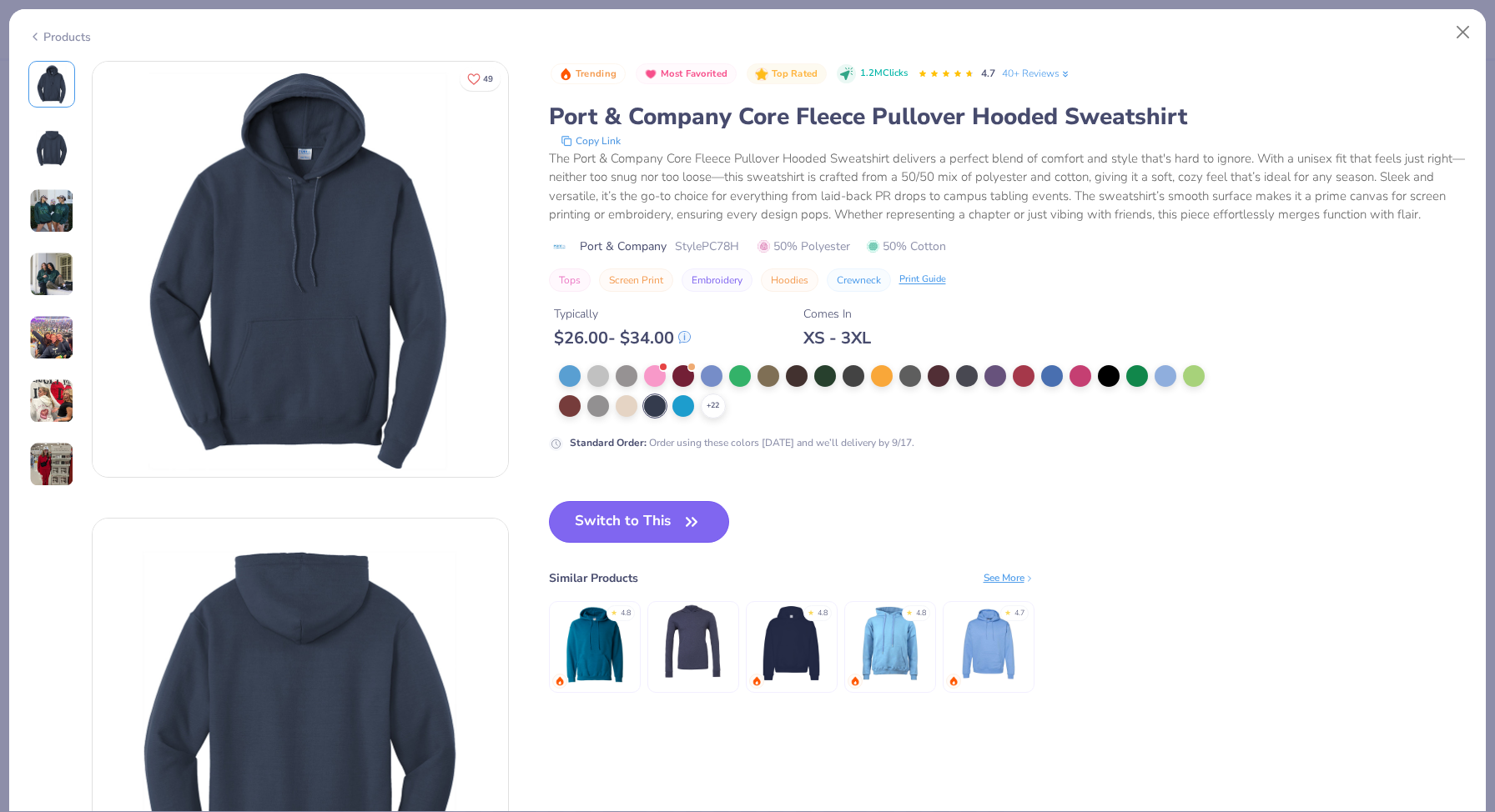
click at [641, 527] on button "Switch to This" at bounding box center [639, 522] width 181 height 42
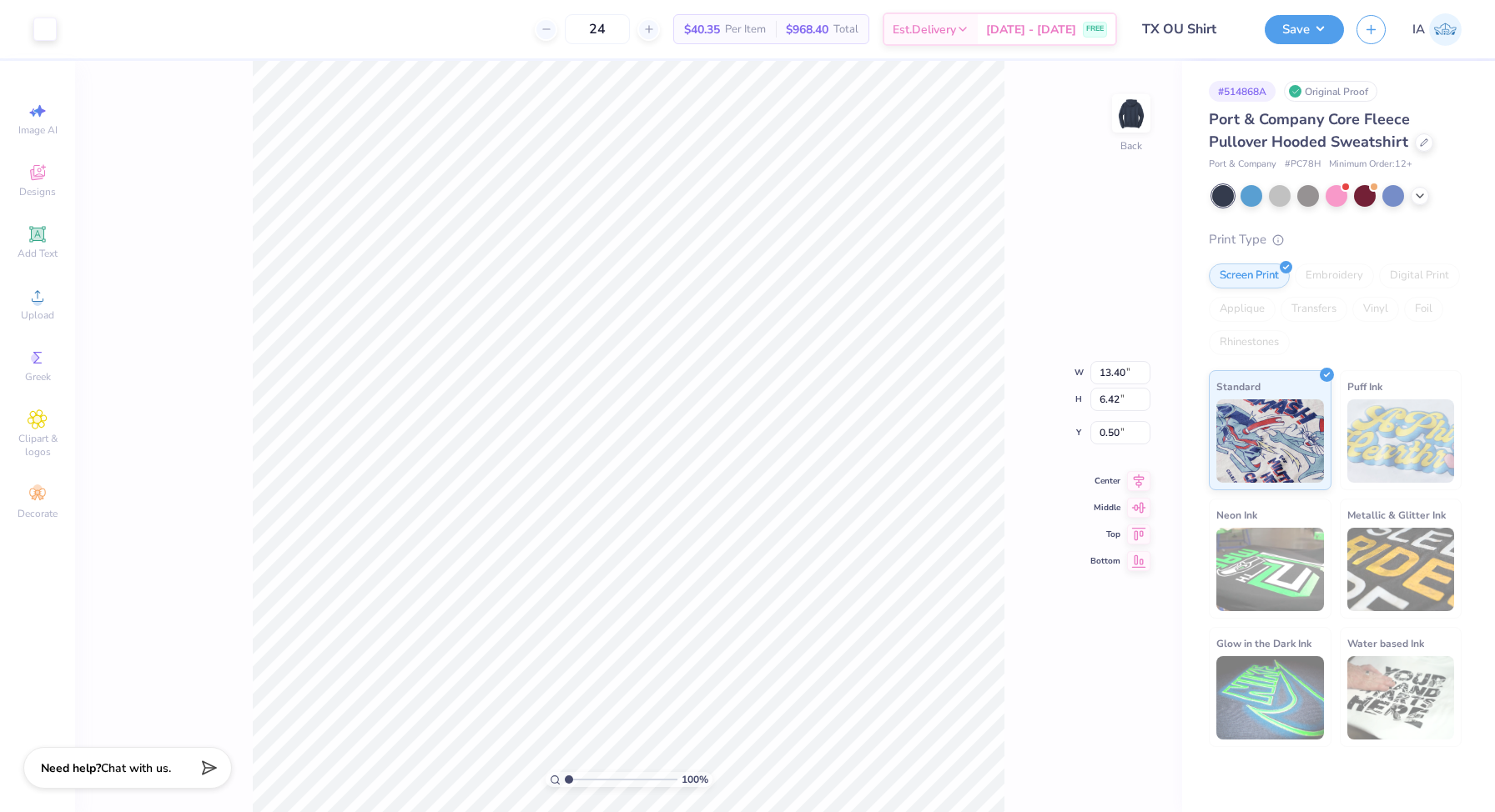
type input "3.00"
click at [1312, 38] on button "Save" at bounding box center [1305, 27] width 80 height 29
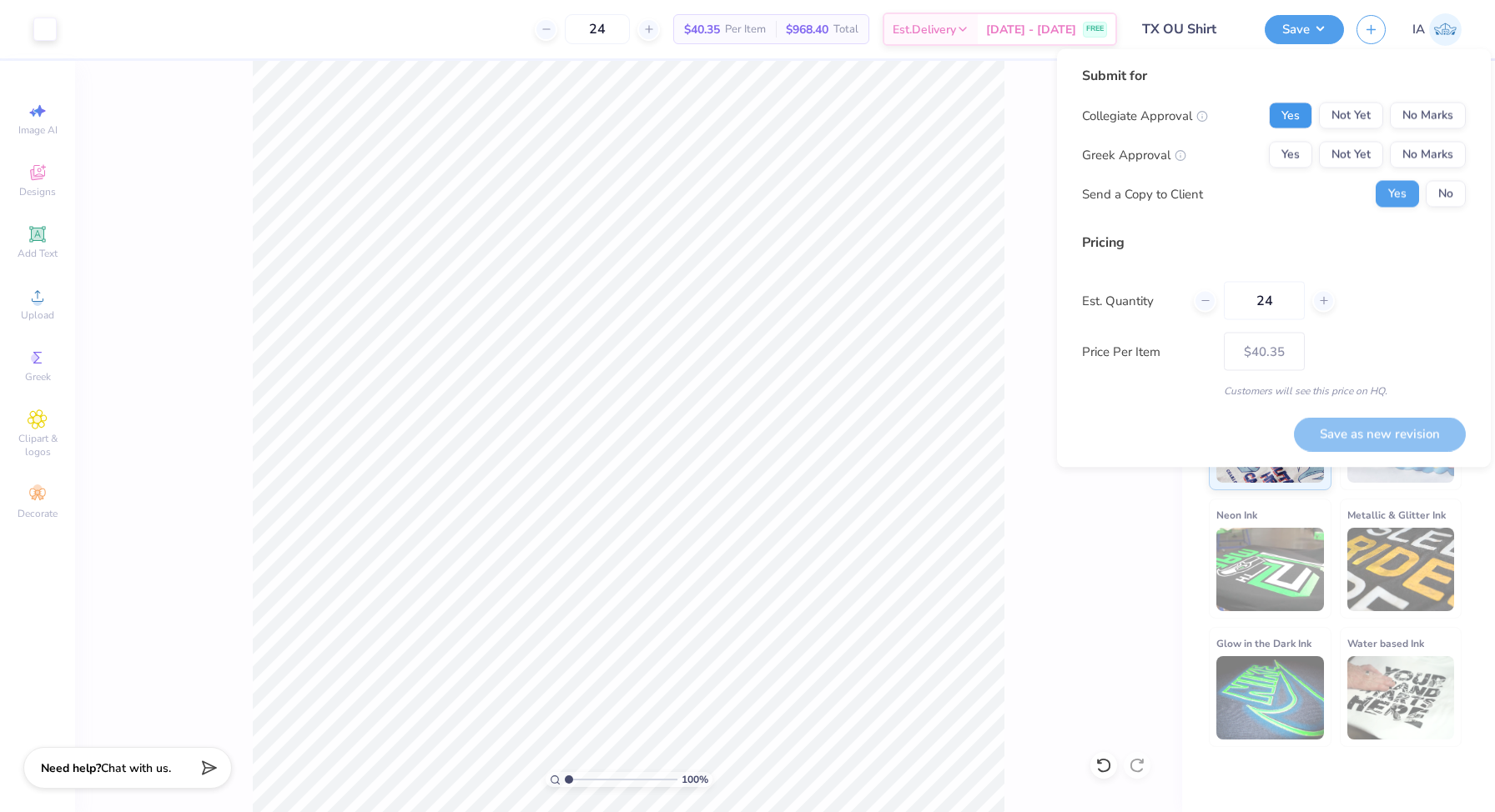
click at [1293, 114] on button "Yes" at bounding box center [1290, 115] width 43 height 26
click at [1293, 154] on button "Yes" at bounding box center [1290, 155] width 43 height 26
click at [1436, 203] on button "No" at bounding box center [1445, 194] width 40 height 26
click at [1378, 425] on button "Save as new revision" at bounding box center [1380, 435] width 172 height 34
type input "$40.35"
